Goal: Task Accomplishment & Management: Manage account settings

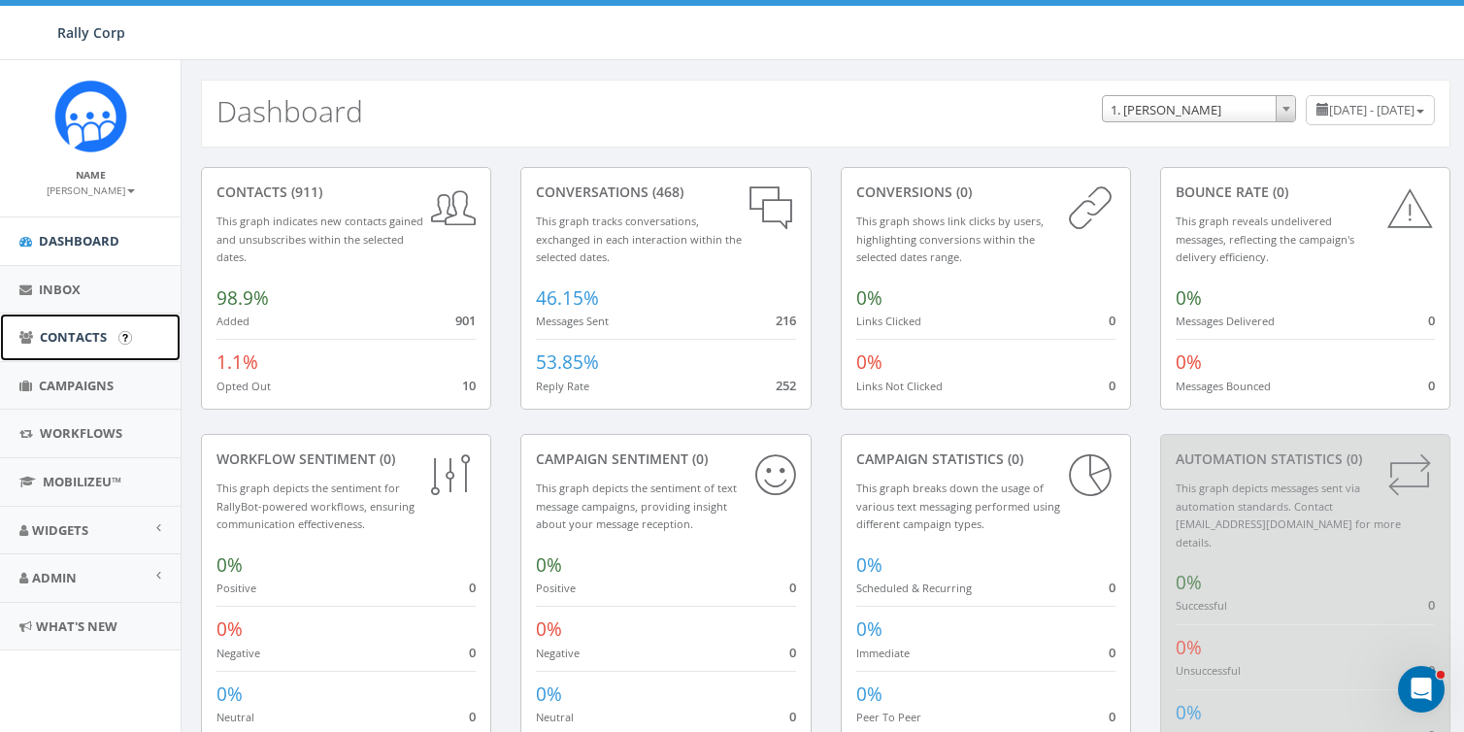
click at [66, 342] on span "Contacts" at bounding box center [73, 336] width 67 height 17
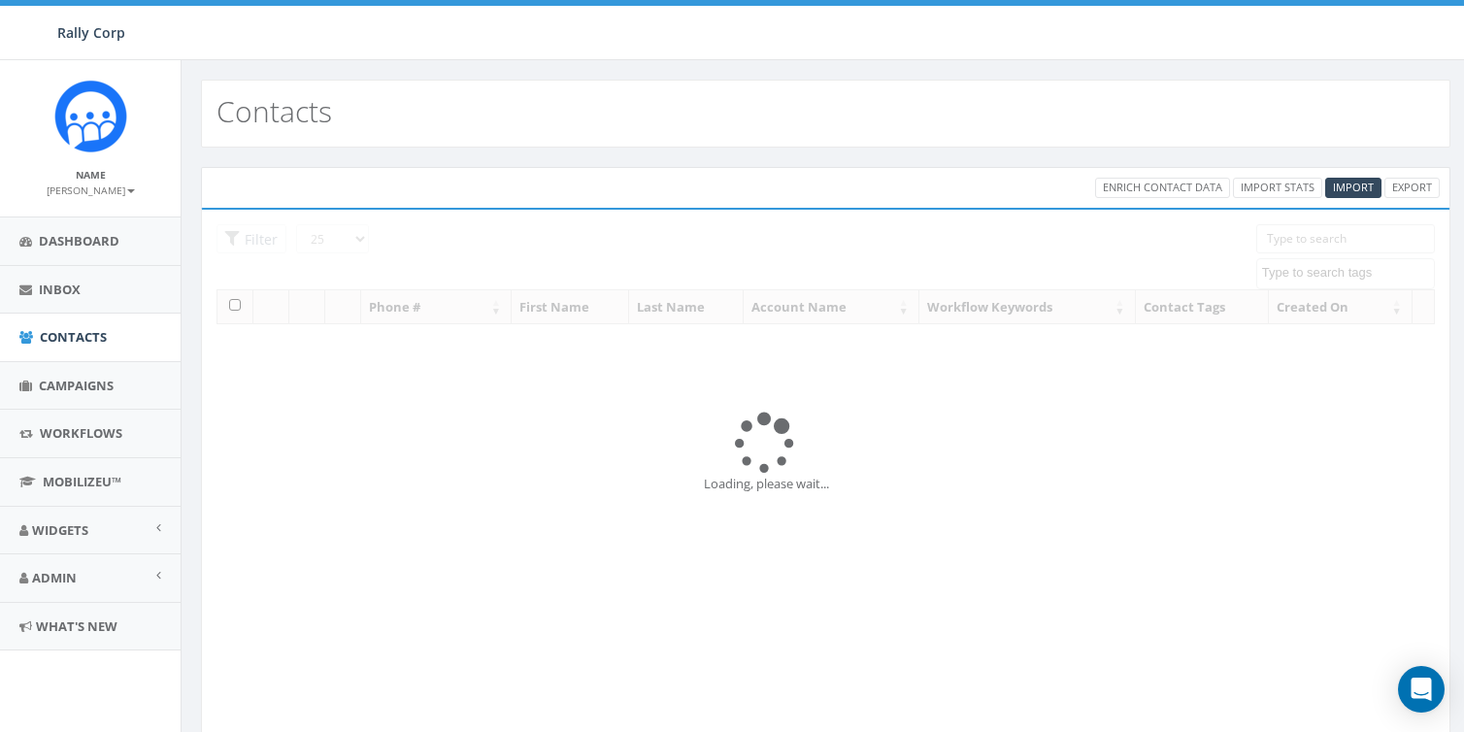
select select
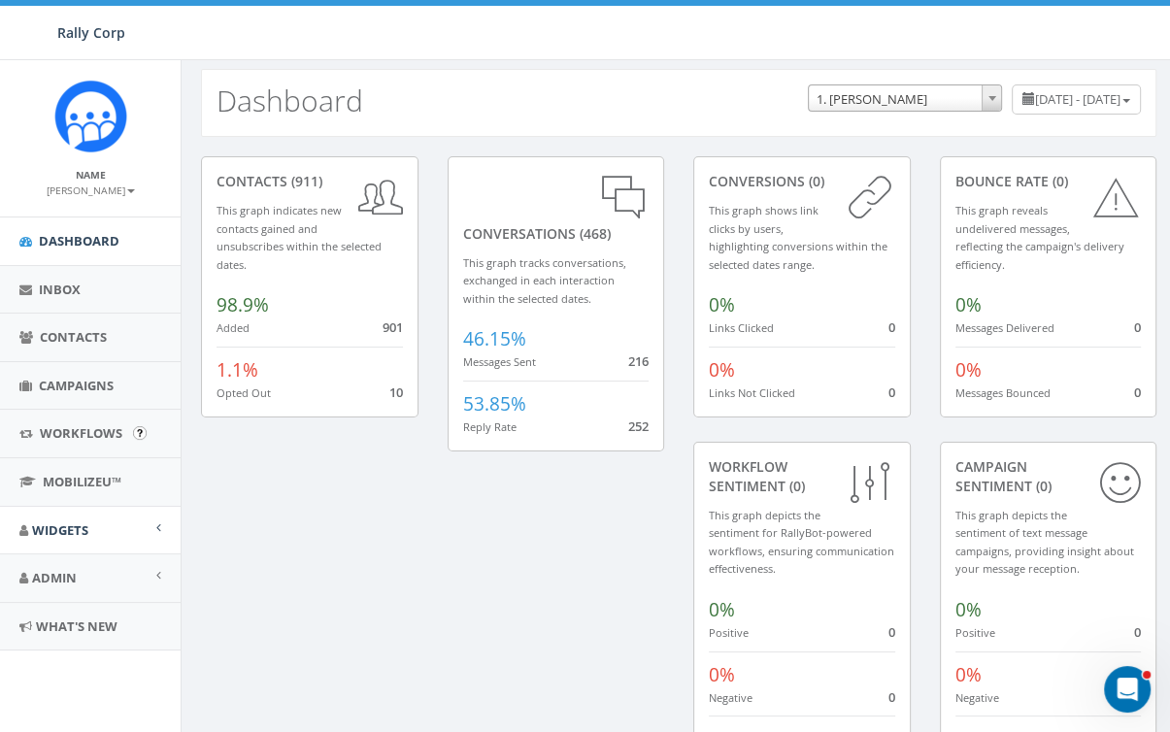
scroll to position [25, 0]
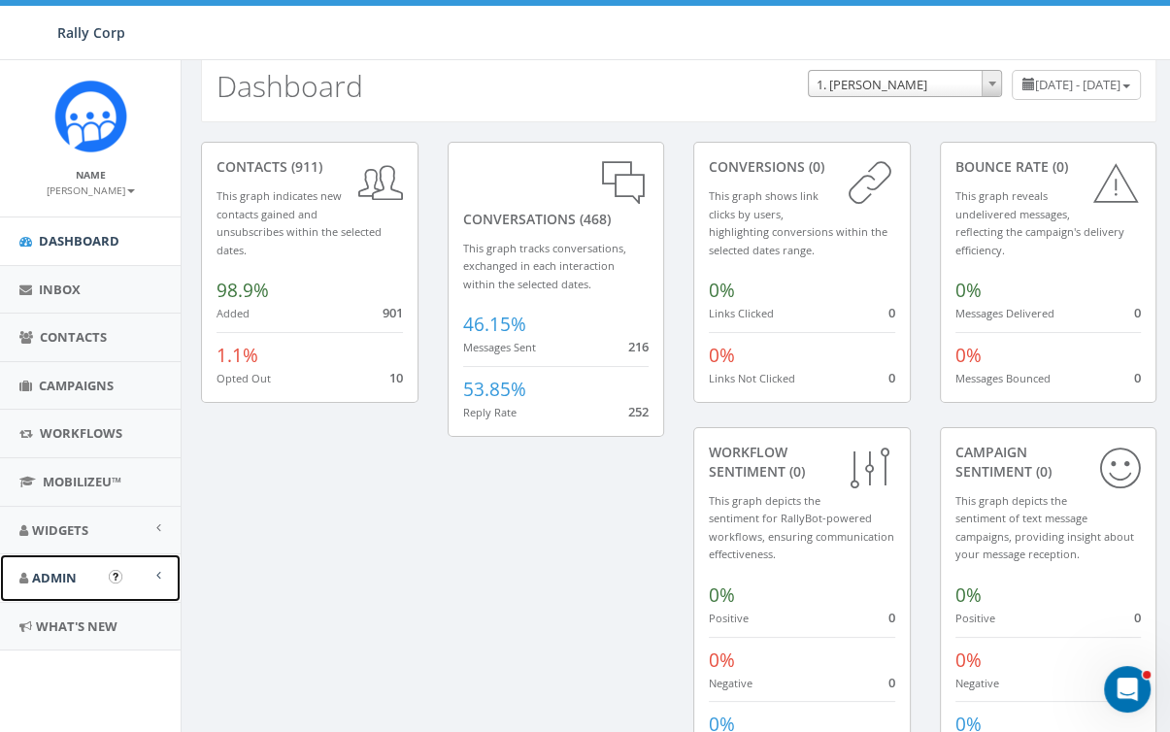
click at [69, 570] on span "Admin" at bounding box center [54, 577] width 45 height 17
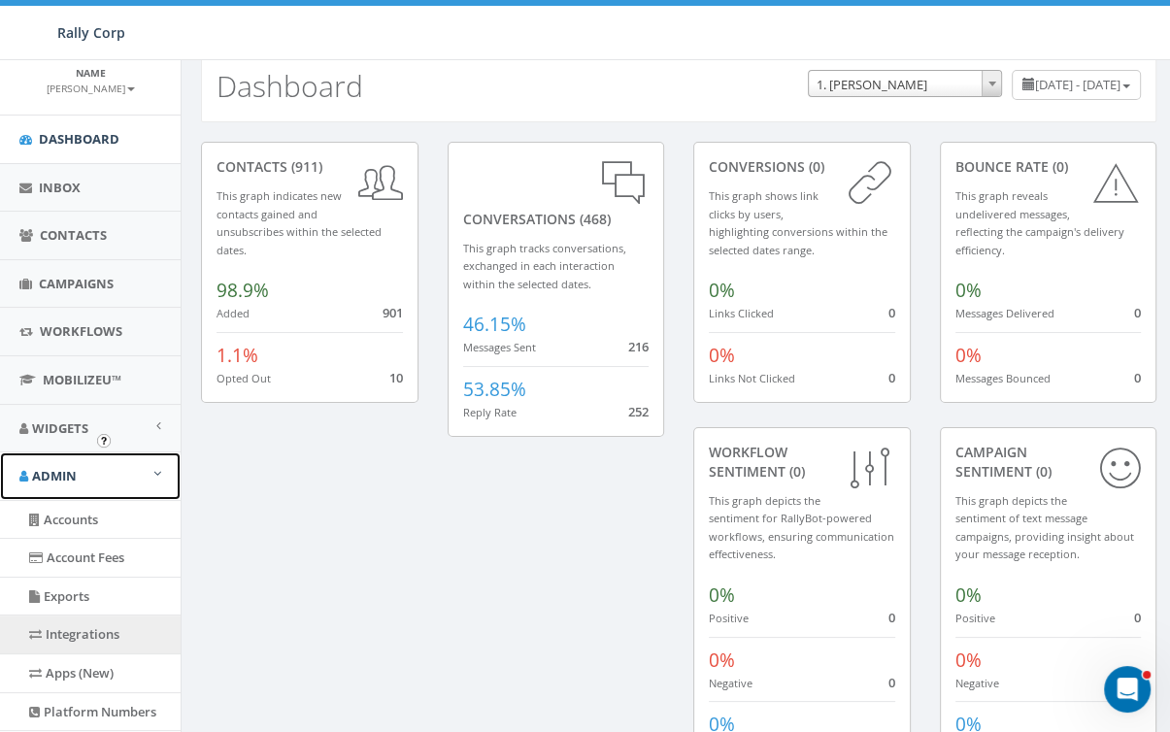
scroll to position [222, 0]
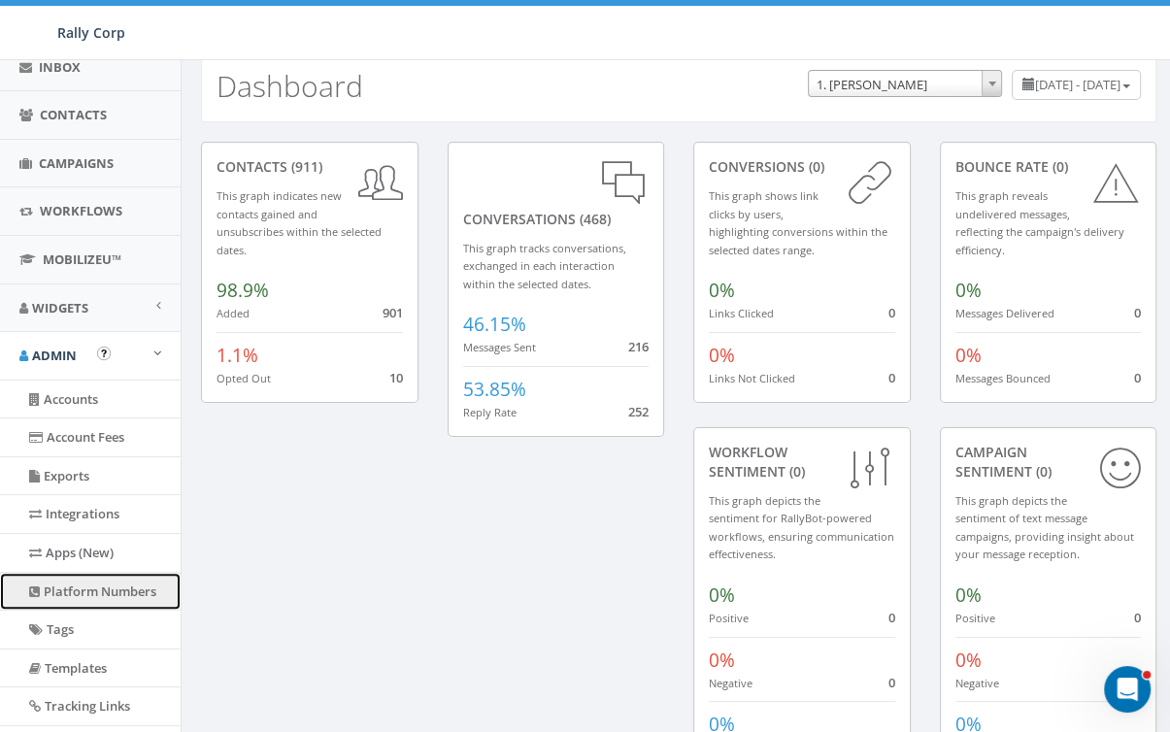
click at [74, 600] on link "Platform Numbers" at bounding box center [90, 592] width 181 height 38
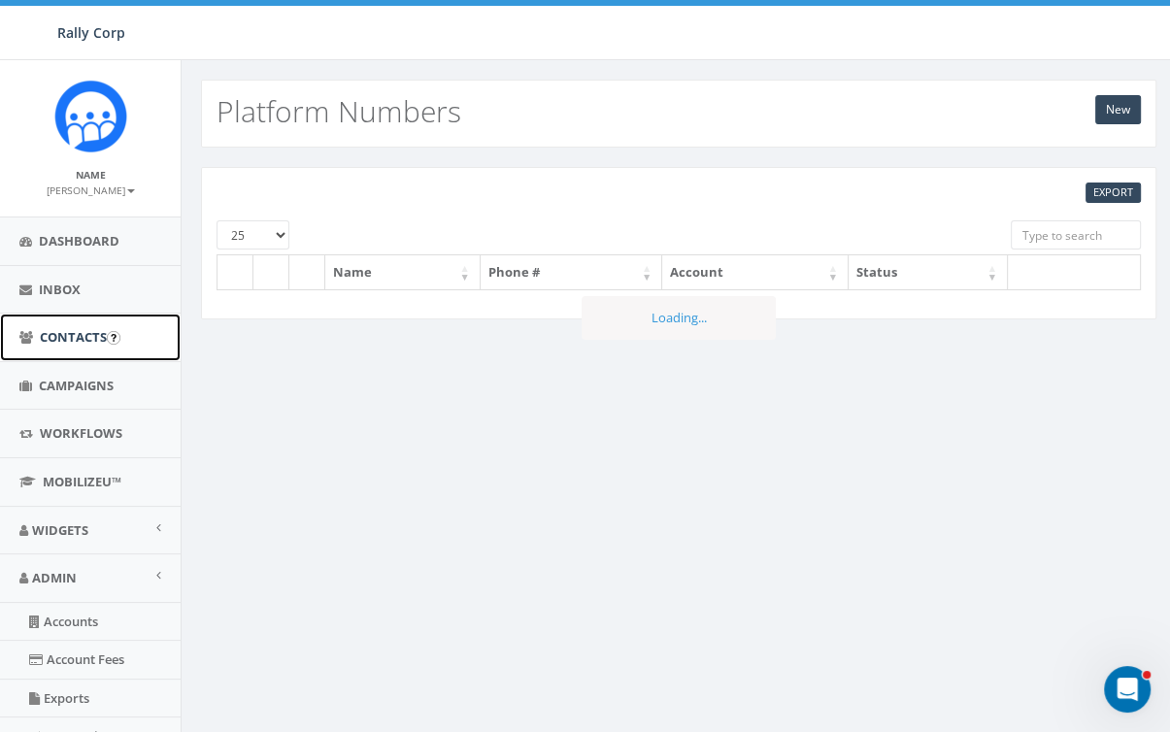
click at [62, 351] on link "Contacts" at bounding box center [90, 338] width 181 height 48
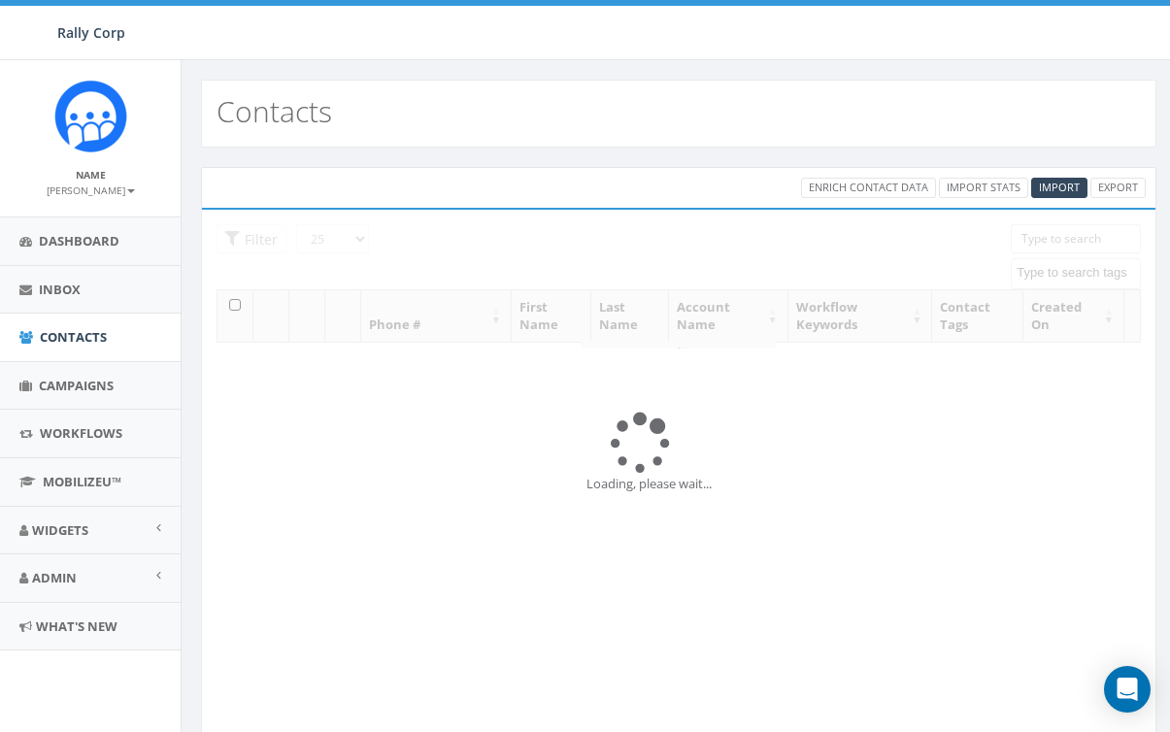
select select
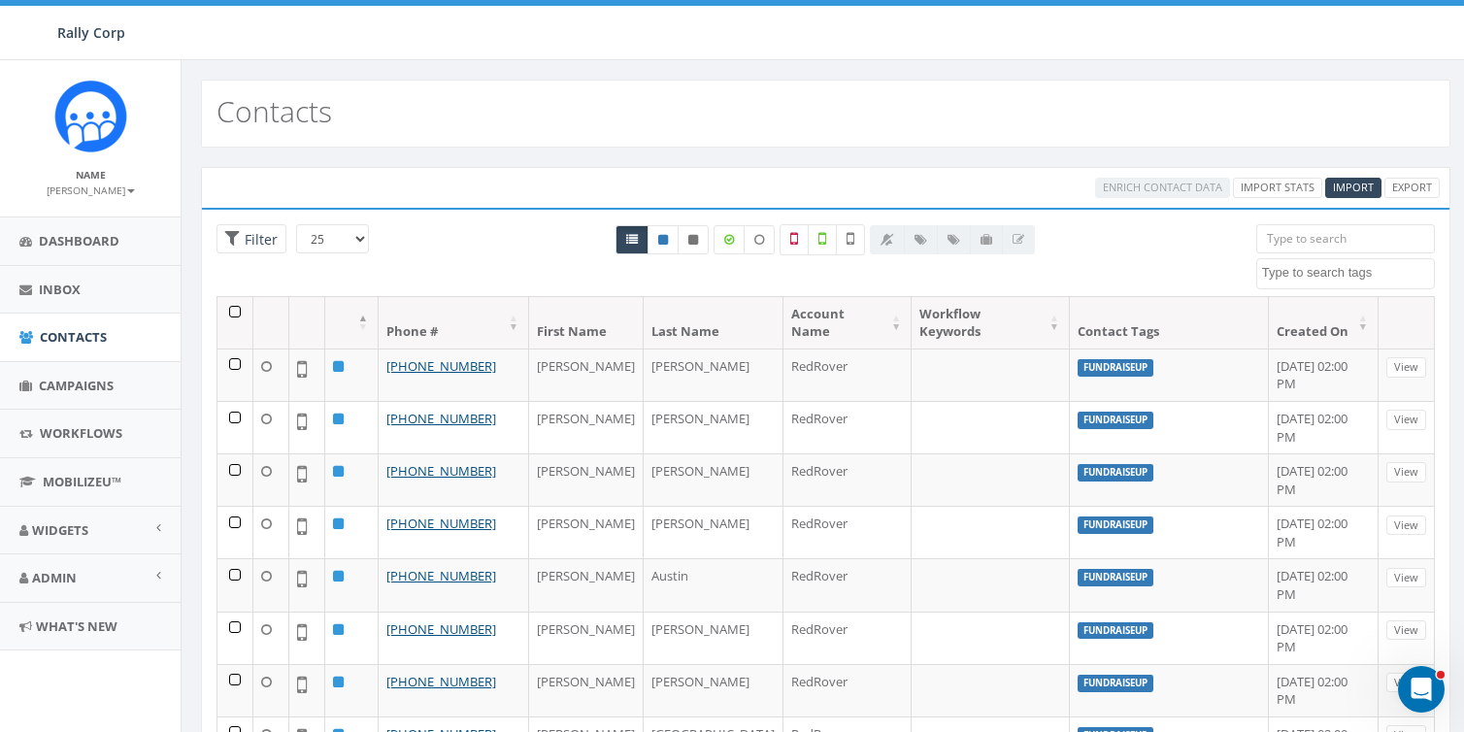
click at [1169, 266] on textarea "Search" at bounding box center [1348, 272] width 172 height 17
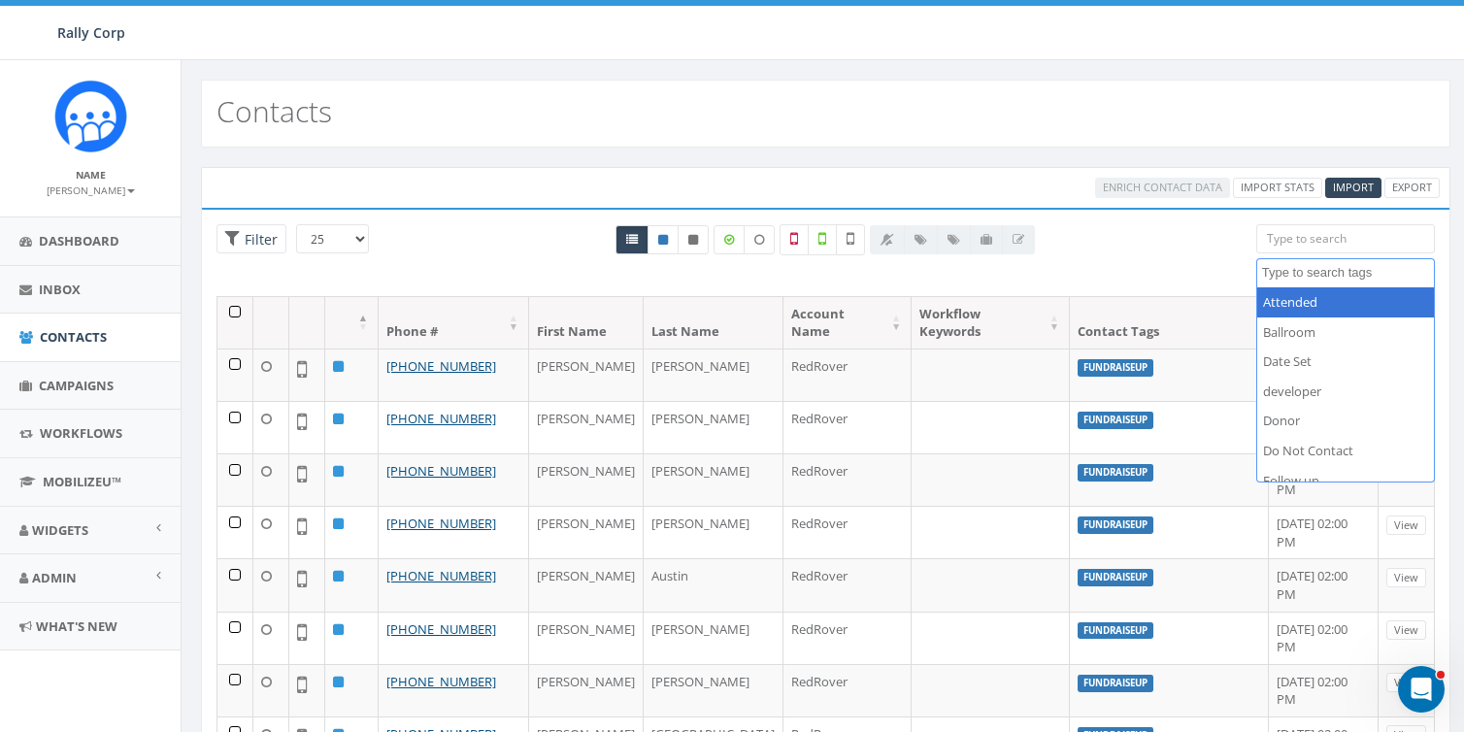
click at [1169, 238] on input "search" at bounding box center [1345, 238] width 179 height 29
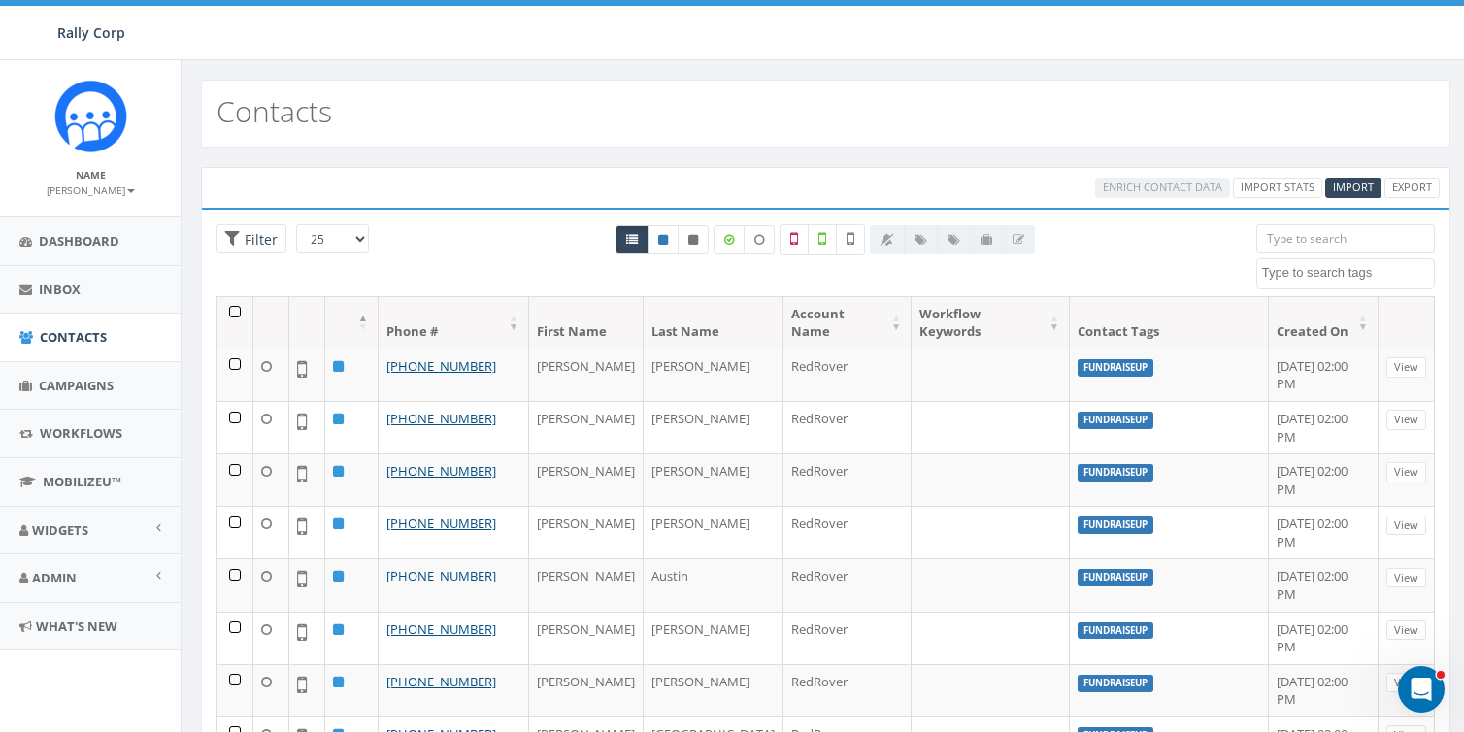
paste input "(703) 855-2199"
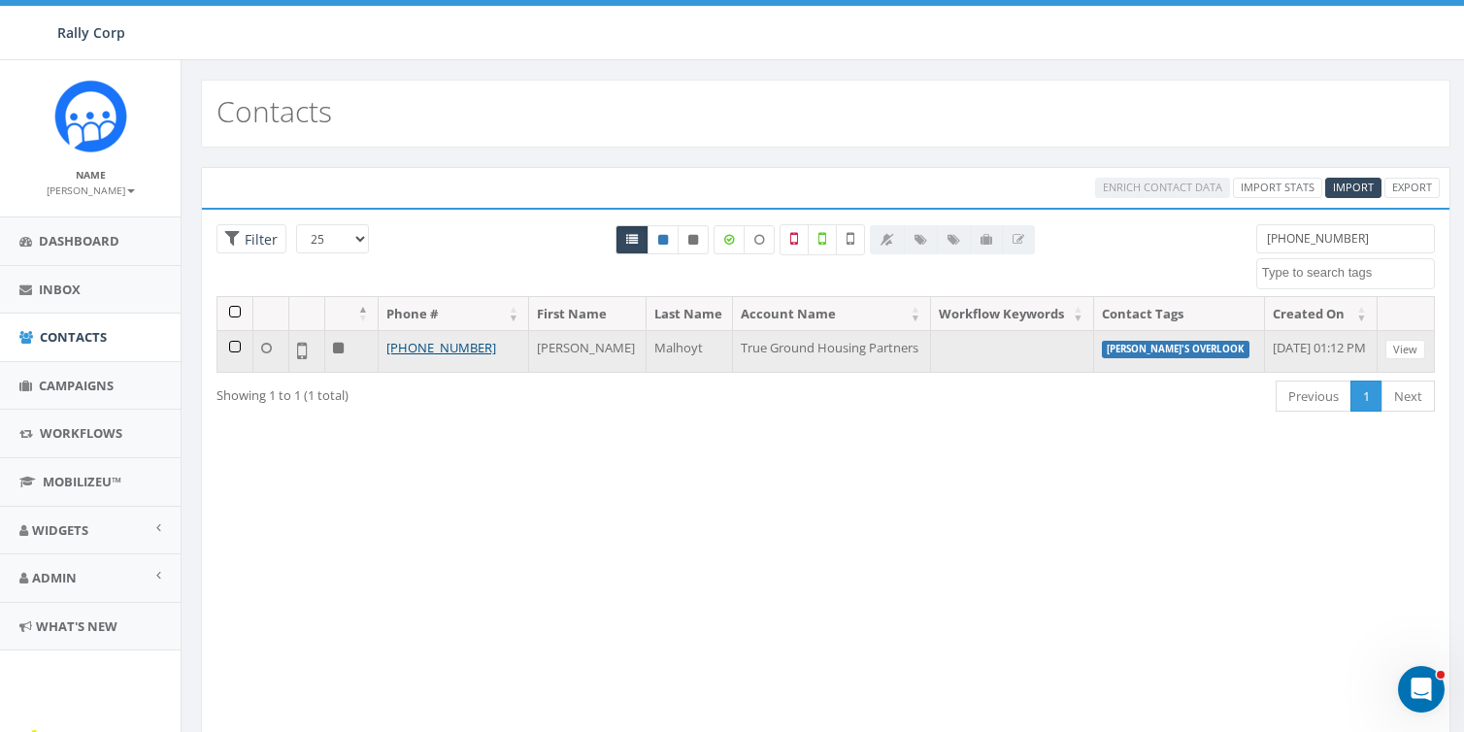
type input "(703) 855-2199"
click at [230, 345] on td at bounding box center [235, 351] width 36 height 42
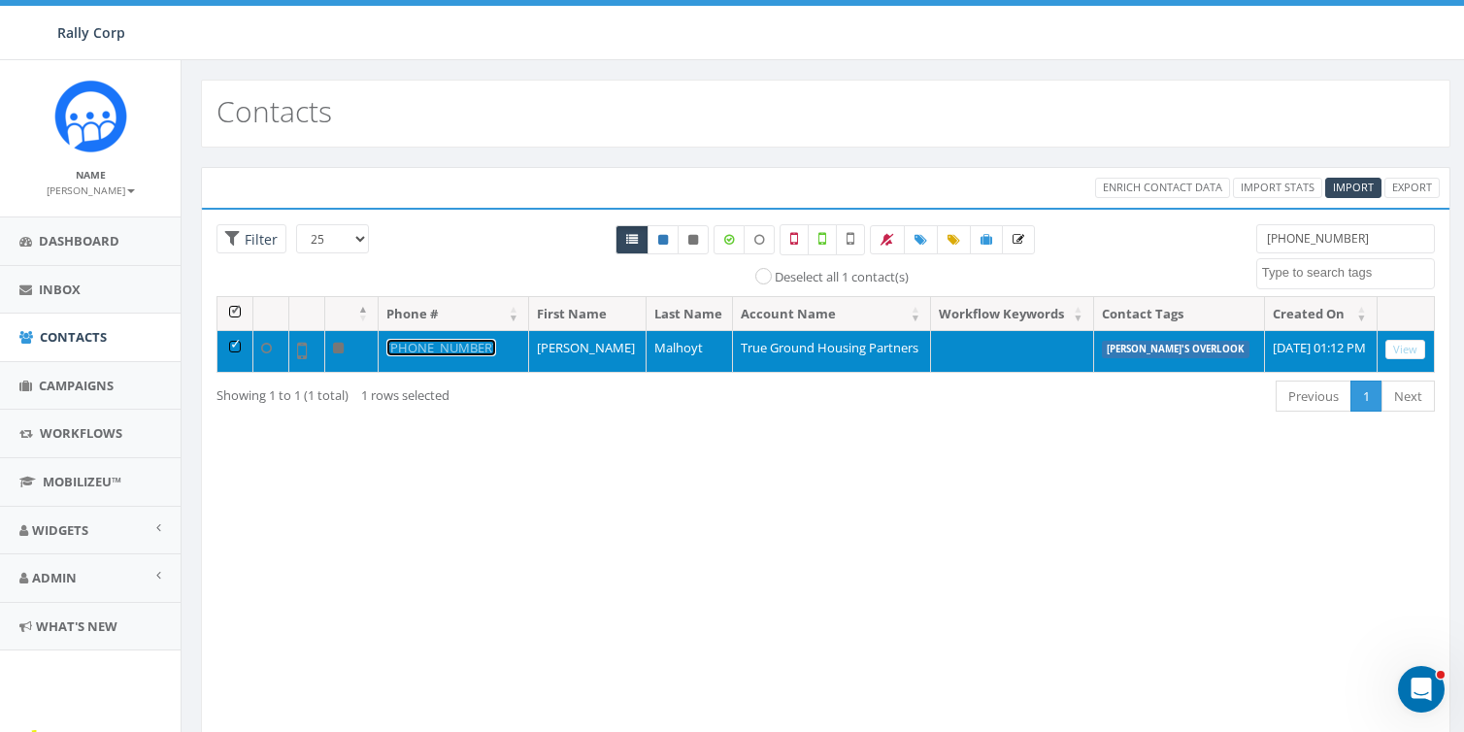
click at [434, 342] on link "+1 703-855-2199" at bounding box center [441, 347] width 110 height 17
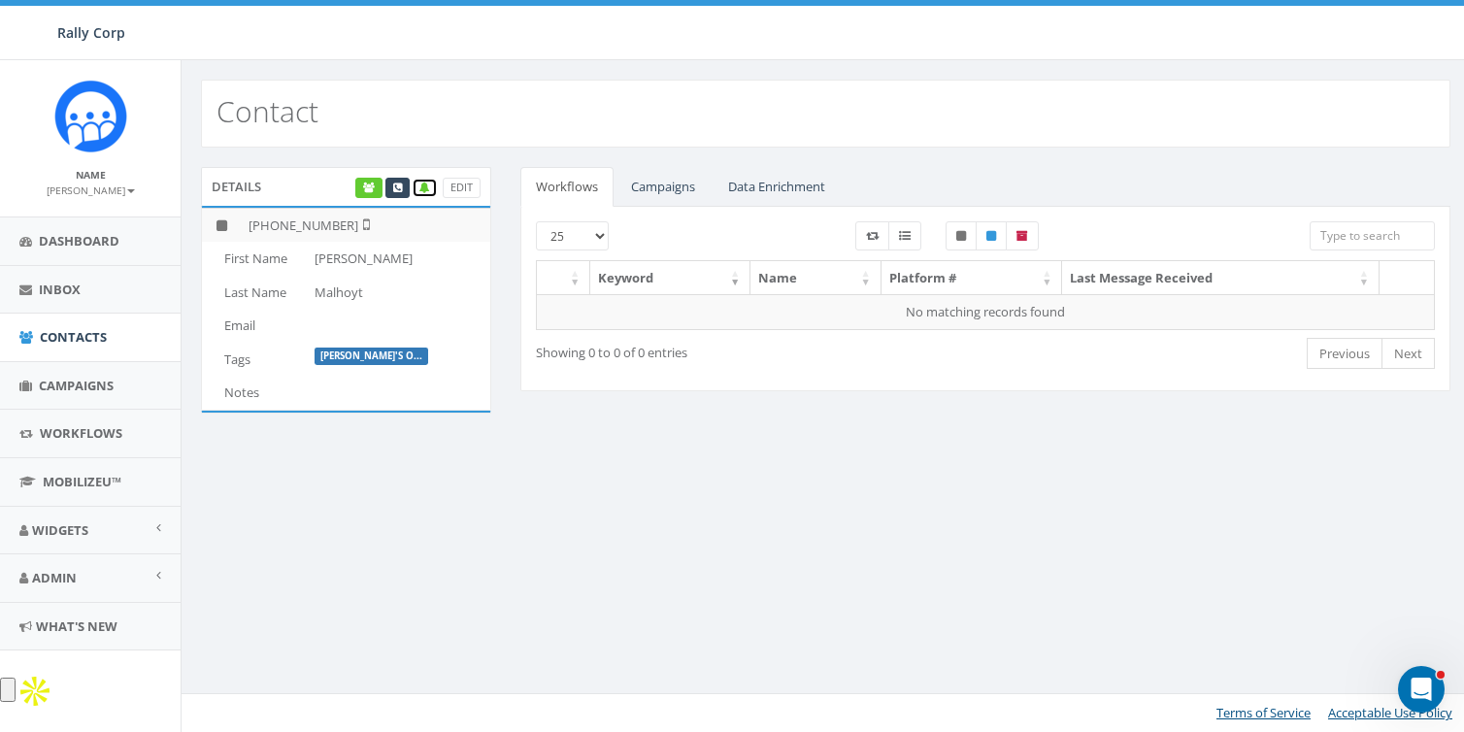
click at [422, 188] on icon at bounding box center [424, 188] width 11 height 11
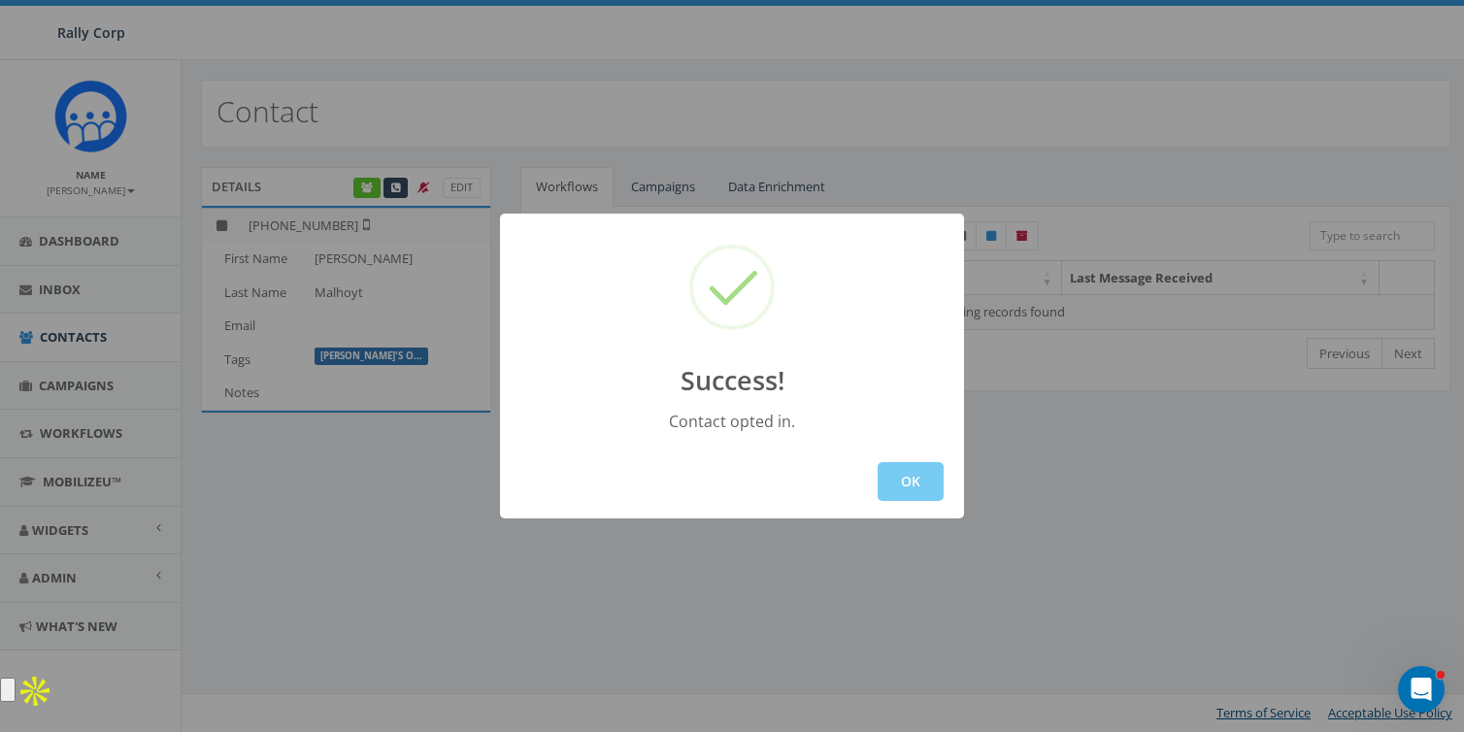
click at [903, 489] on button "OK" at bounding box center [911, 481] width 66 height 39
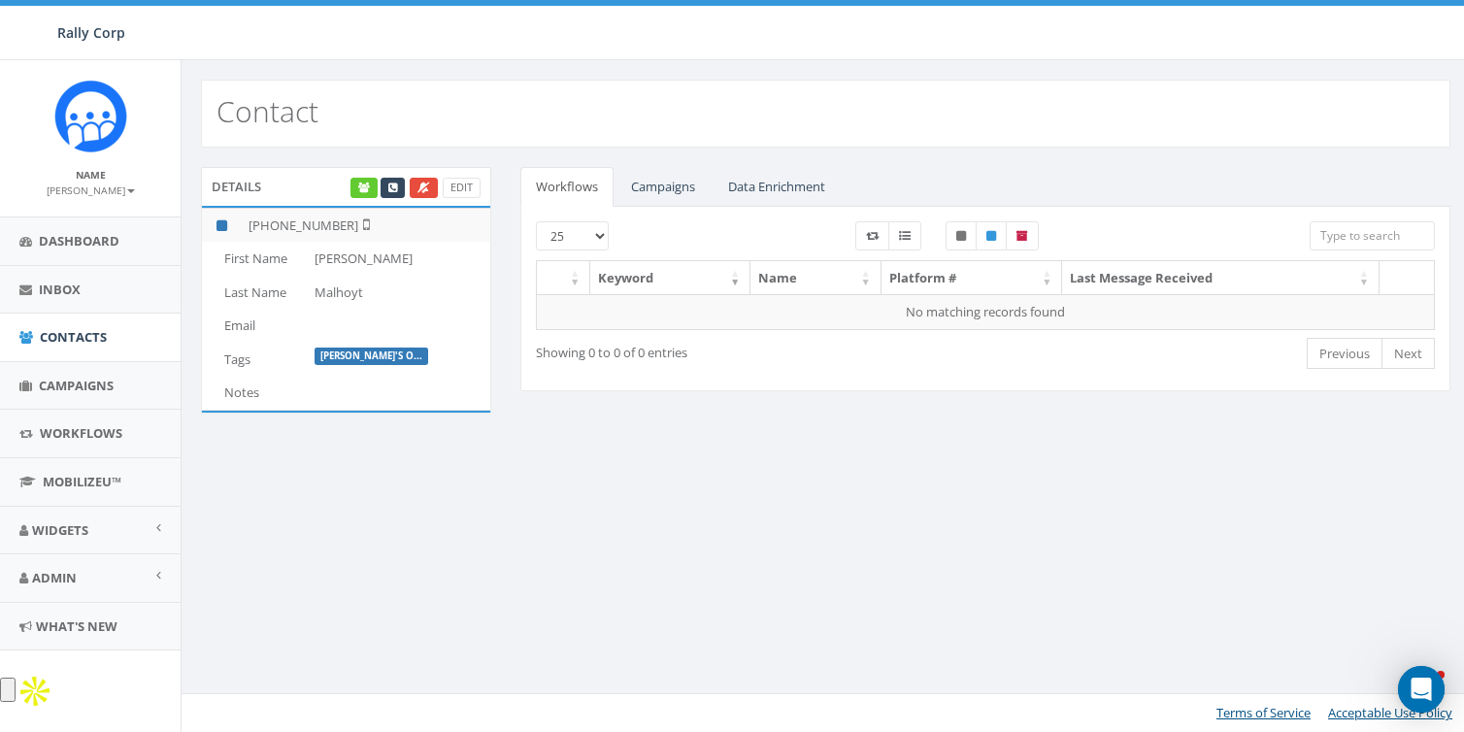
click at [848, 511] on div "Contact Details Edit [PHONE_NUMBER] First Name [PERSON_NAME] Name [PERSON_NAME]…" at bounding box center [825, 396] width 1289 height 672
click at [80, 340] on span "Contacts" at bounding box center [73, 336] width 67 height 17
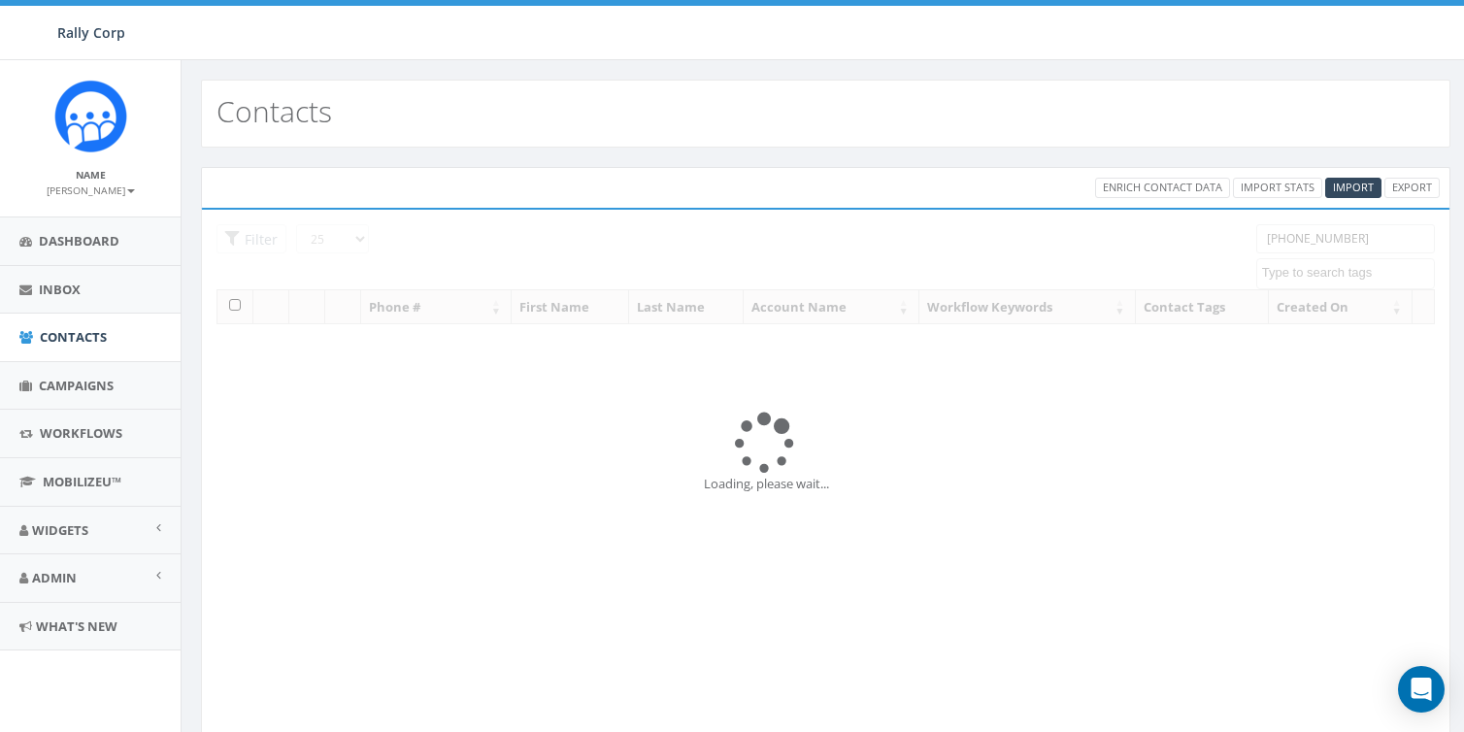
select select
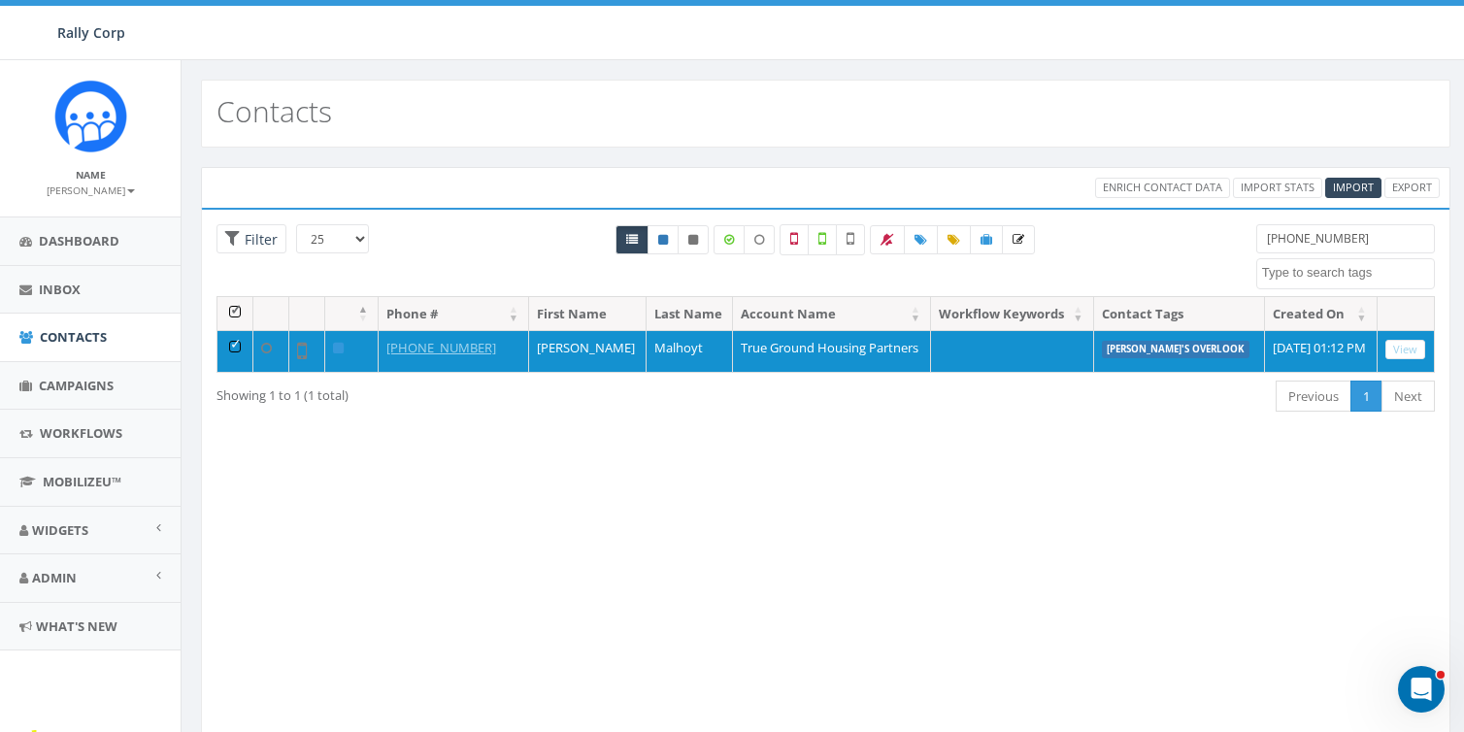
click at [600, 450] on div "Loading the filters, please wait!! Phone Number is is not First Name is is not …" at bounding box center [826, 475] width 1250 height 534
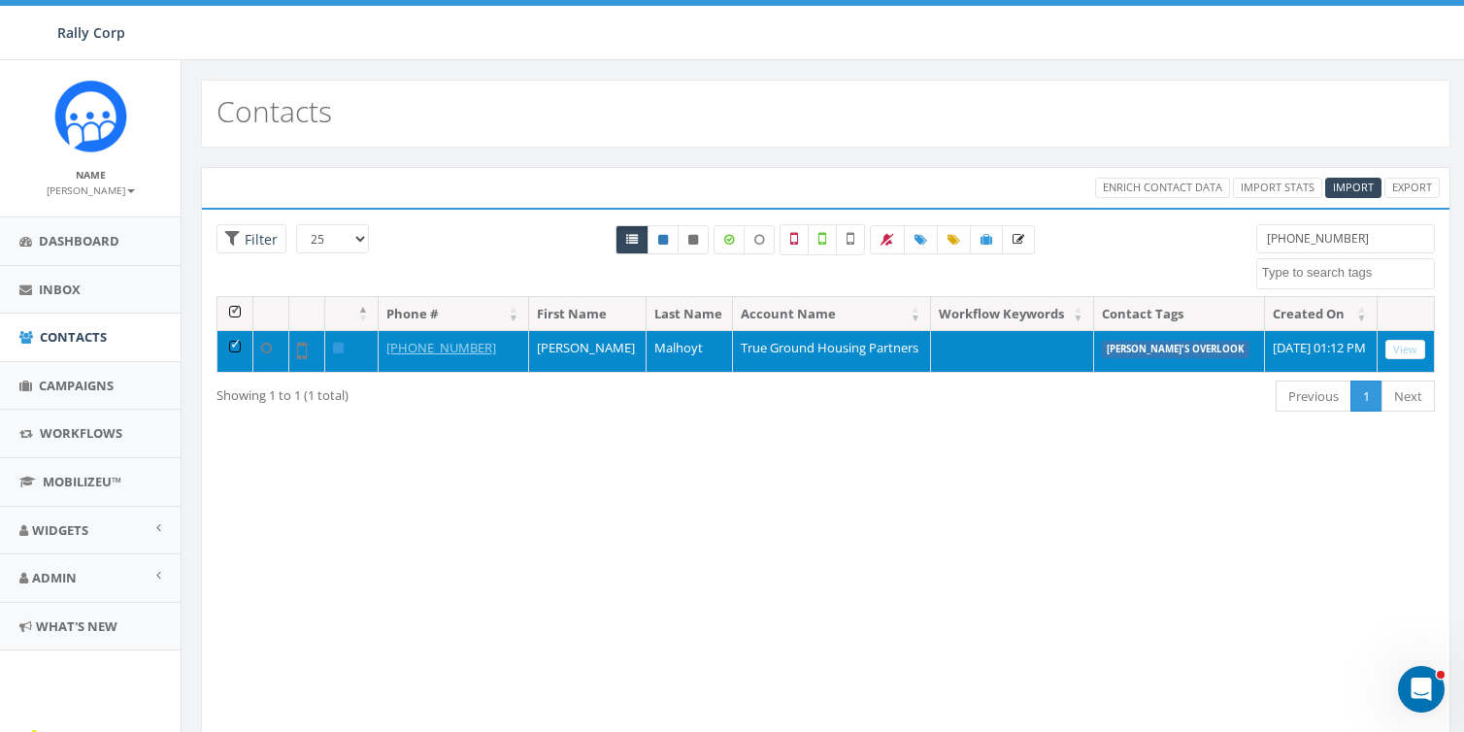
click at [232, 338] on td at bounding box center [235, 351] width 36 height 42
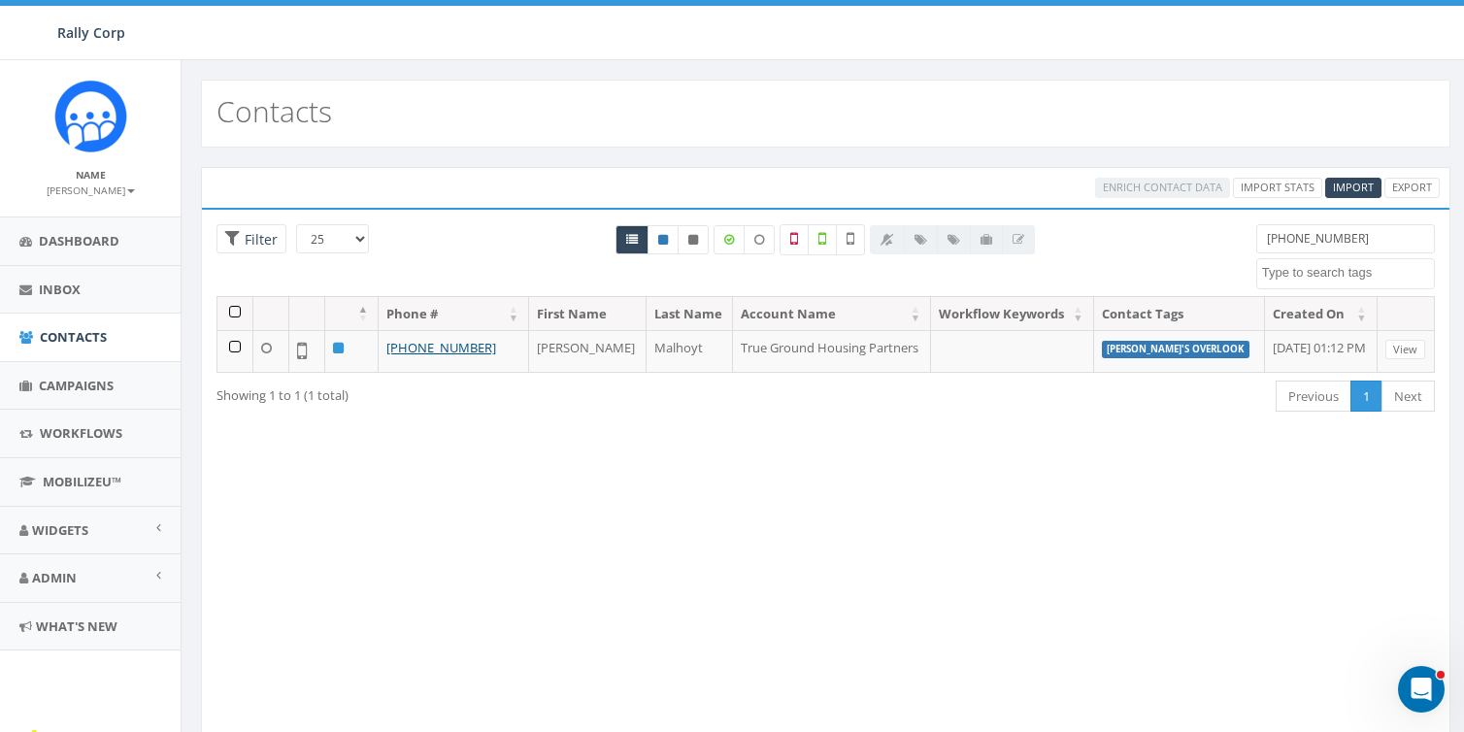
click at [503, 439] on div "Loading the filters, please wait!! Phone Number is is not First Name is is not …" at bounding box center [826, 475] width 1250 height 534
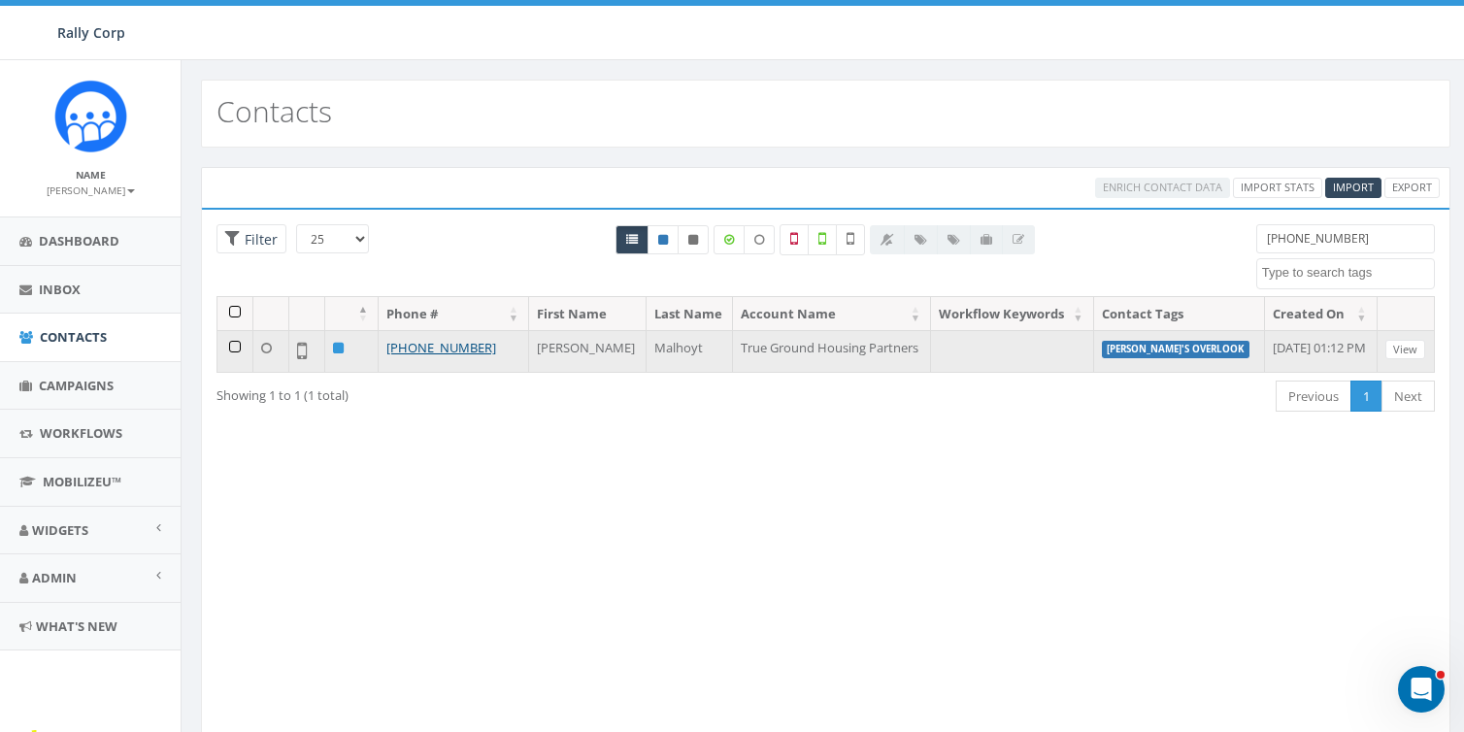
click at [233, 343] on td at bounding box center [235, 351] width 36 height 42
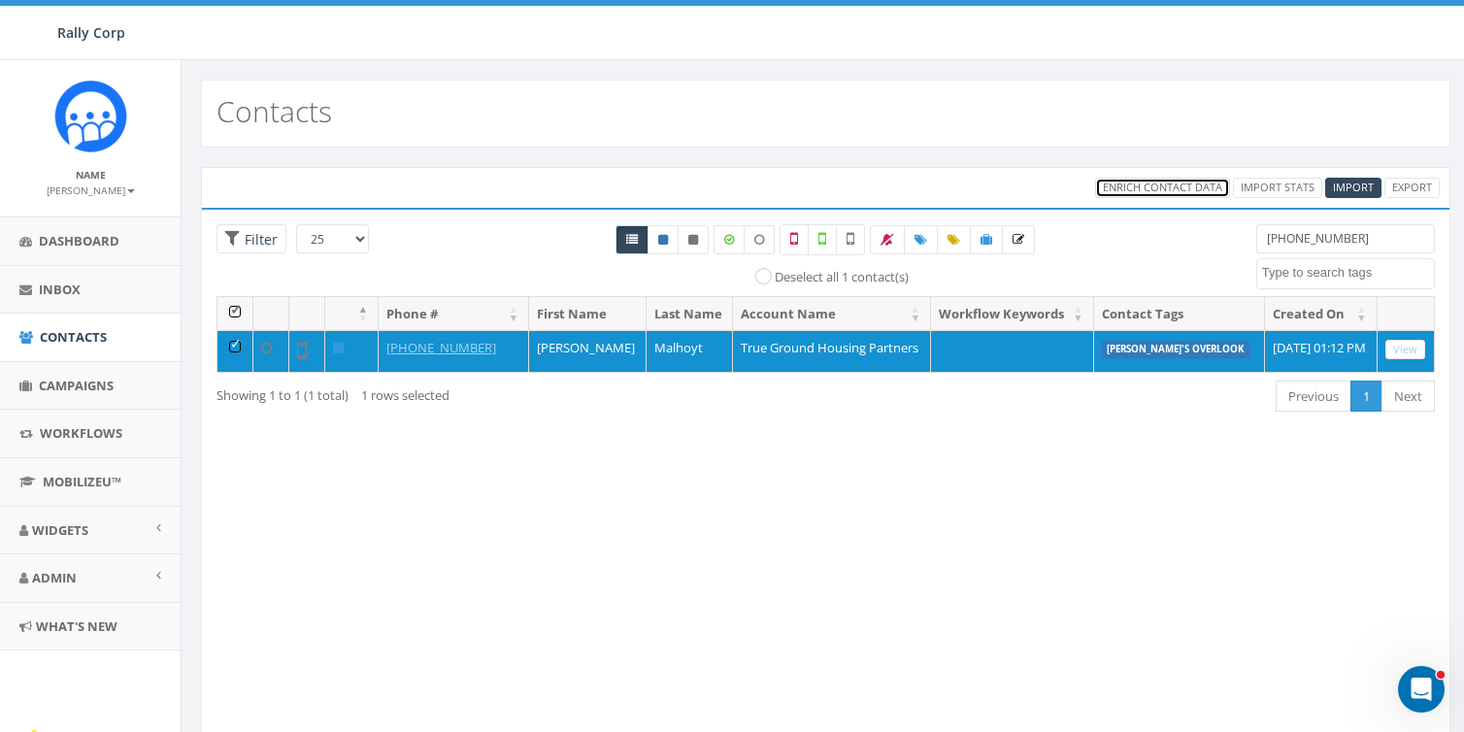
click at [1161, 185] on span "Enrich Contact Data" at bounding box center [1162, 187] width 119 height 15
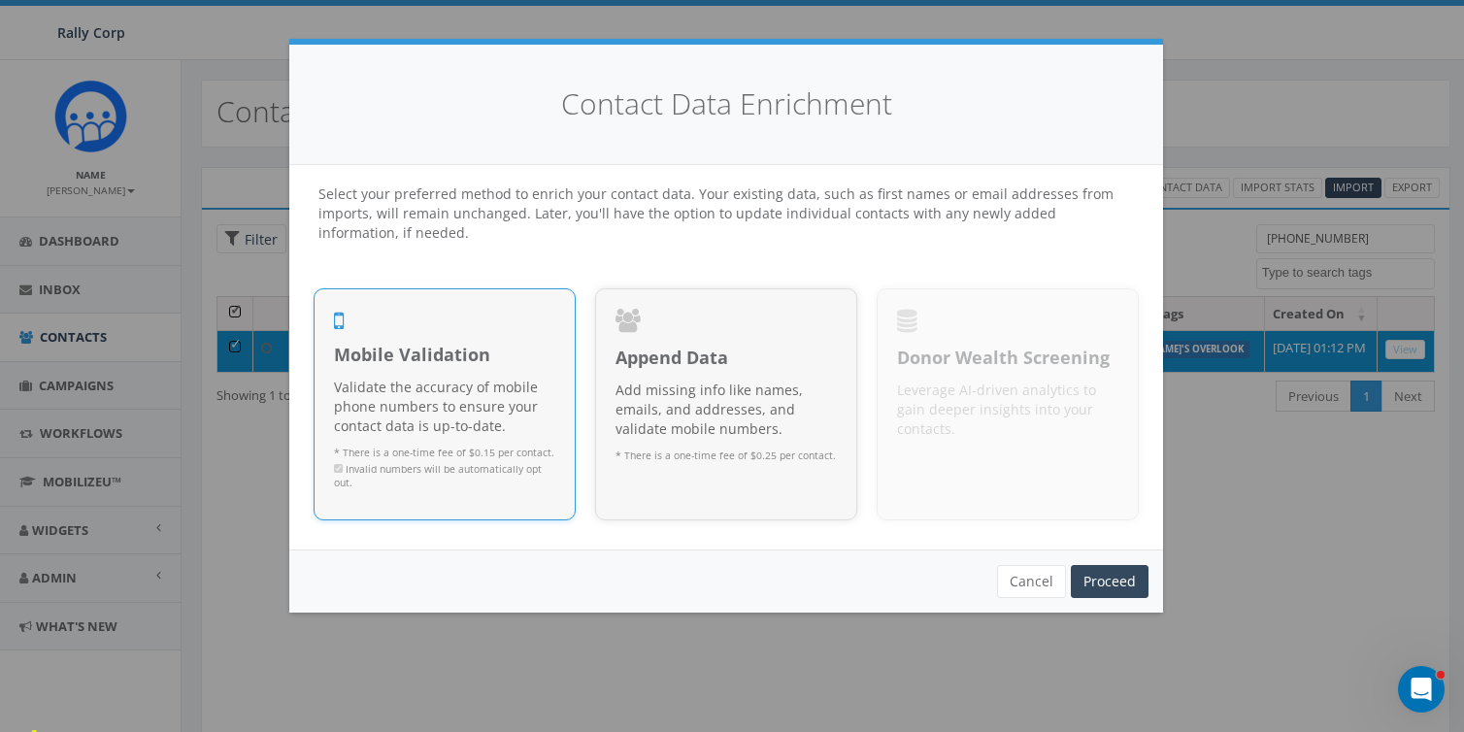
click at [479, 366] on span "Mobile Validation" at bounding box center [444, 355] width 221 height 25
click at [1093, 568] on link "Proceed" at bounding box center [1110, 581] width 78 height 33
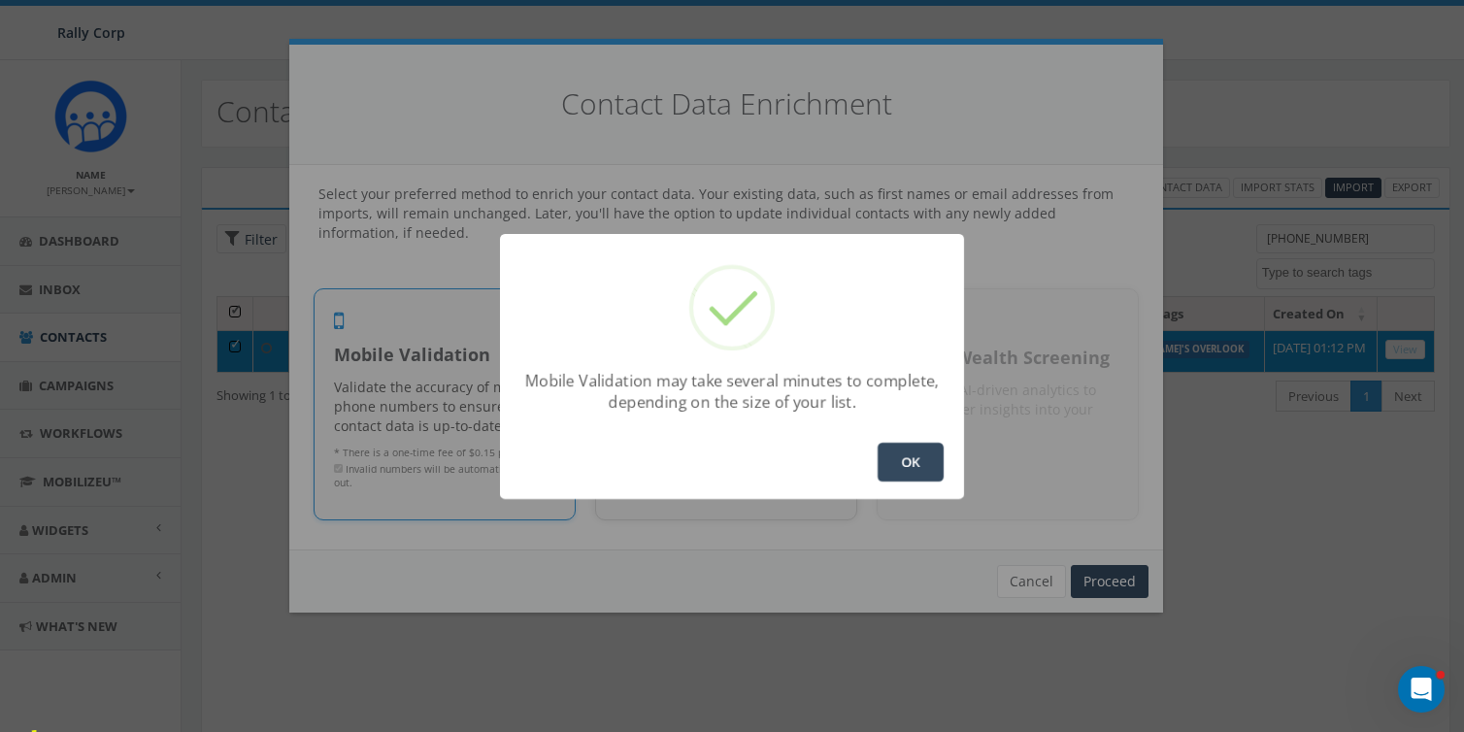
click at [909, 471] on button "OK" at bounding box center [911, 462] width 66 height 39
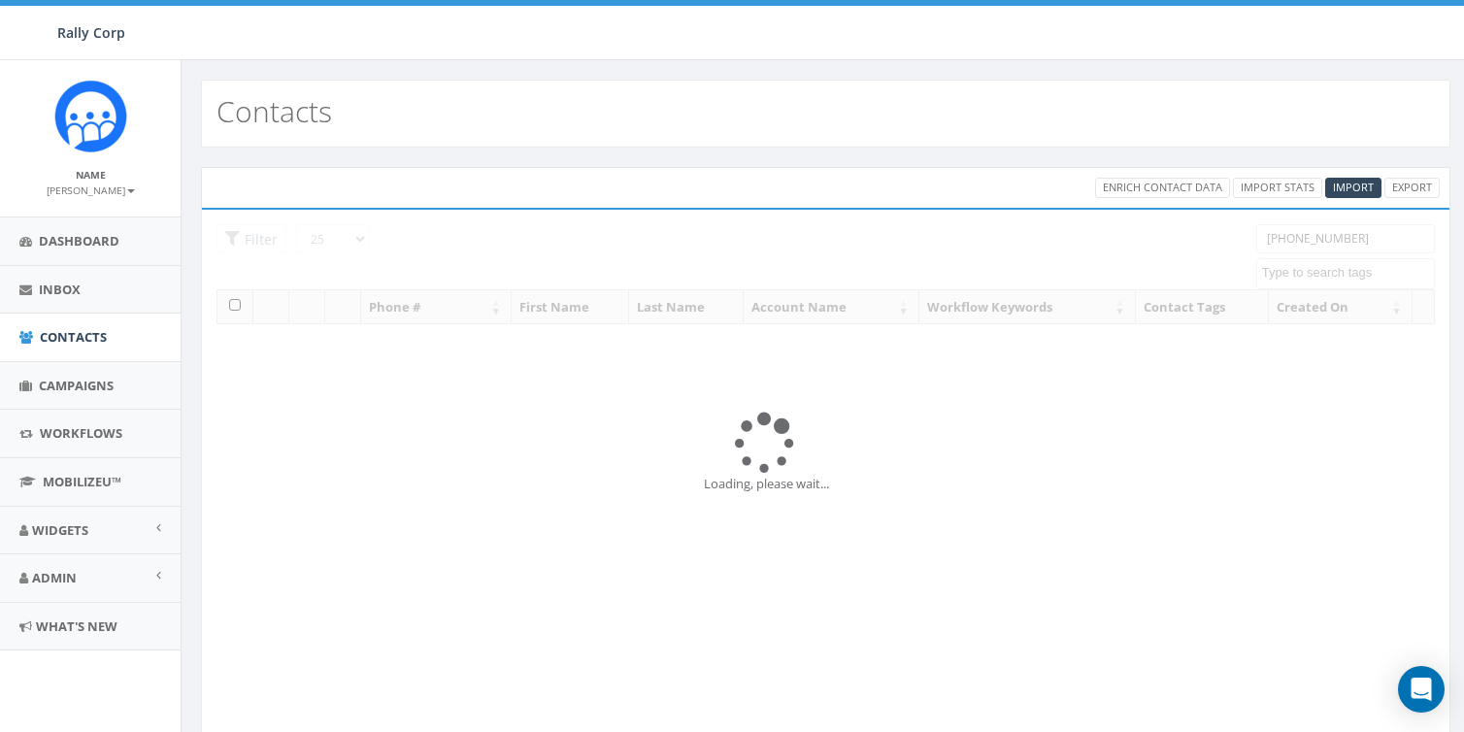
select select
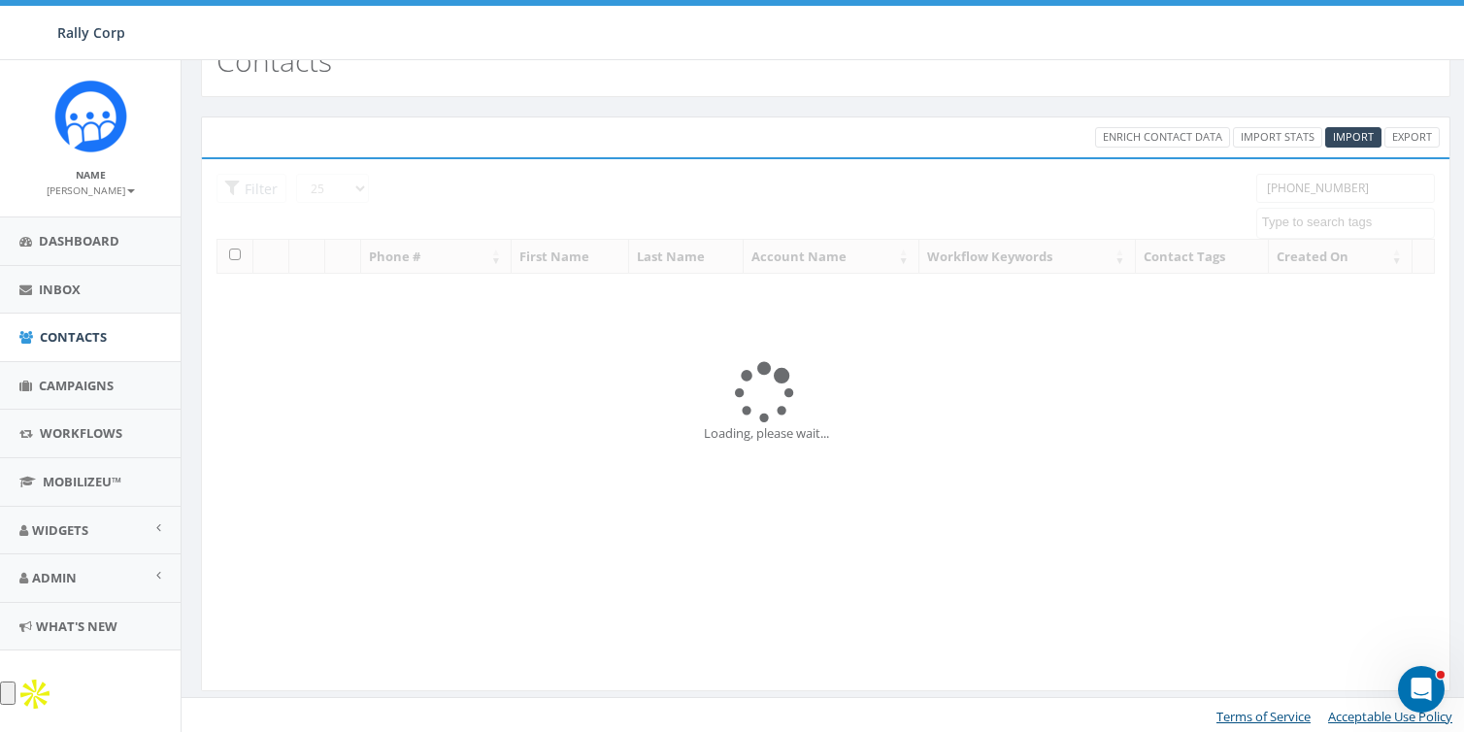
scroll to position [52, 0]
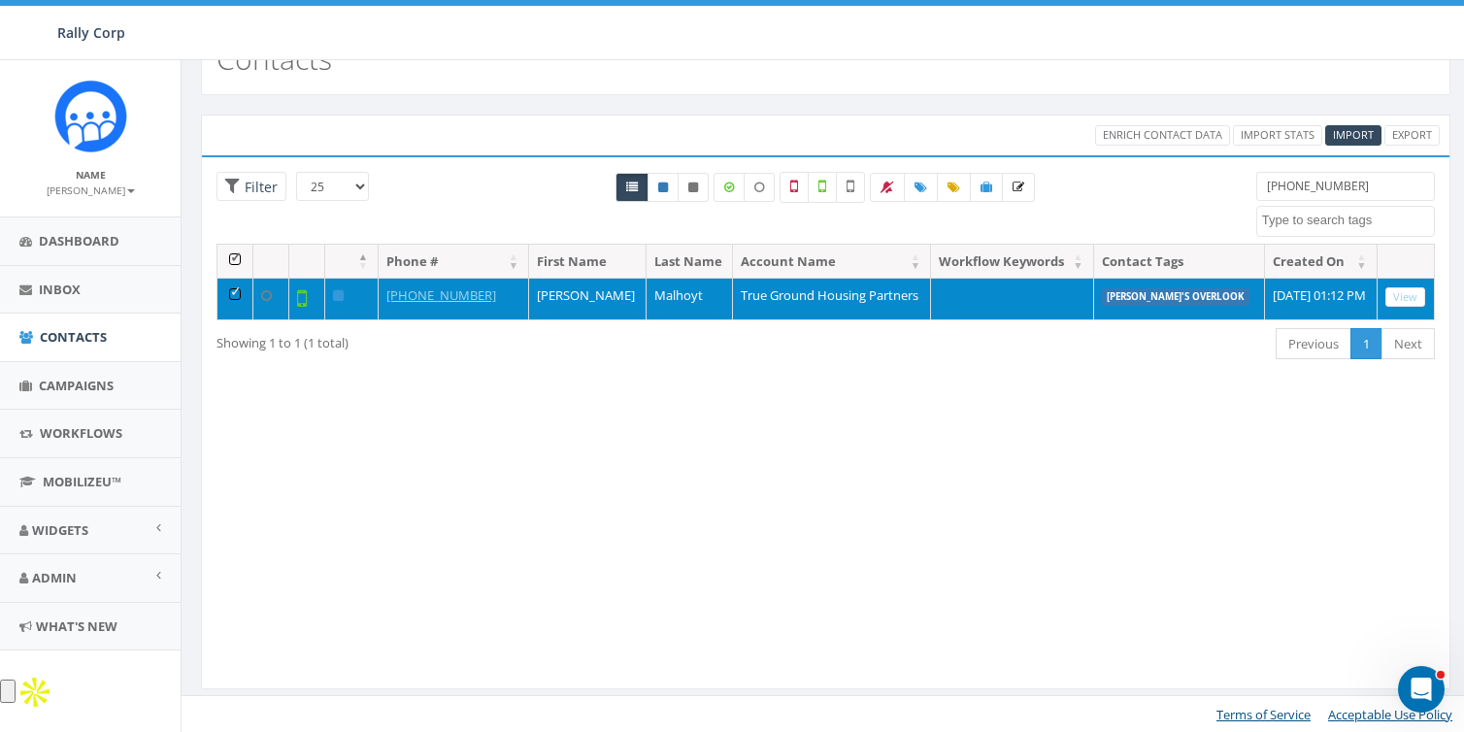
click at [232, 289] on td at bounding box center [235, 299] width 36 height 42
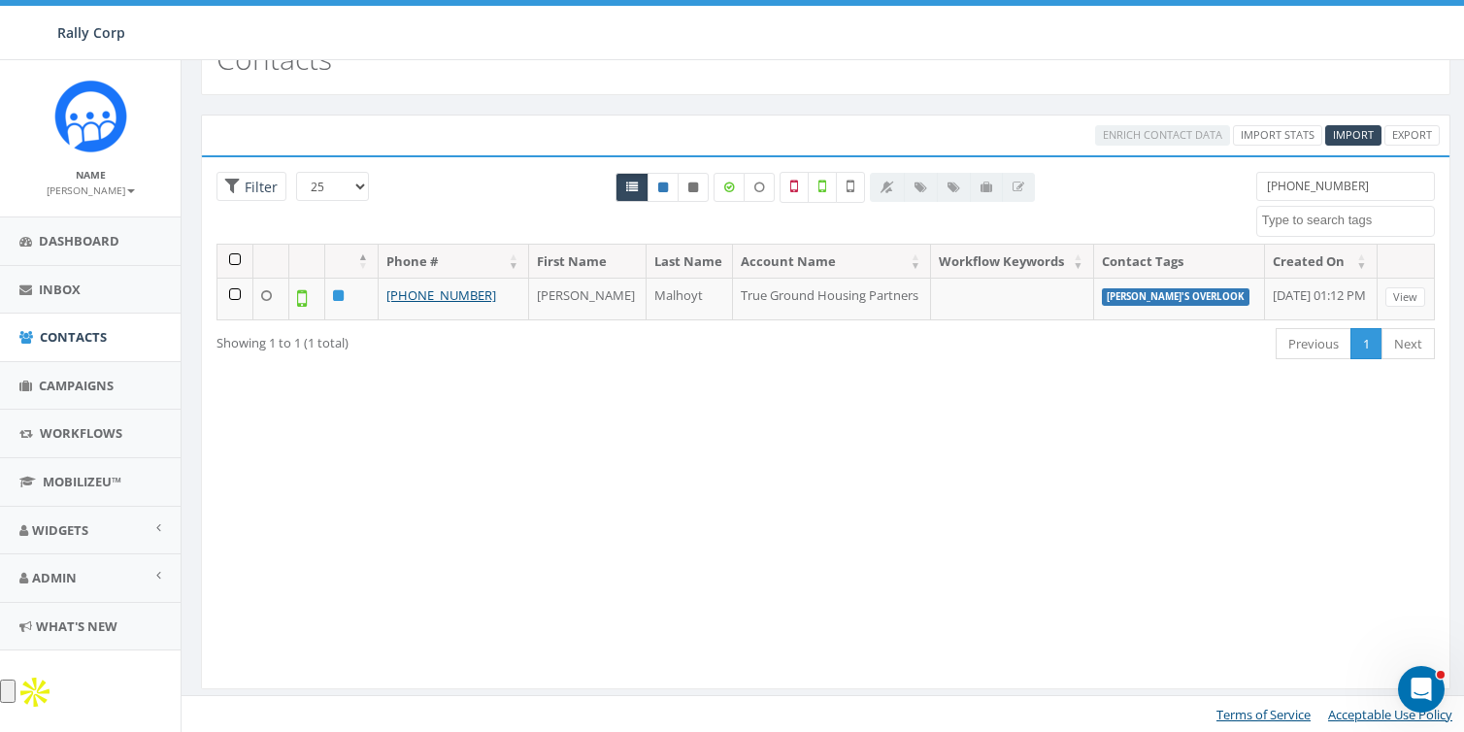
click at [1411, 180] on input "[PHONE_NUMBER]" at bounding box center [1345, 186] width 179 height 29
click at [785, 98] on div "Enrich Contact Data Import Stats Import Export Loading the filters, please wait…" at bounding box center [826, 414] width 1288 height 638
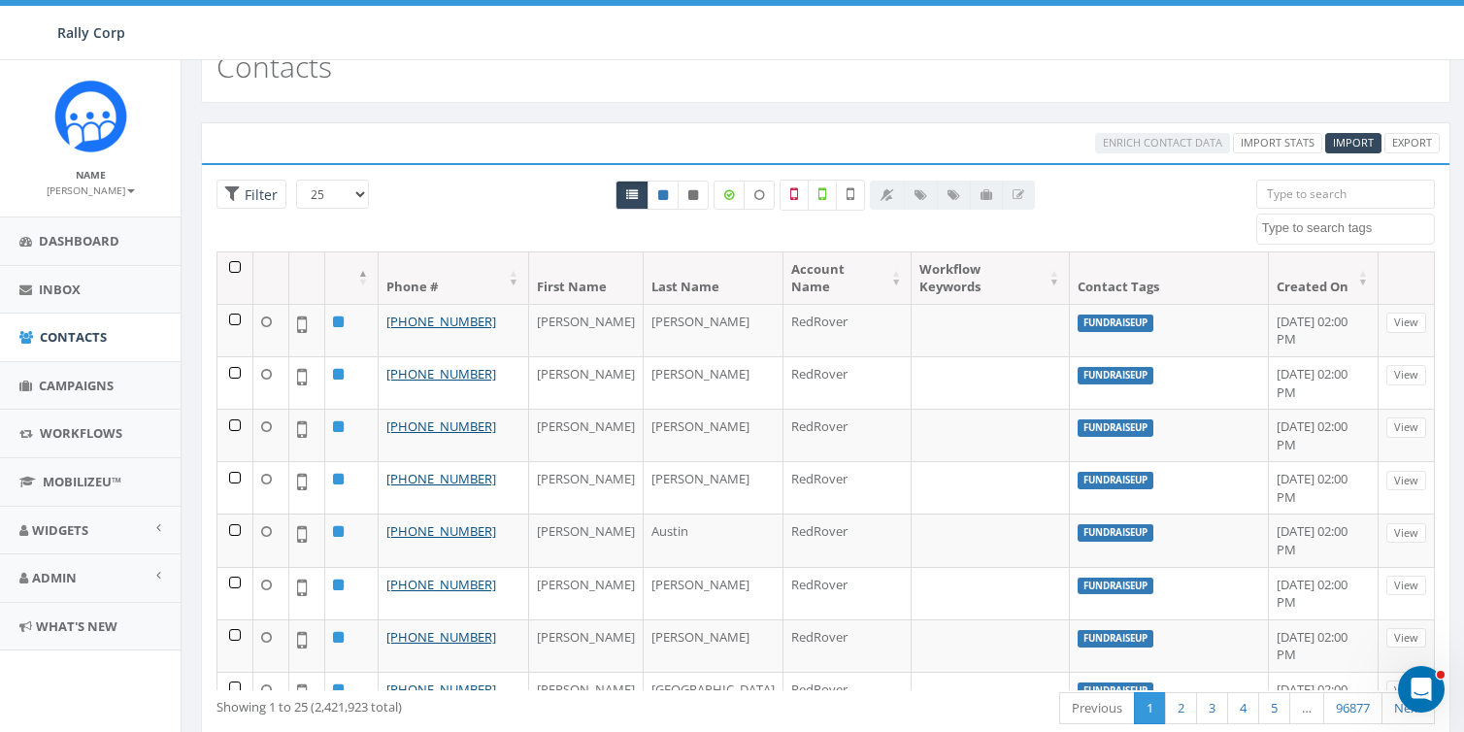
scroll to position [0, 0]
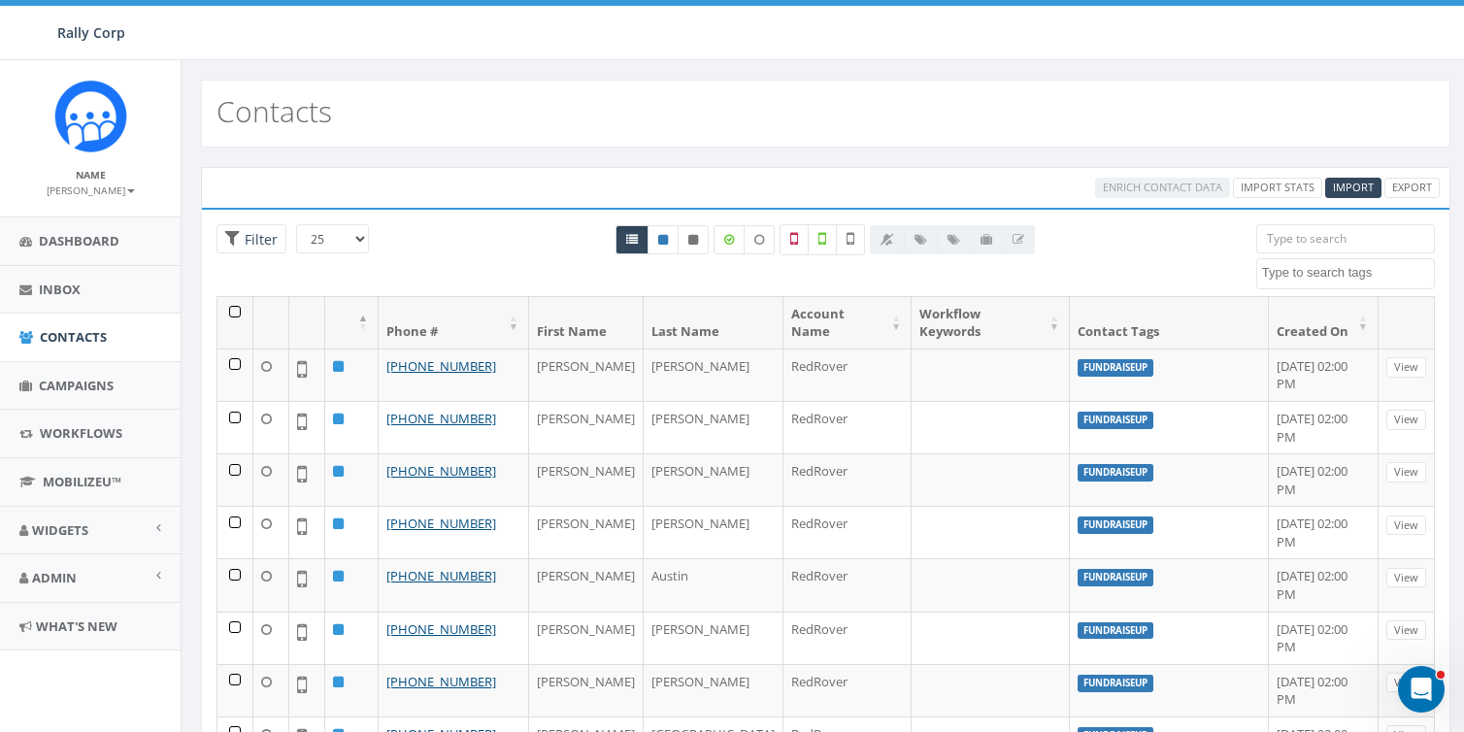
click at [617, 134] on div "Contacts" at bounding box center [826, 114] width 1250 height 68
click at [1311, 248] on input "search" at bounding box center [1345, 238] width 179 height 29
paste input "(816) 718-8387"
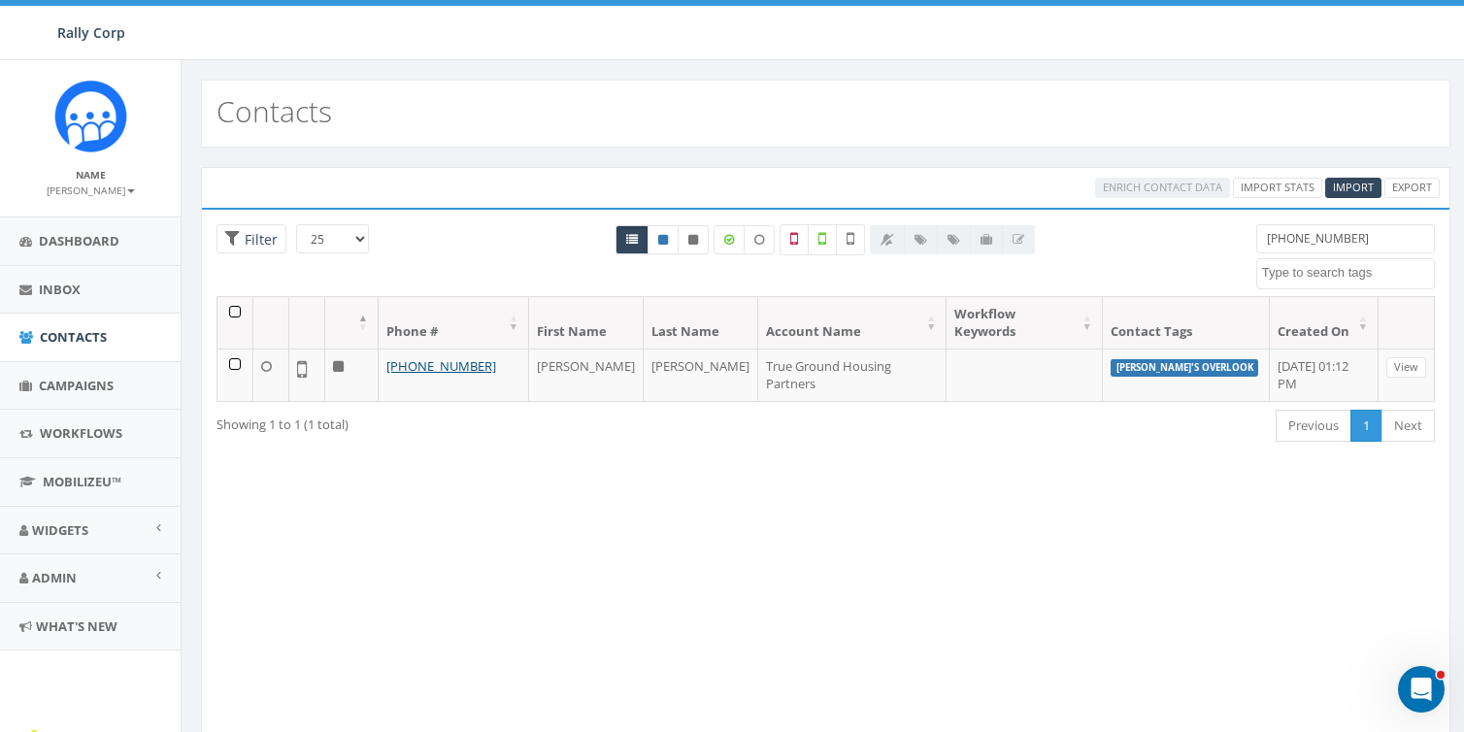
click at [1362, 240] on input "(816) 718-8387" at bounding box center [1345, 238] width 179 height 29
paste input "703) 855-2199"
type input "[PHONE_NUMBER]"
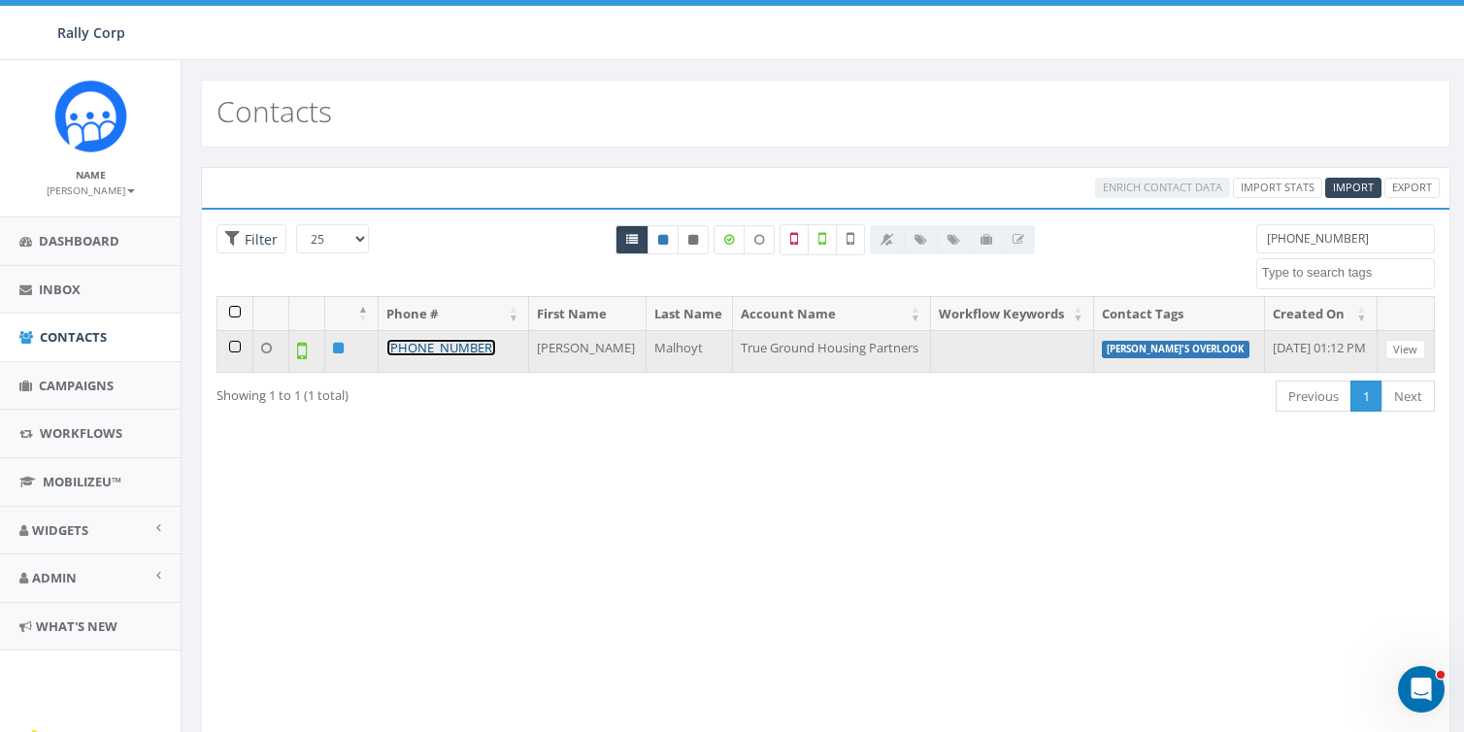
click at [465, 347] on link "[PHONE_NUMBER]" at bounding box center [441, 347] width 110 height 17
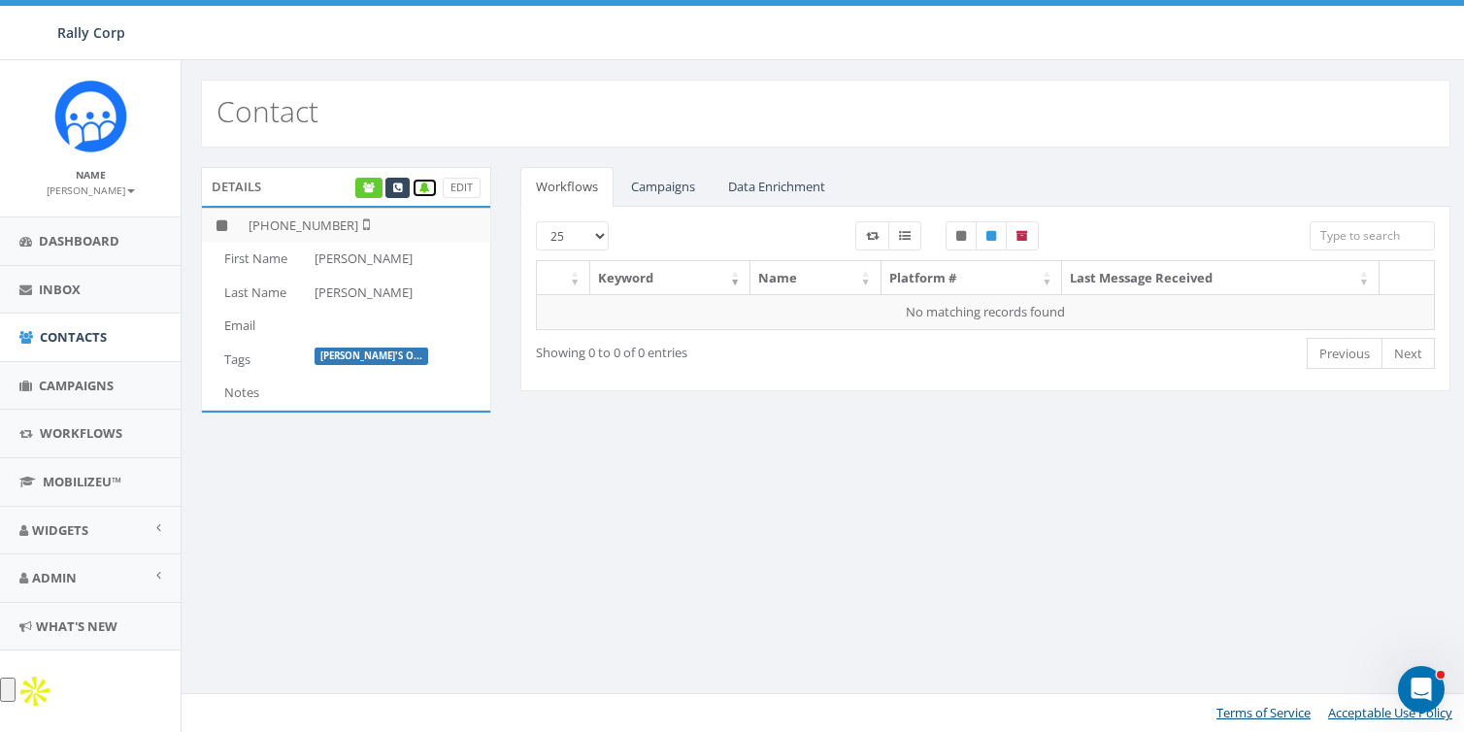
click at [419, 187] on icon at bounding box center [424, 188] width 11 height 11
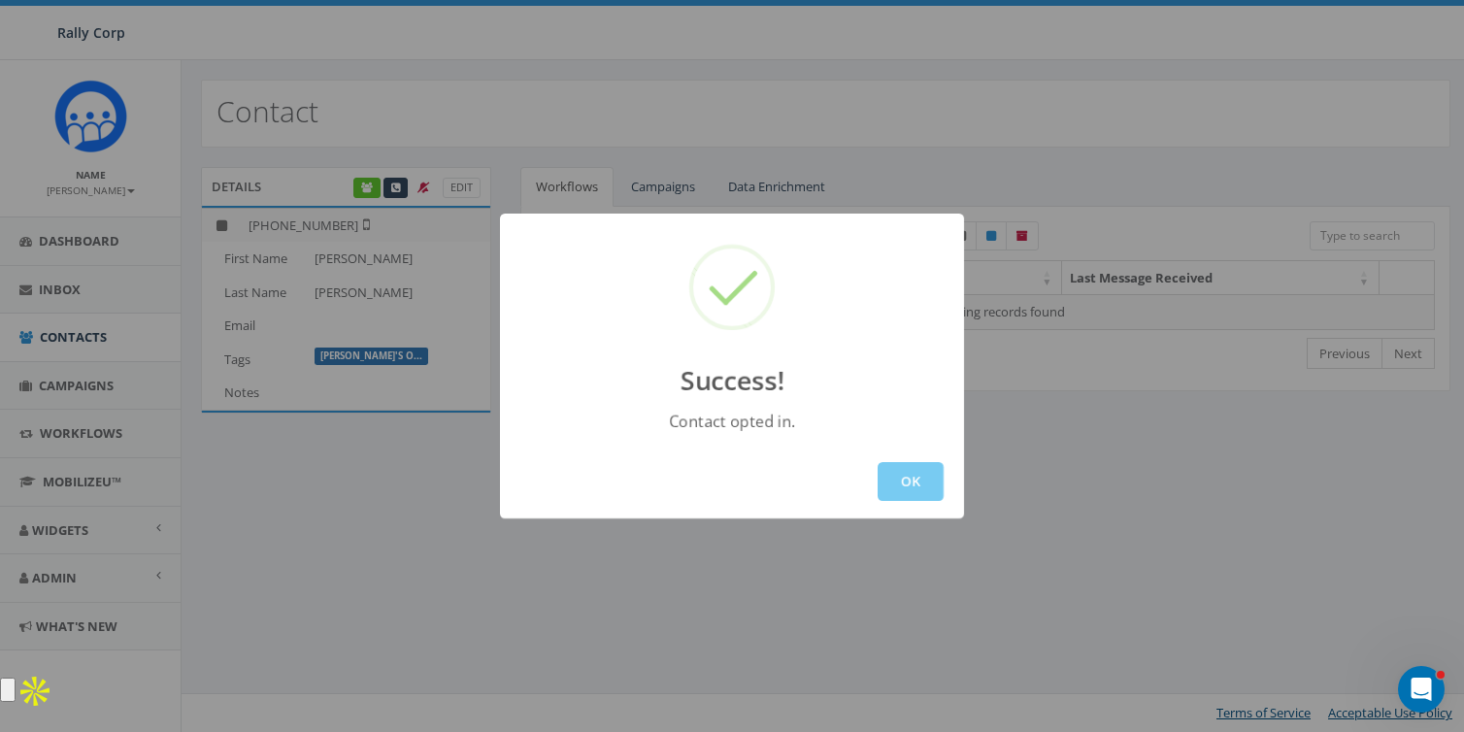
click at [908, 488] on button "OK" at bounding box center [911, 481] width 66 height 39
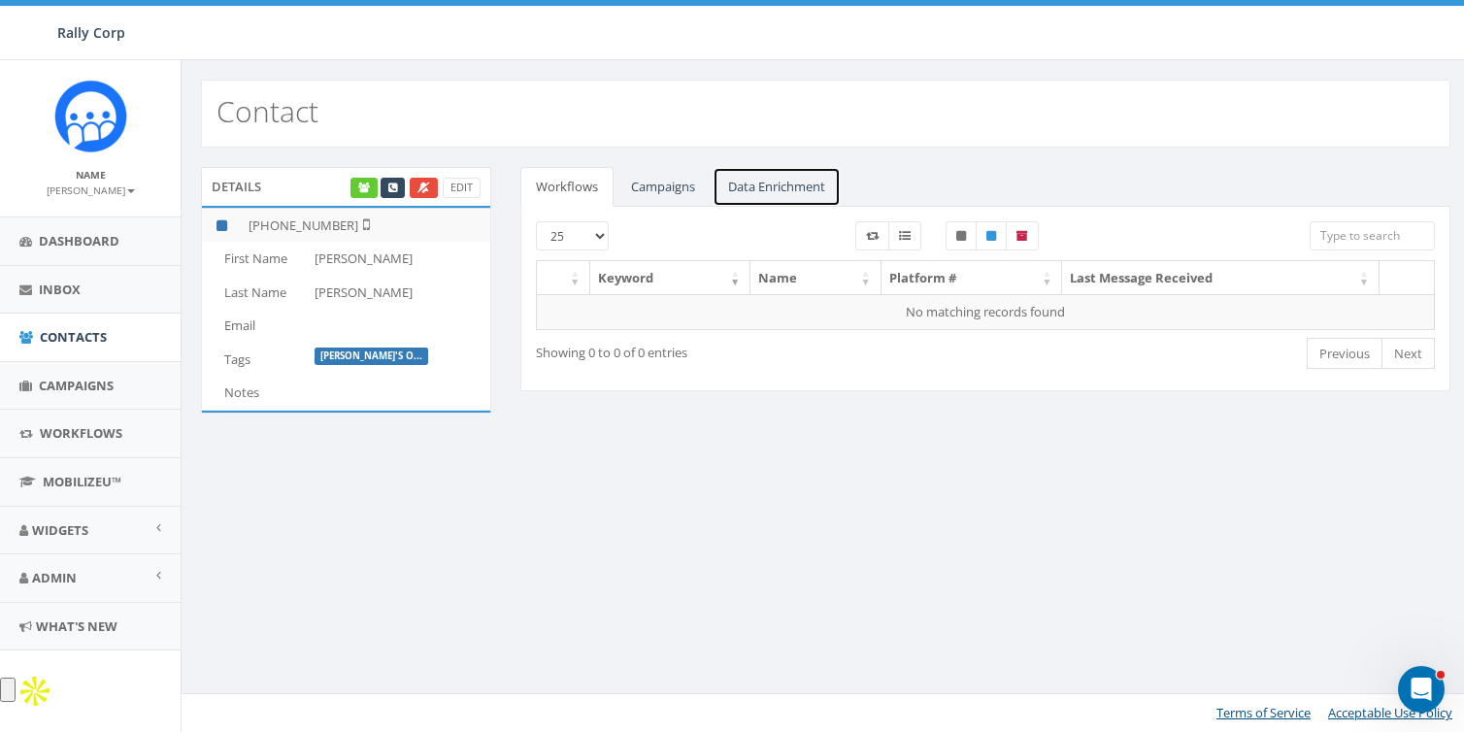
click at [759, 181] on link "Data Enrichment" at bounding box center [777, 187] width 128 height 40
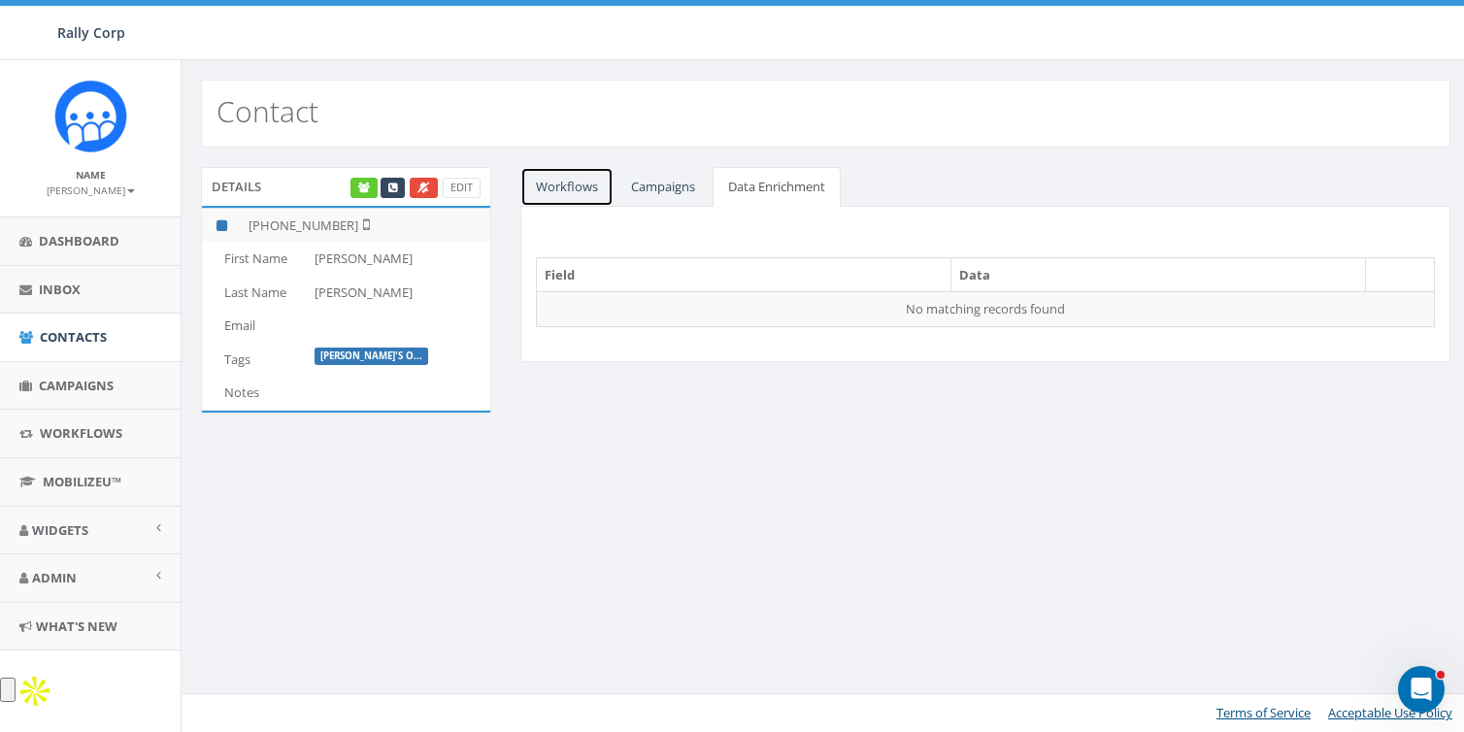
click at [583, 184] on link "Workflows" at bounding box center [566, 187] width 93 height 40
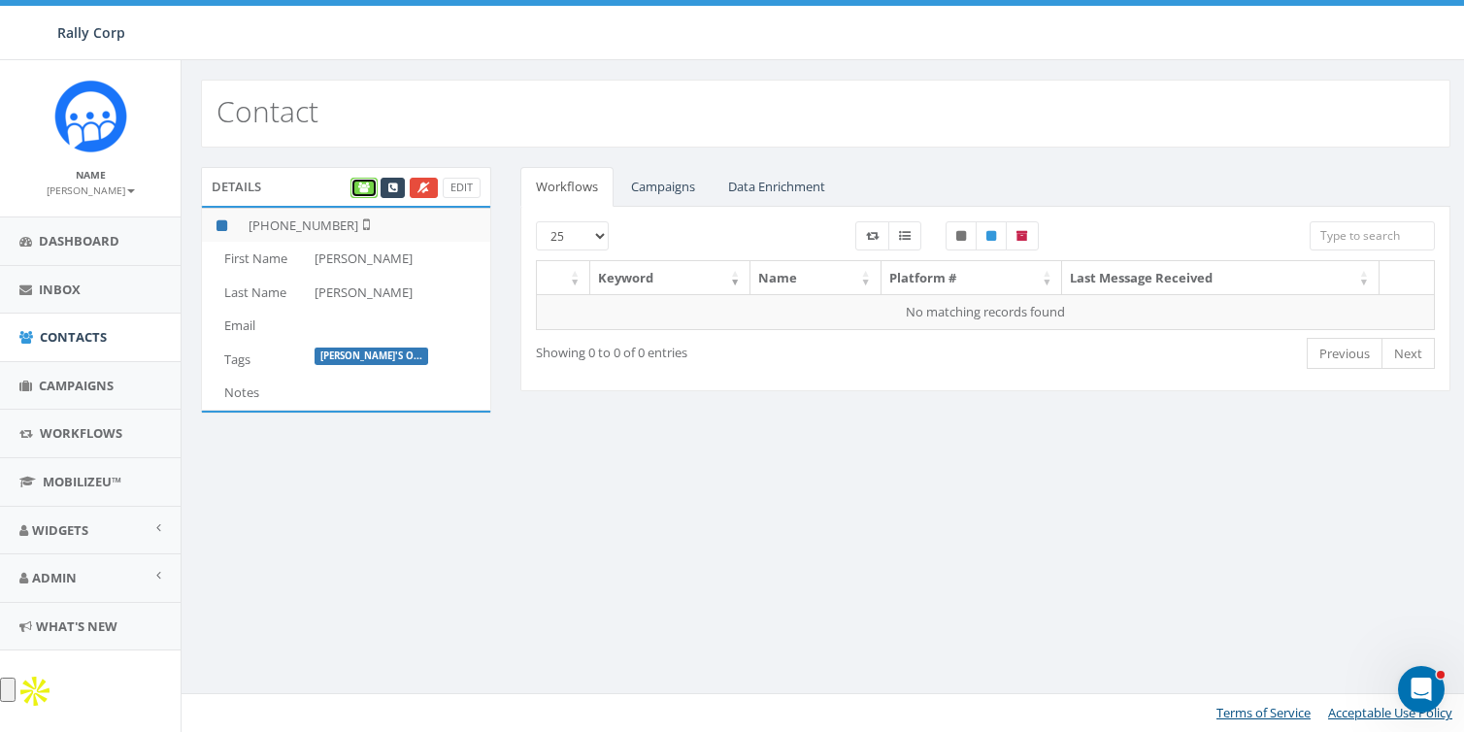
click at [361, 184] on icon at bounding box center [364, 188] width 12 height 11
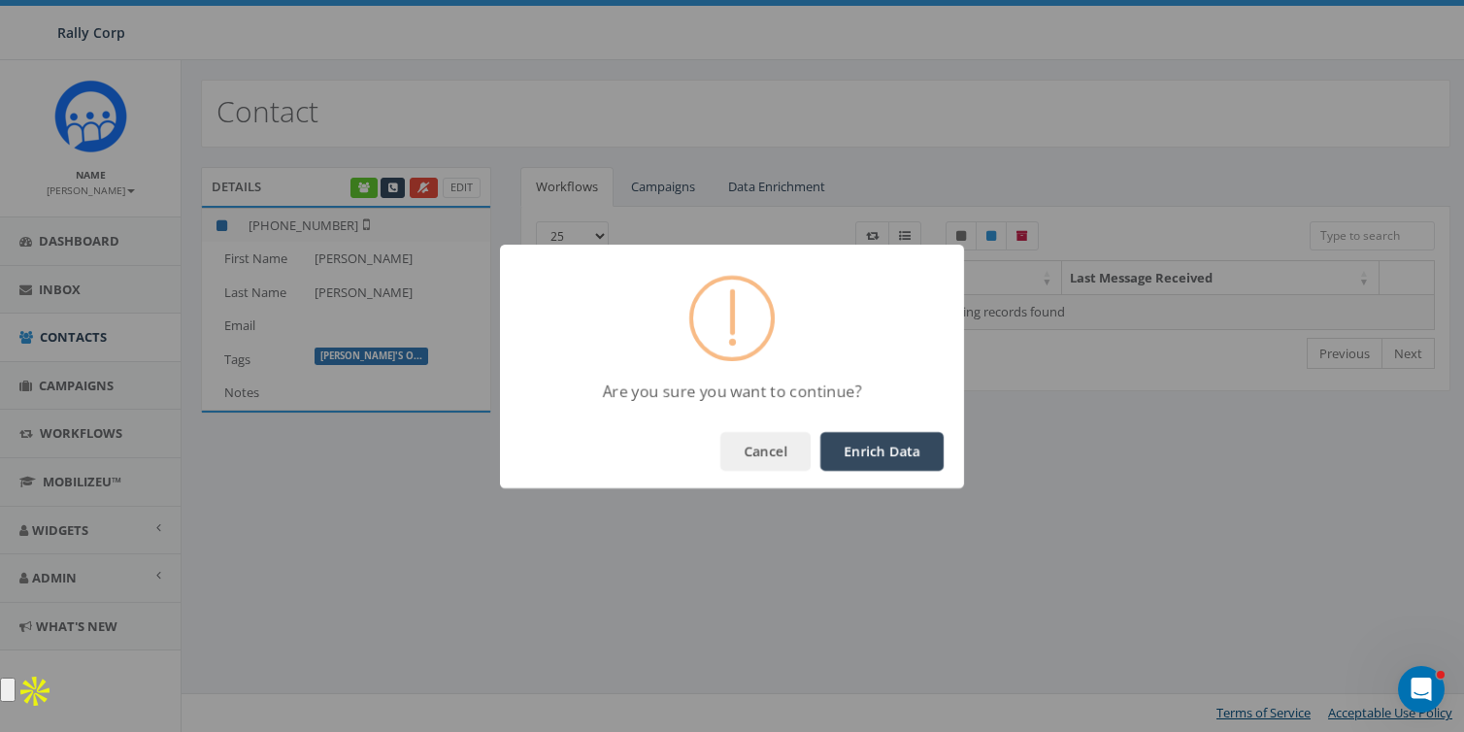
click at [886, 451] on button "Enrich Data" at bounding box center [881, 451] width 123 height 39
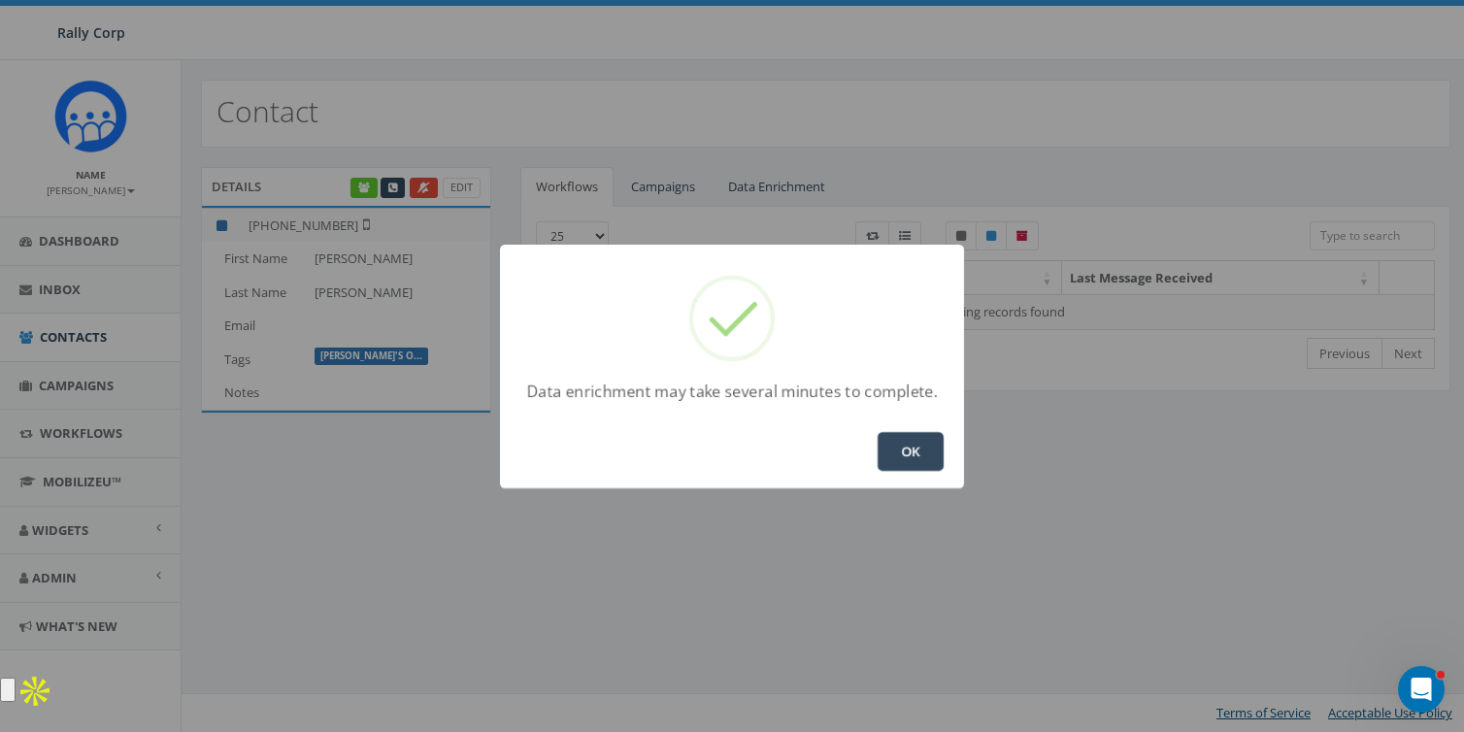
click at [919, 448] on button "OK" at bounding box center [911, 451] width 66 height 39
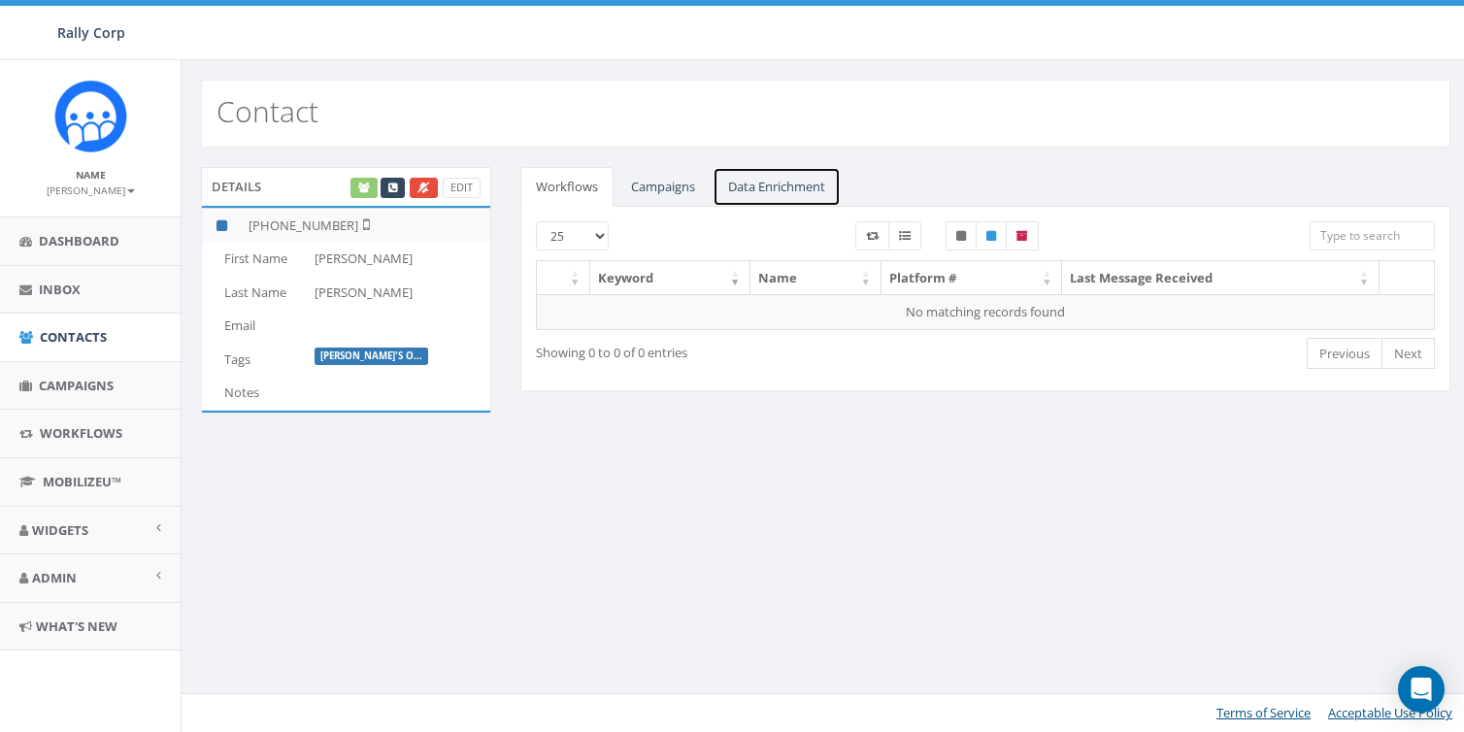
click at [793, 182] on link "Data Enrichment" at bounding box center [777, 187] width 128 height 40
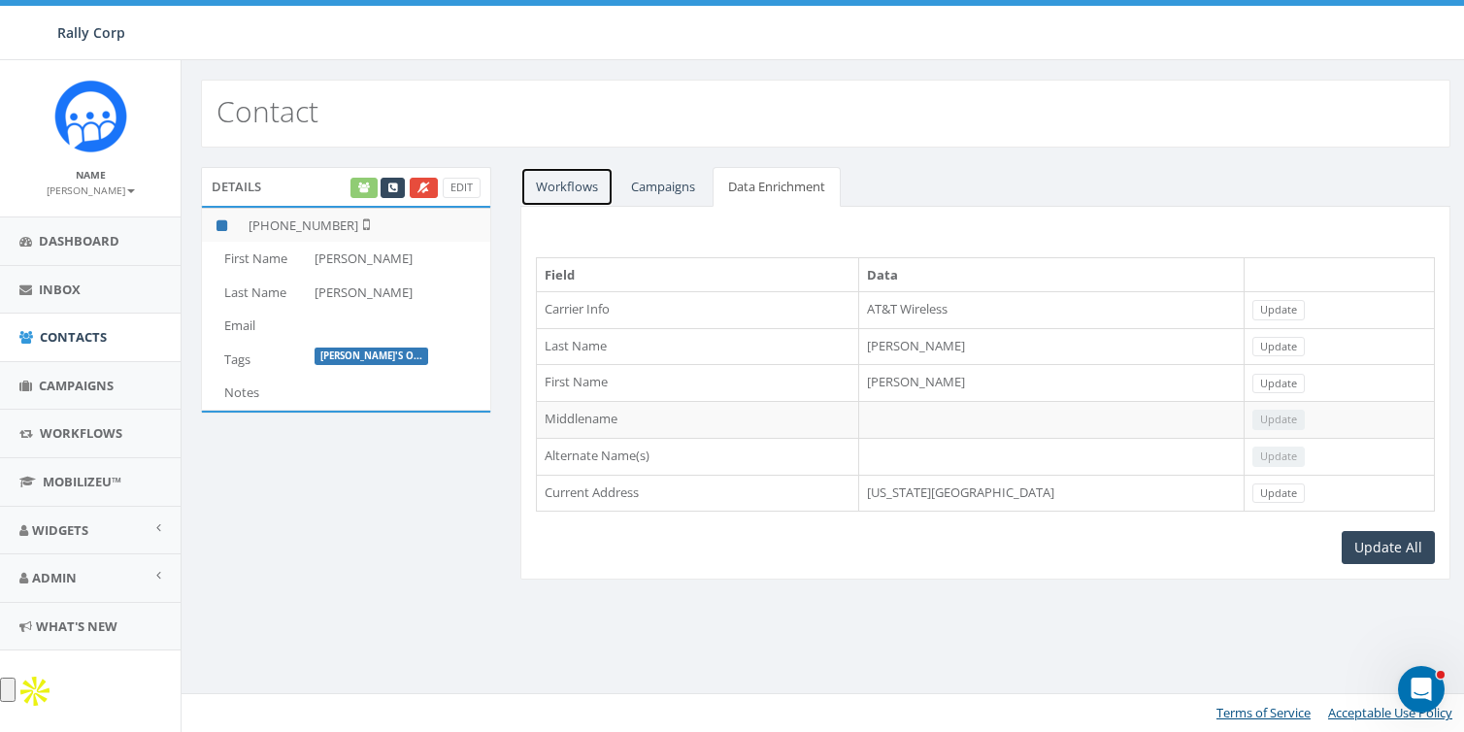
click at [556, 175] on link "Workflows" at bounding box center [566, 187] width 93 height 40
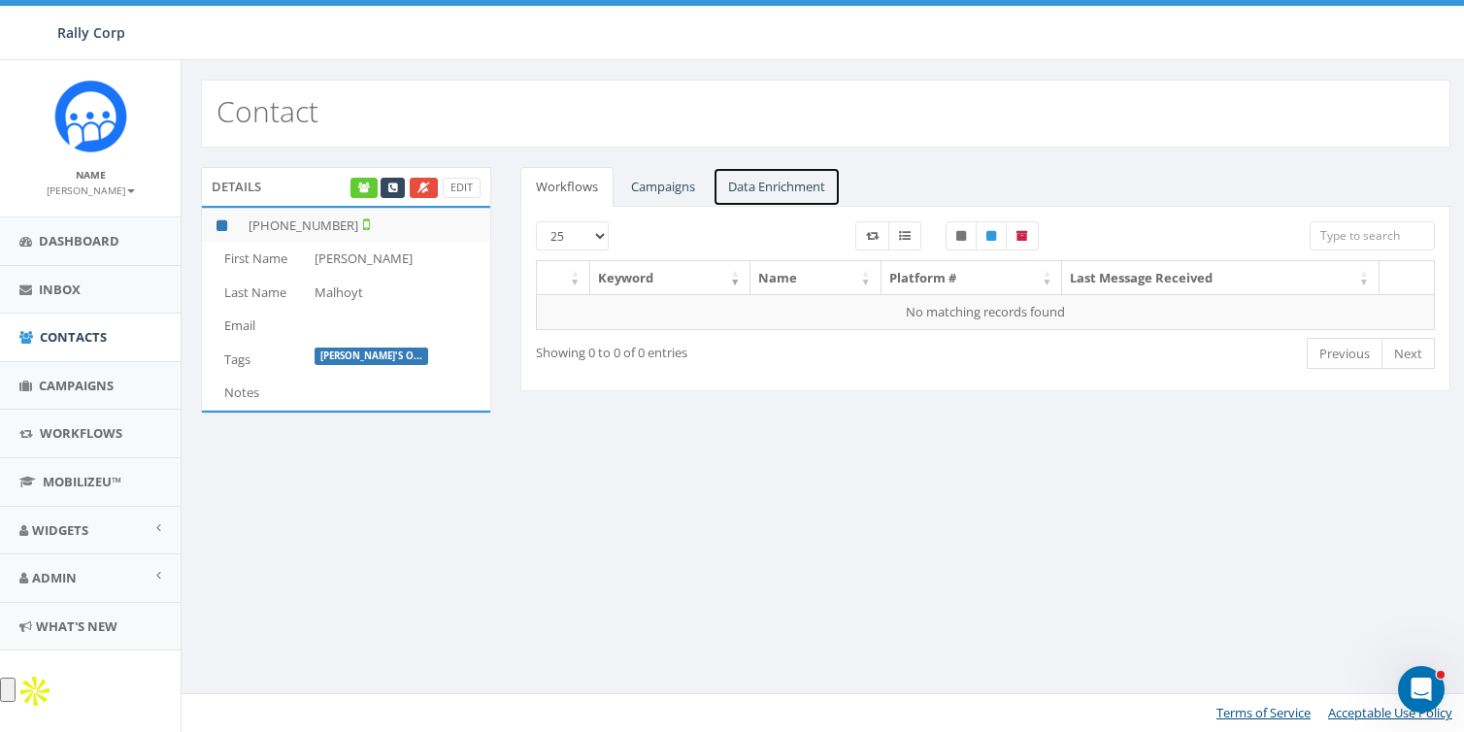
click at [757, 184] on link "Data Enrichment" at bounding box center [777, 187] width 128 height 40
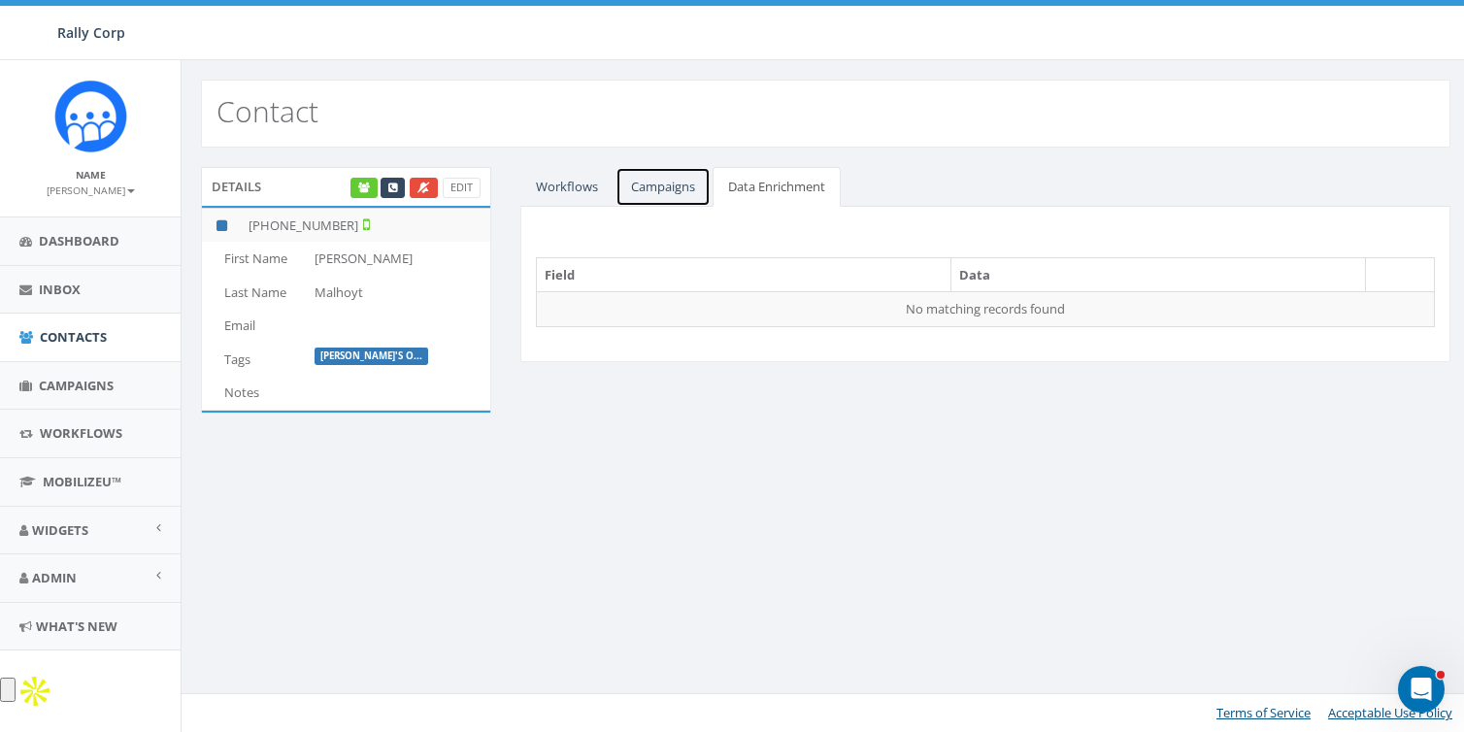
click at [681, 186] on link "Campaigns" at bounding box center [663, 187] width 95 height 40
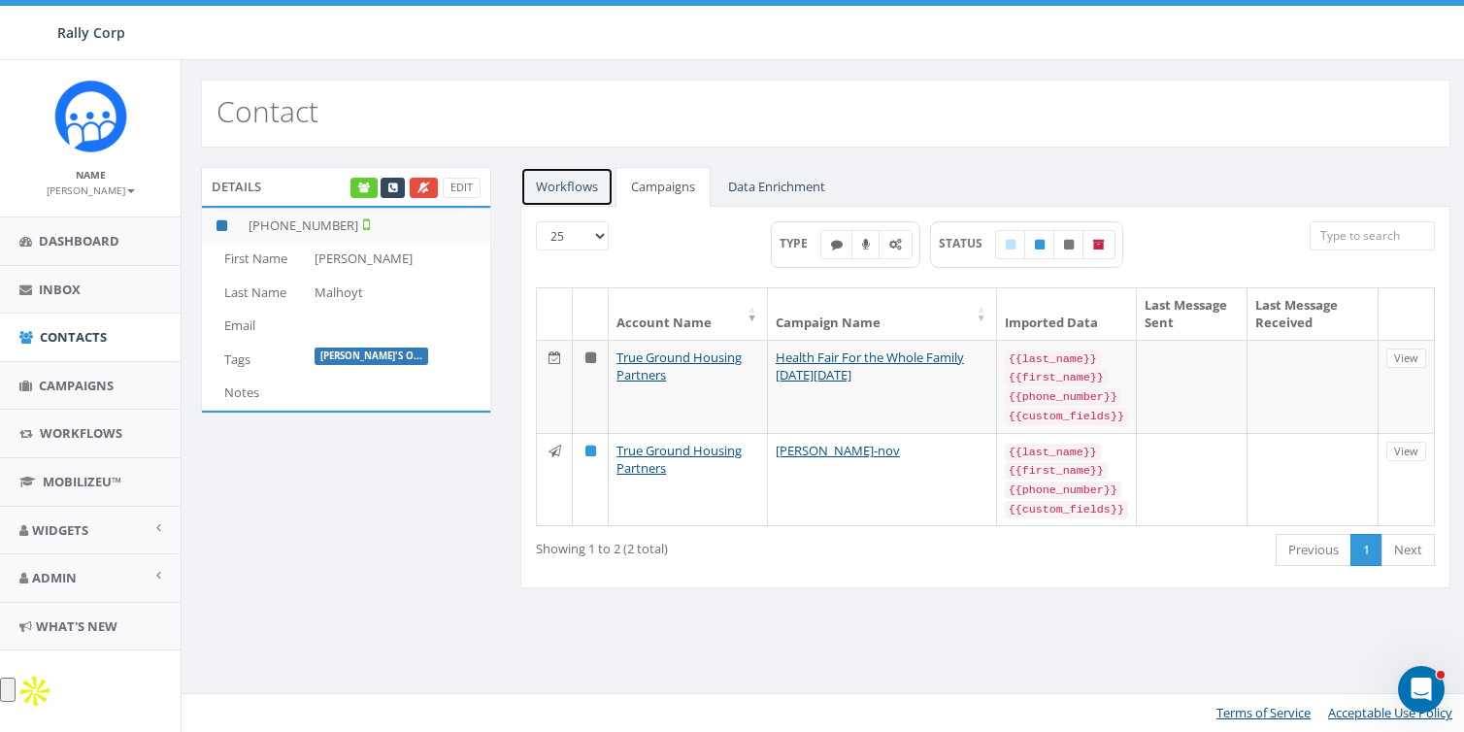
click at [587, 186] on link "Workflows" at bounding box center [566, 187] width 93 height 40
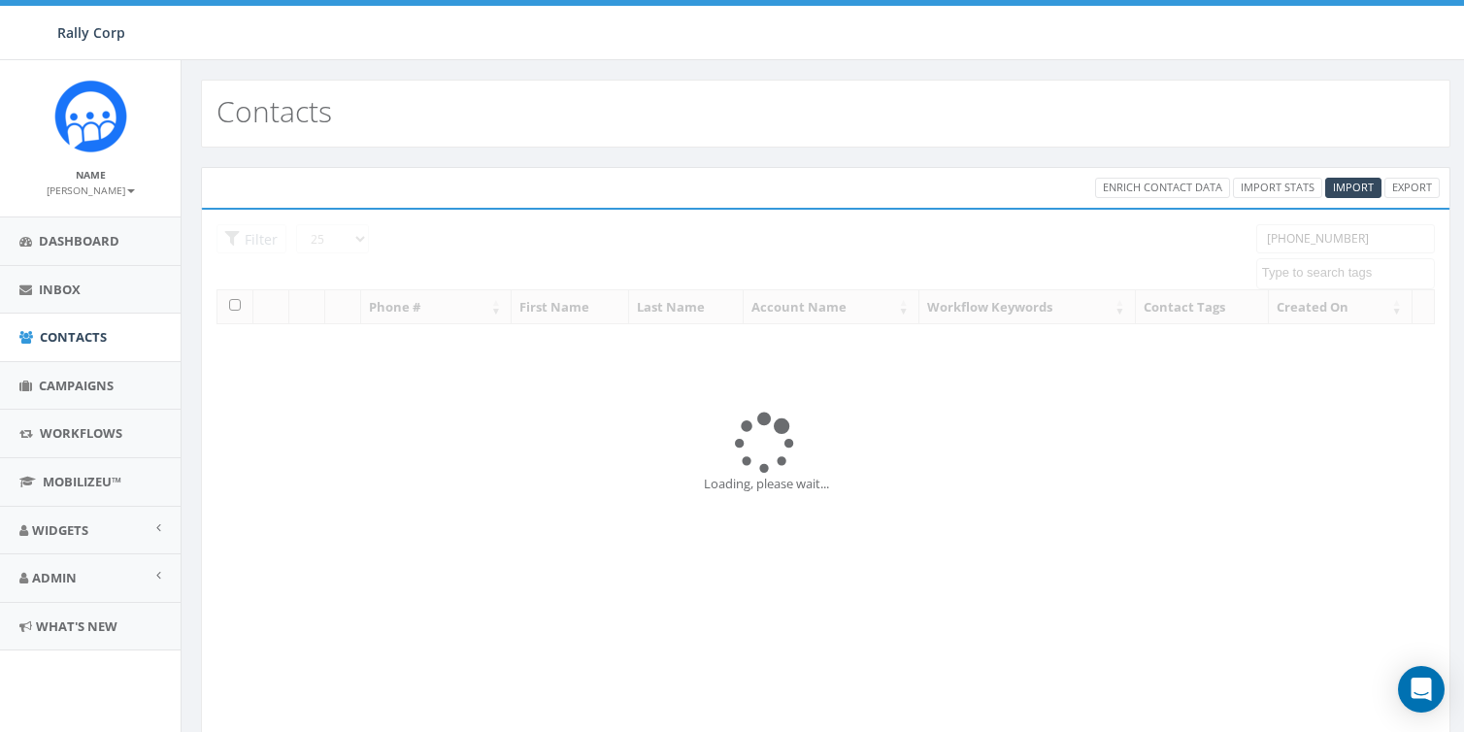
select select
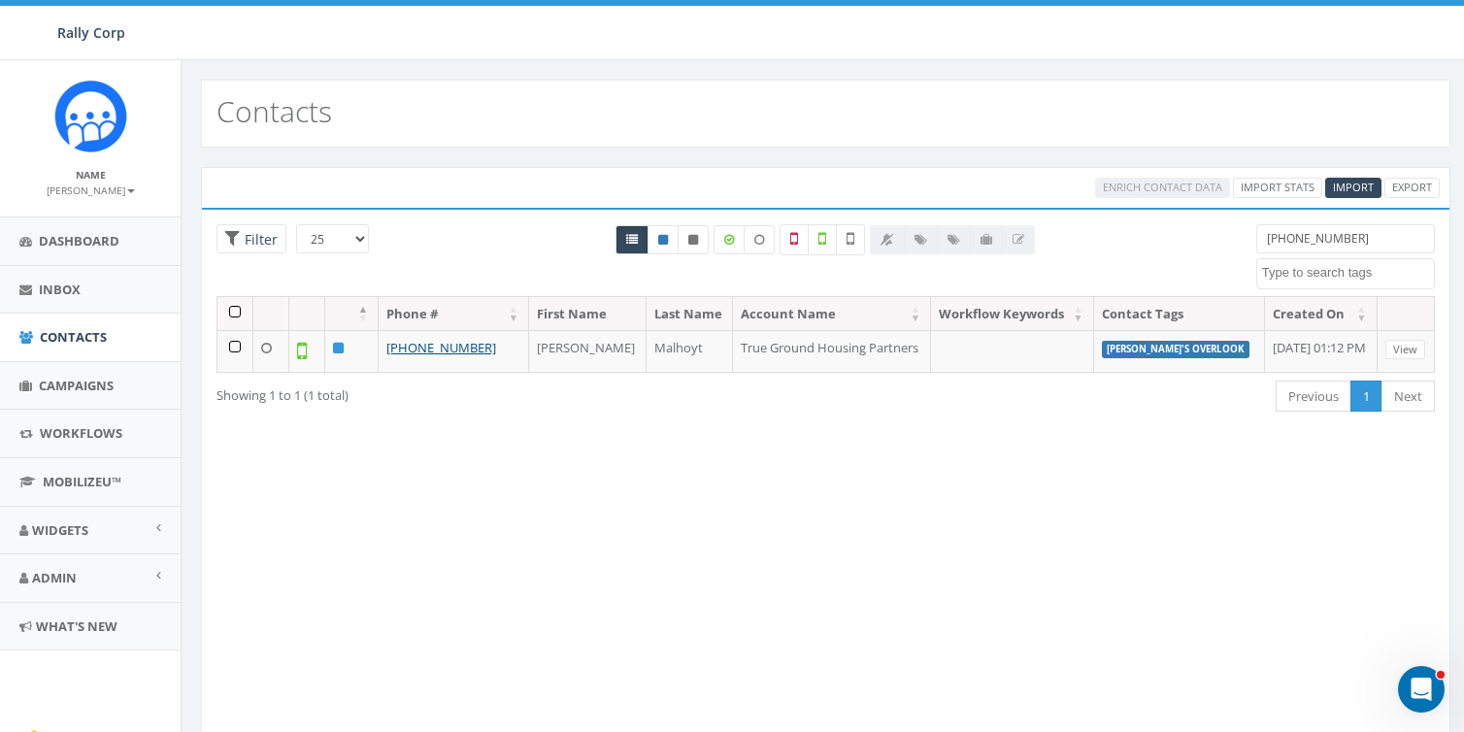
click at [1374, 243] on input "(703) 855-2199" at bounding box center [1345, 238] width 179 height 29
paste input "973-655"
click at [1359, 240] on input "(703) 973-6559" at bounding box center [1345, 238] width 179 height 29
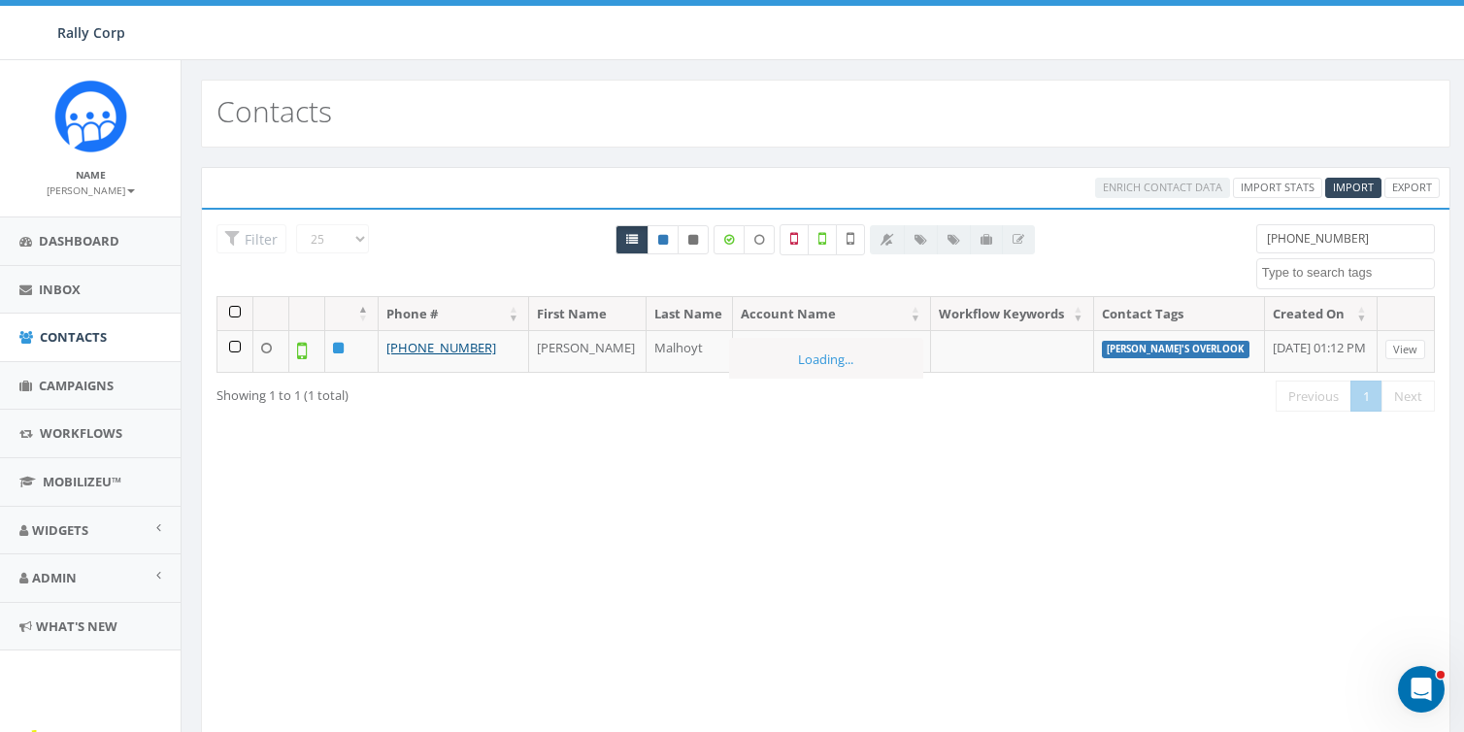
click at [1359, 240] on input "(703) 973-6559" at bounding box center [1345, 238] width 179 height 29
paste input "816) 718-8387"
type input "(816) 718-8387"
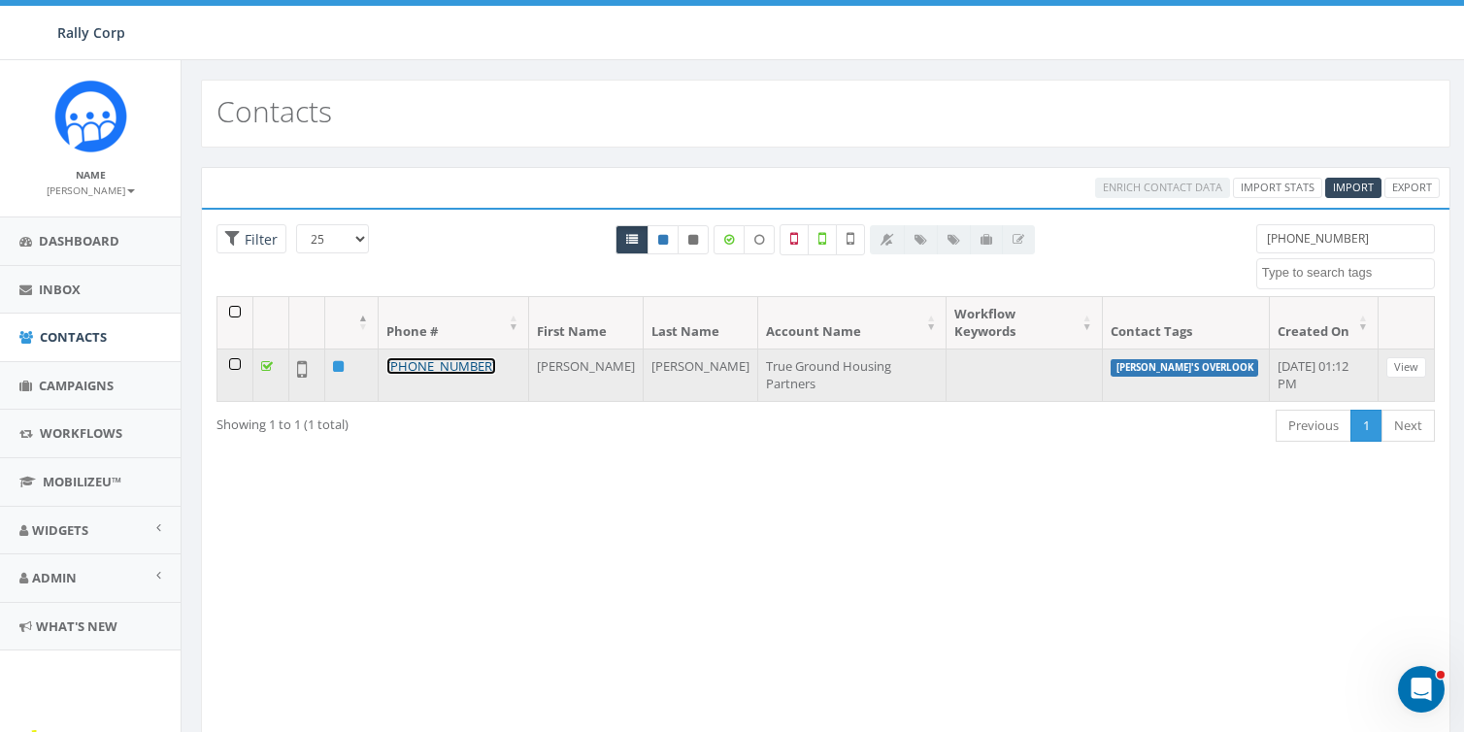
click at [435, 357] on link "+1 816-718-8387" at bounding box center [441, 365] width 110 height 17
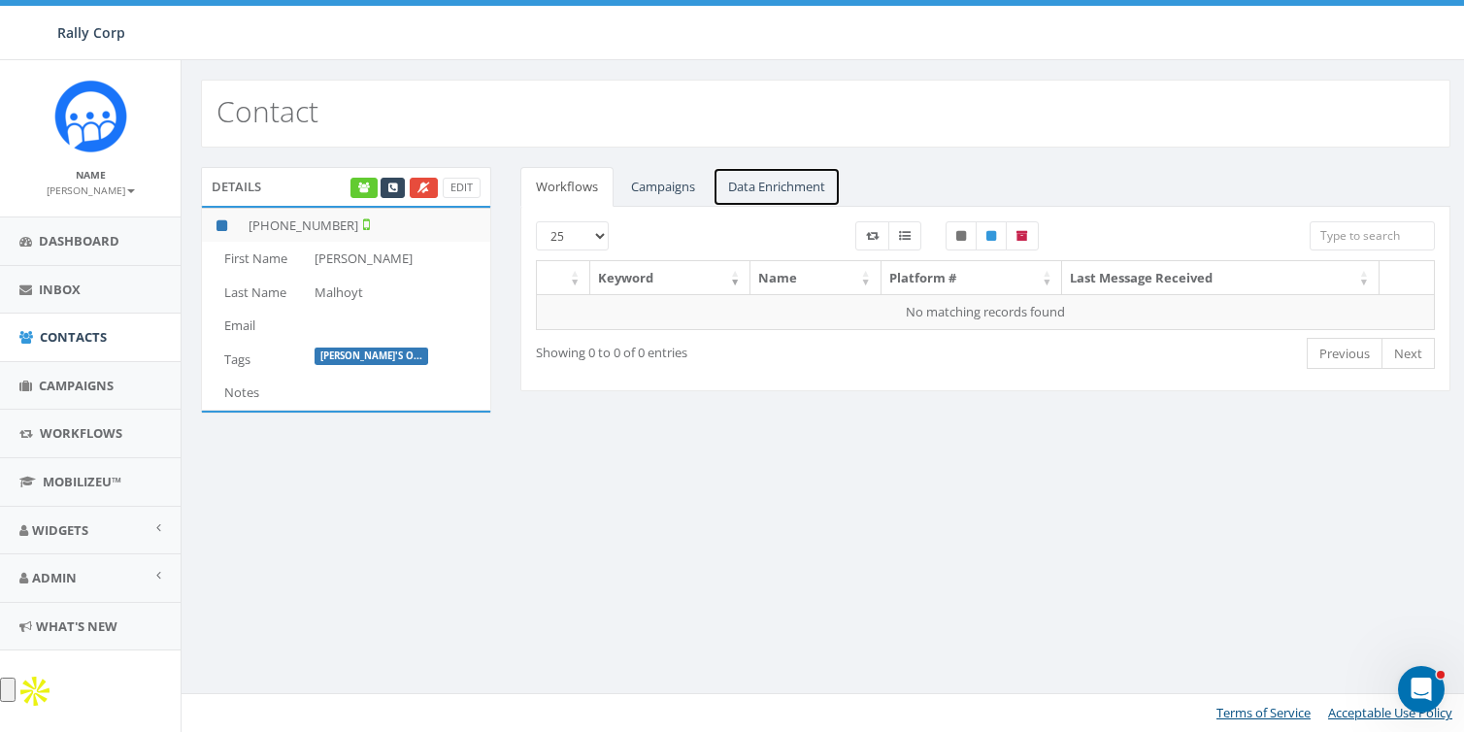
click at [778, 197] on link "Data Enrichment" at bounding box center [777, 187] width 128 height 40
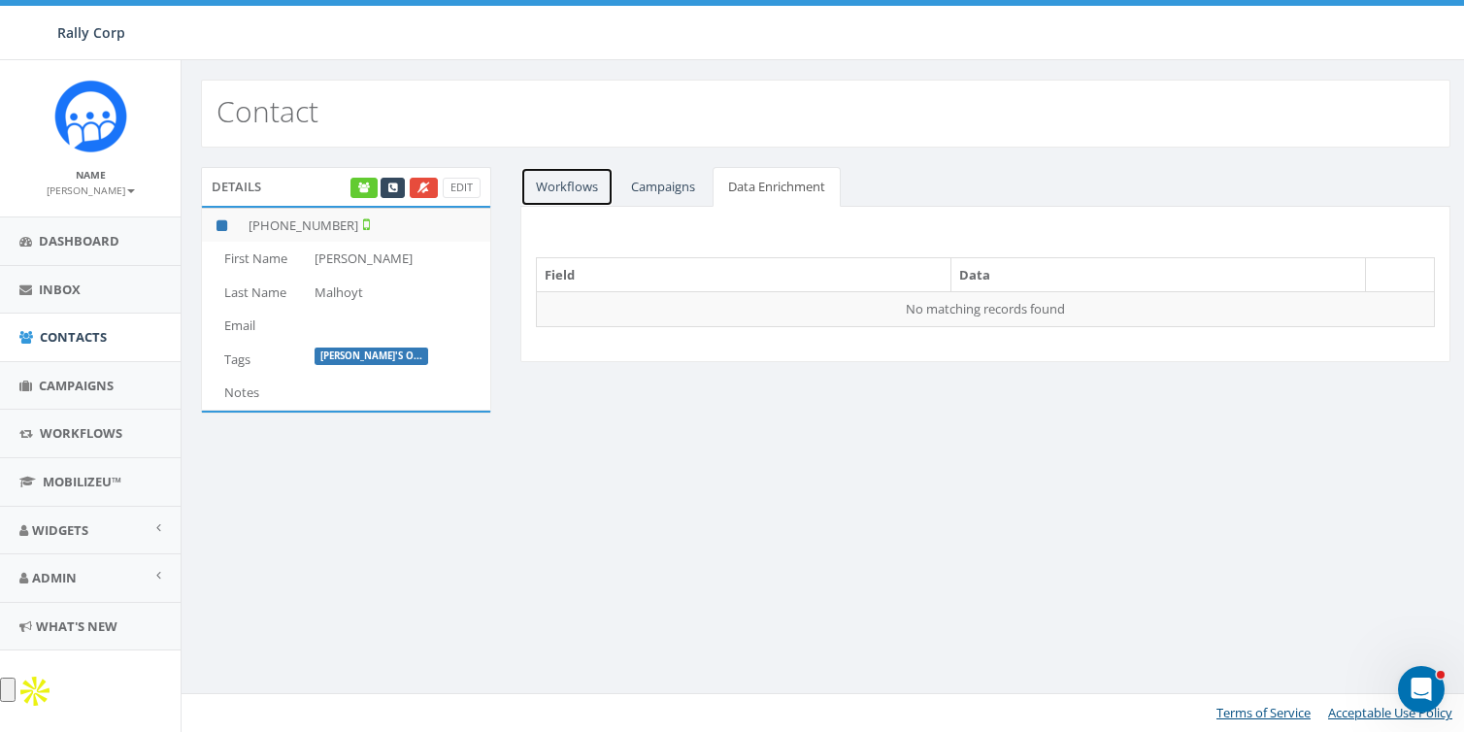
click at [569, 183] on link "Workflows" at bounding box center [566, 187] width 93 height 40
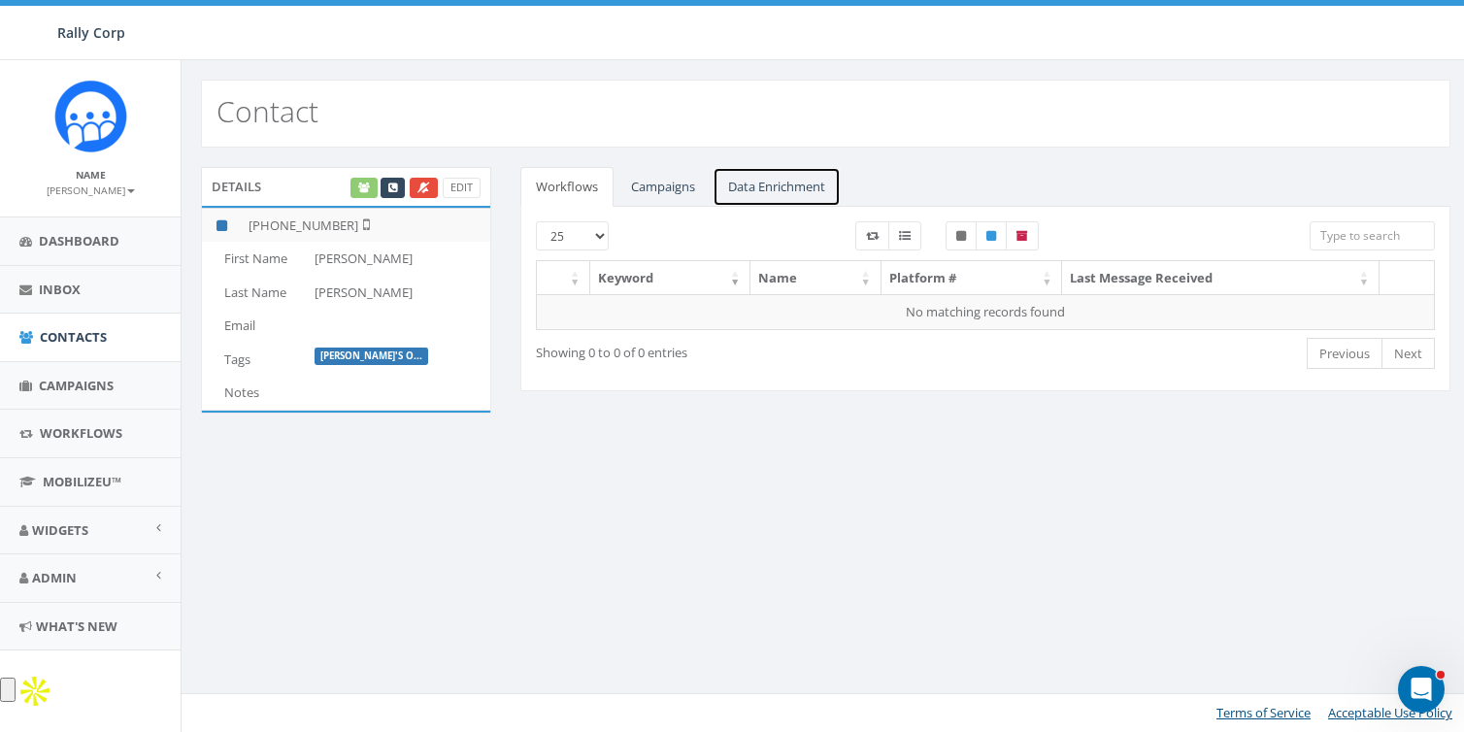
click at [771, 185] on link "Data Enrichment" at bounding box center [777, 187] width 128 height 40
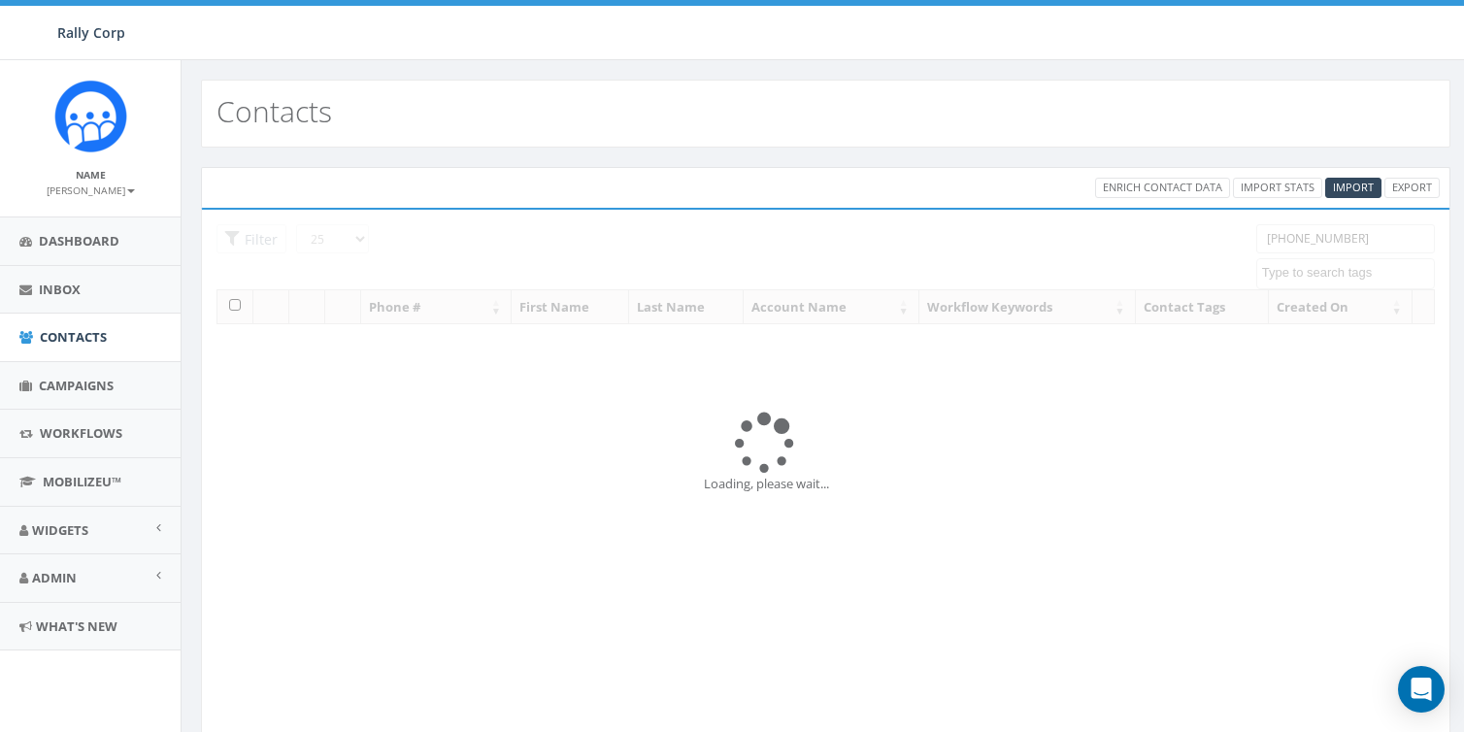
select select
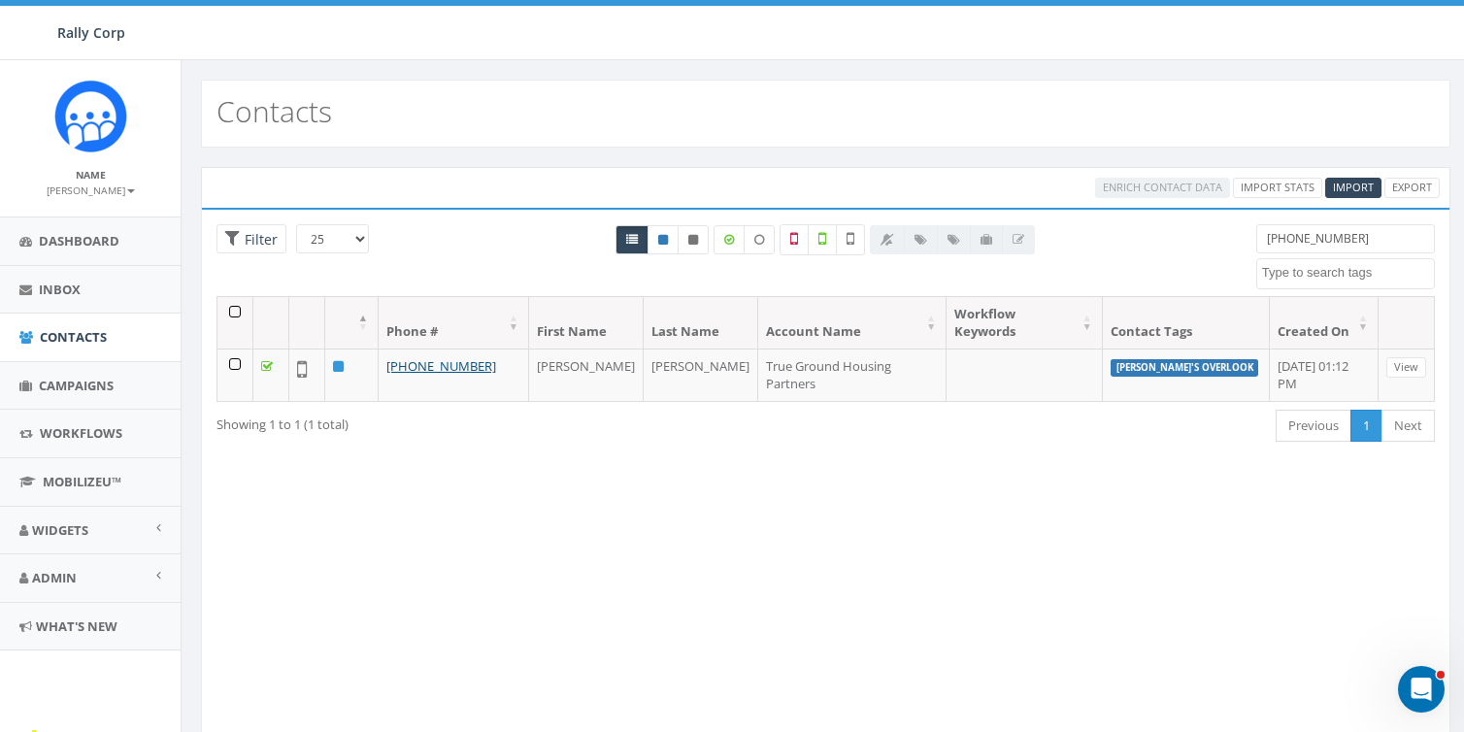
click at [1368, 242] on input "[PHONE_NUMBER]" at bounding box center [1345, 238] width 179 height 29
paste input "703) 973-6559"
type input "[PHONE_NUMBER]"
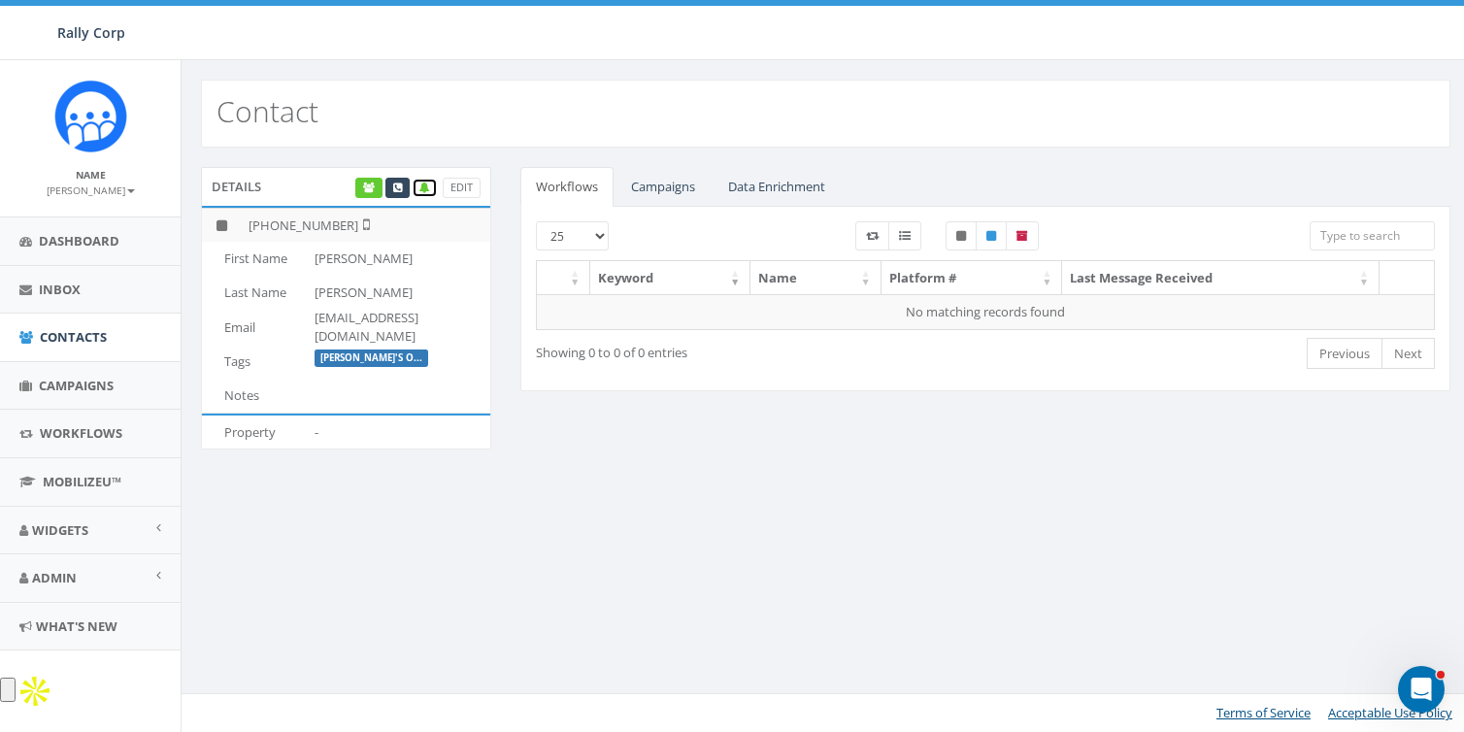
click at [425, 185] on icon at bounding box center [424, 188] width 11 height 11
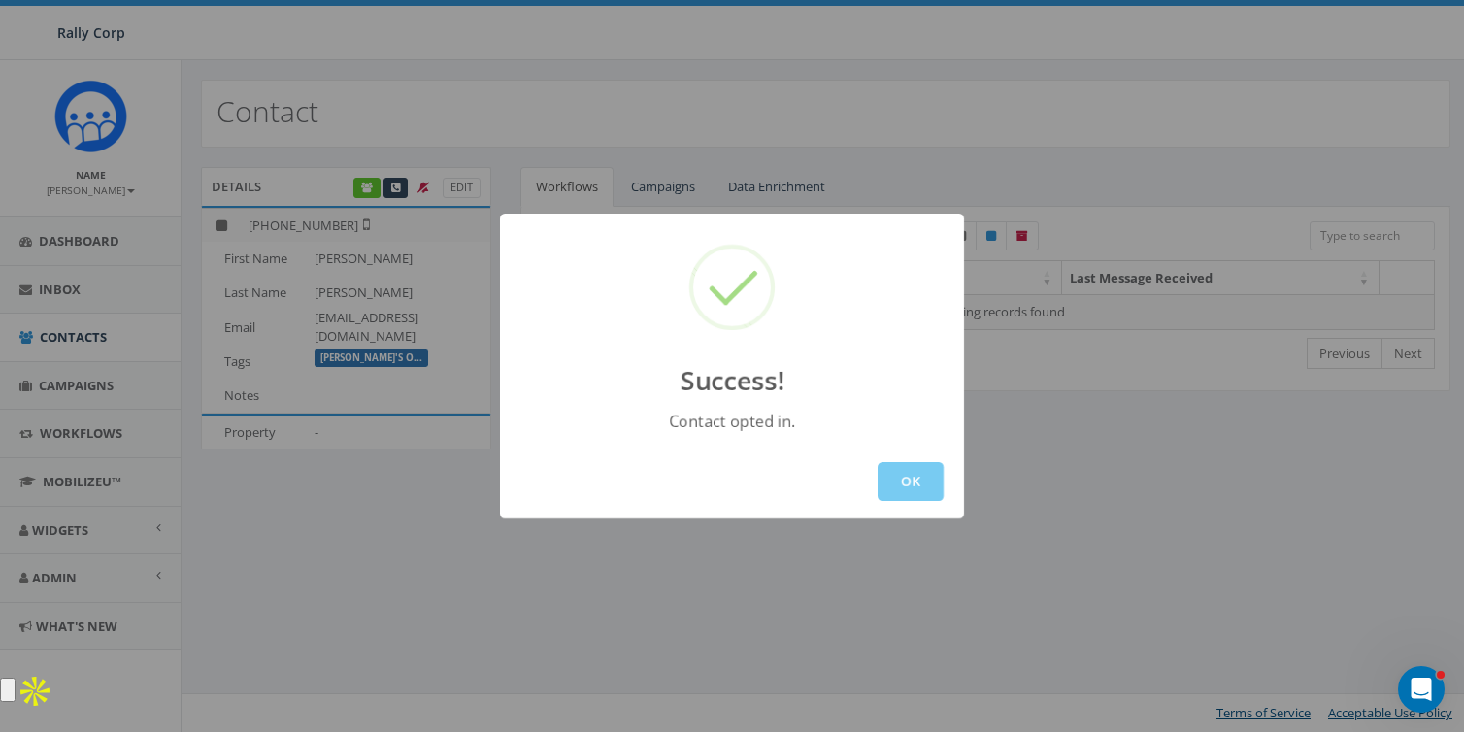
click at [939, 488] on button "OK" at bounding box center [911, 481] width 66 height 39
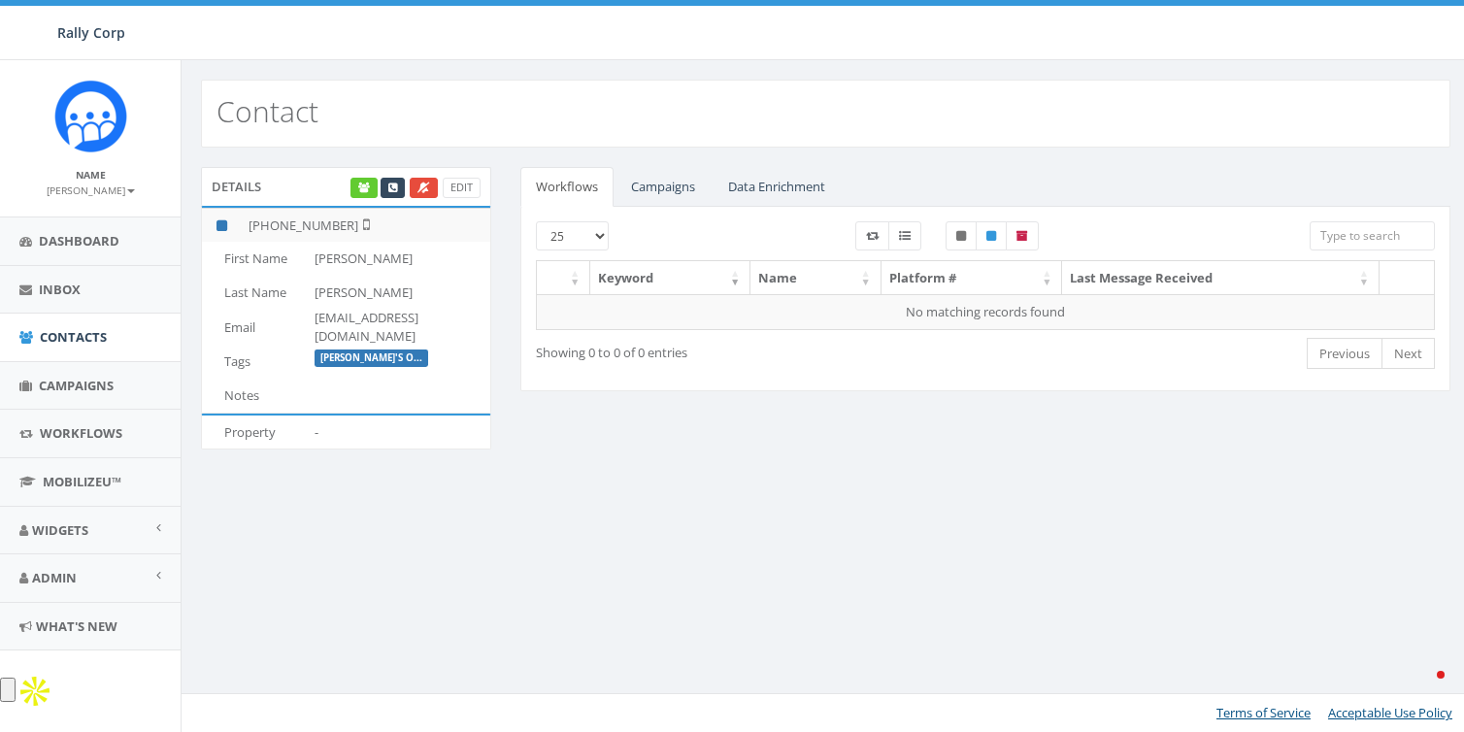
click at [791, 533] on div "Contact Details Edit [PHONE_NUMBER] First Name [PERSON_NAME] Last Name [PERSON_…" at bounding box center [825, 396] width 1289 height 672
click at [750, 185] on link "Data Enrichment" at bounding box center [777, 187] width 128 height 40
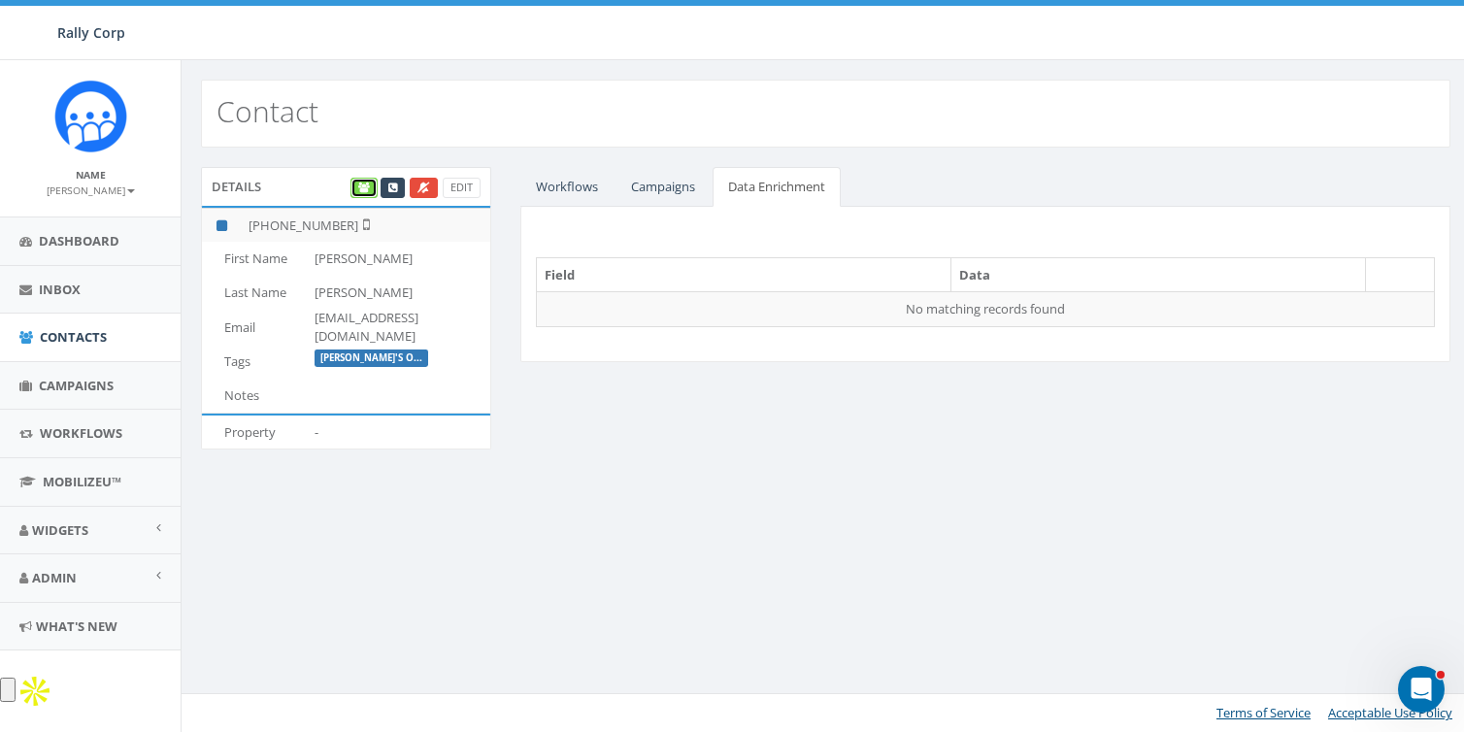
click at [366, 183] on icon at bounding box center [364, 188] width 12 height 11
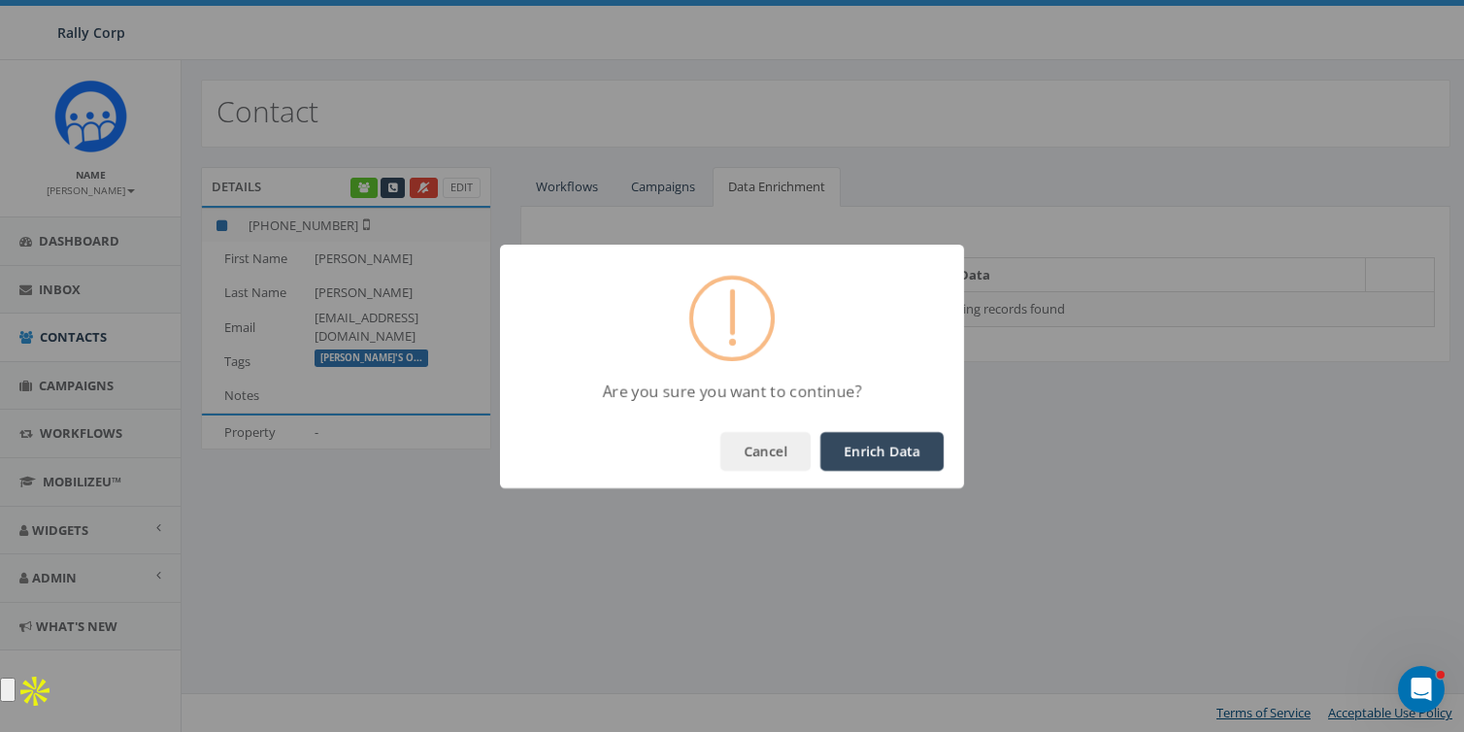
click at [852, 432] on button "Enrich Data" at bounding box center [881, 451] width 123 height 39
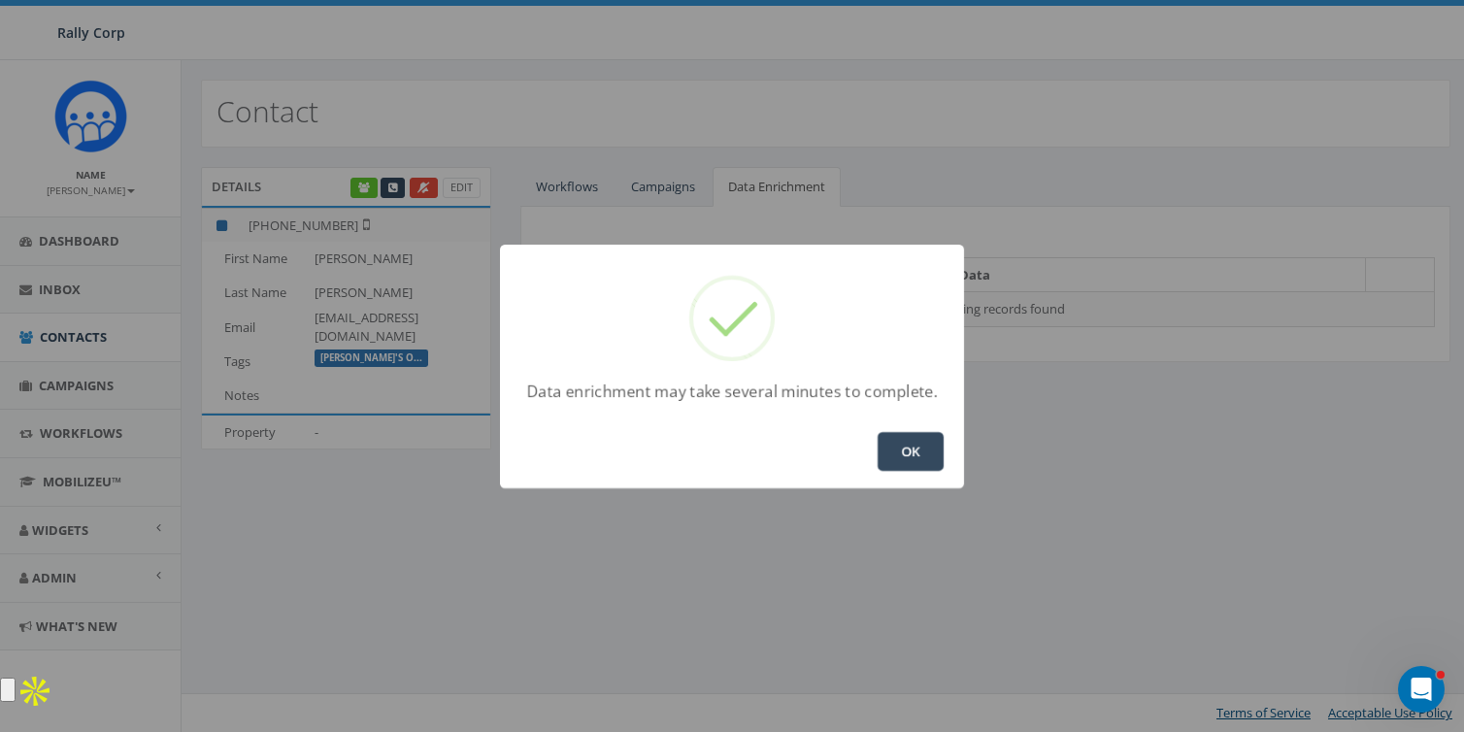
click at [917, 444] on button "OK" at bounding box center [911, 451] width 66 height 39
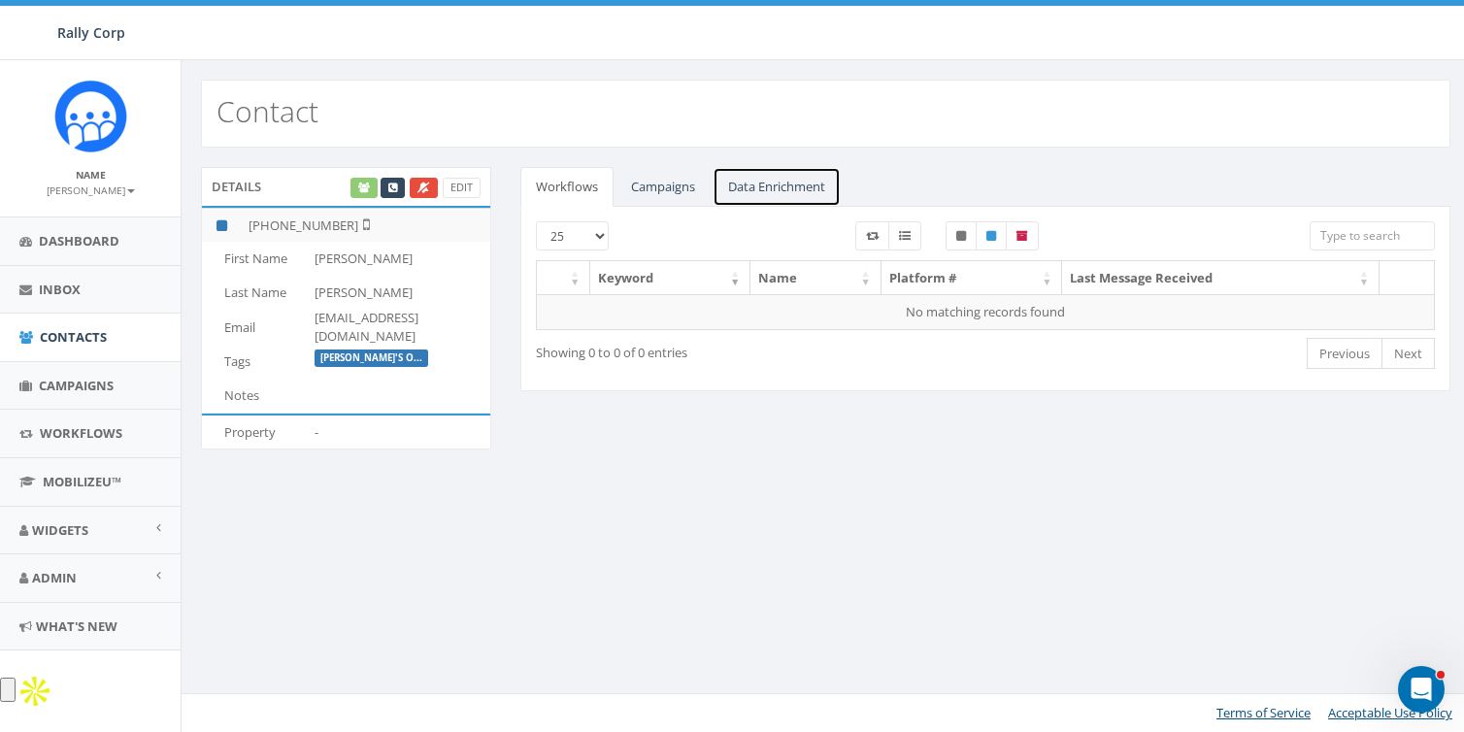
click at [785, 180] on link "Data Enrichment" at bounding box center [777, 187] width 128 height 40
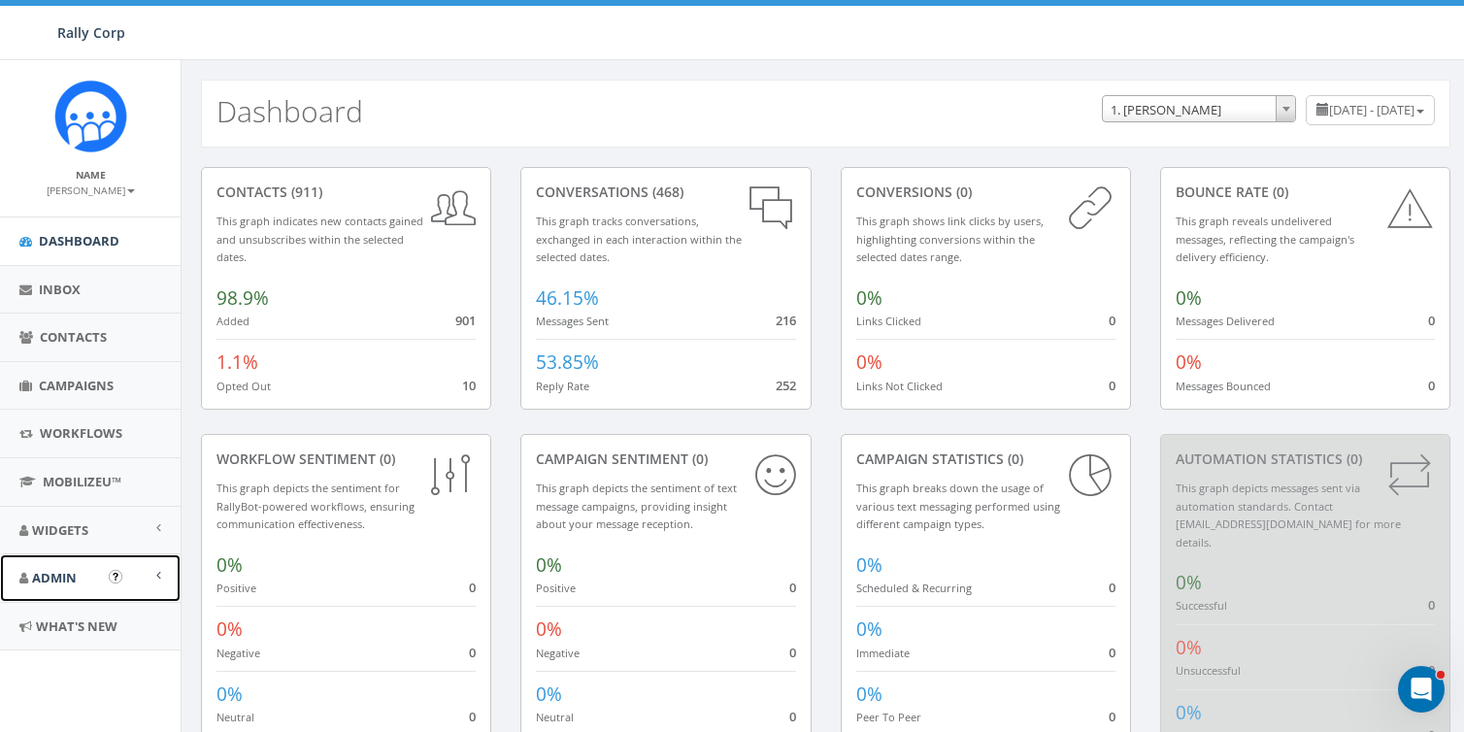
click at [40, 579] on span "Admin" at bounding box center [54, 577] width 45 height 17
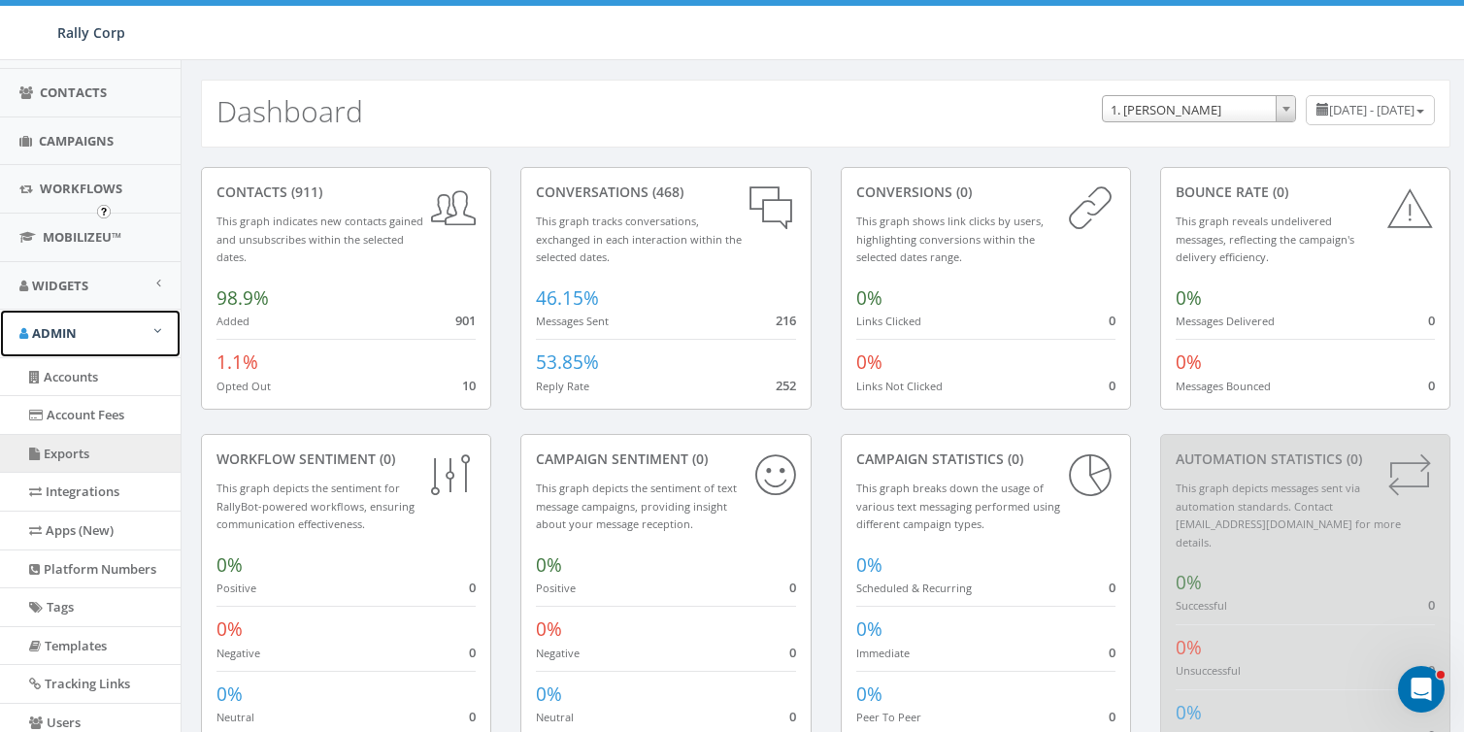
scroll to position [430, 0]
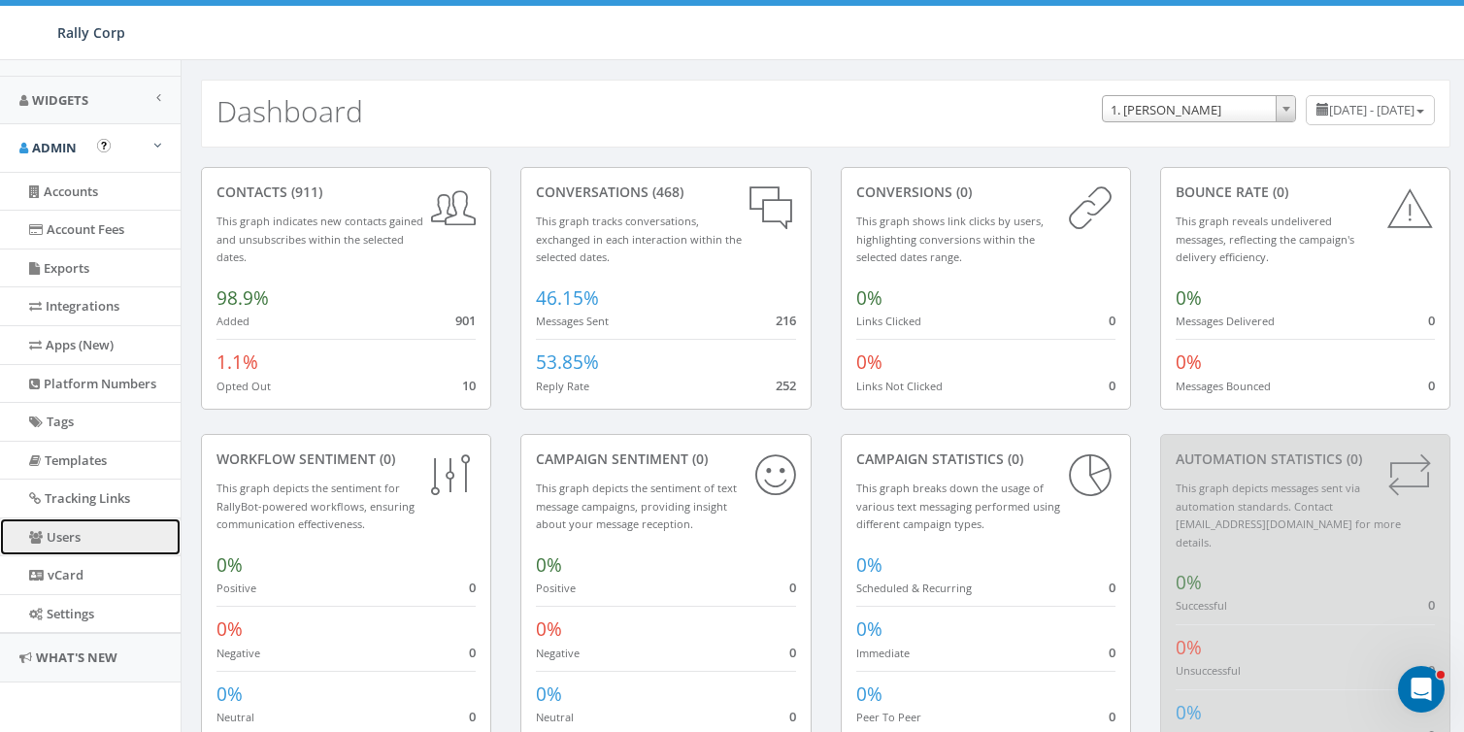
click at [63, 520] on link "Users" at bounding box center [90, 537] width 181 height 38
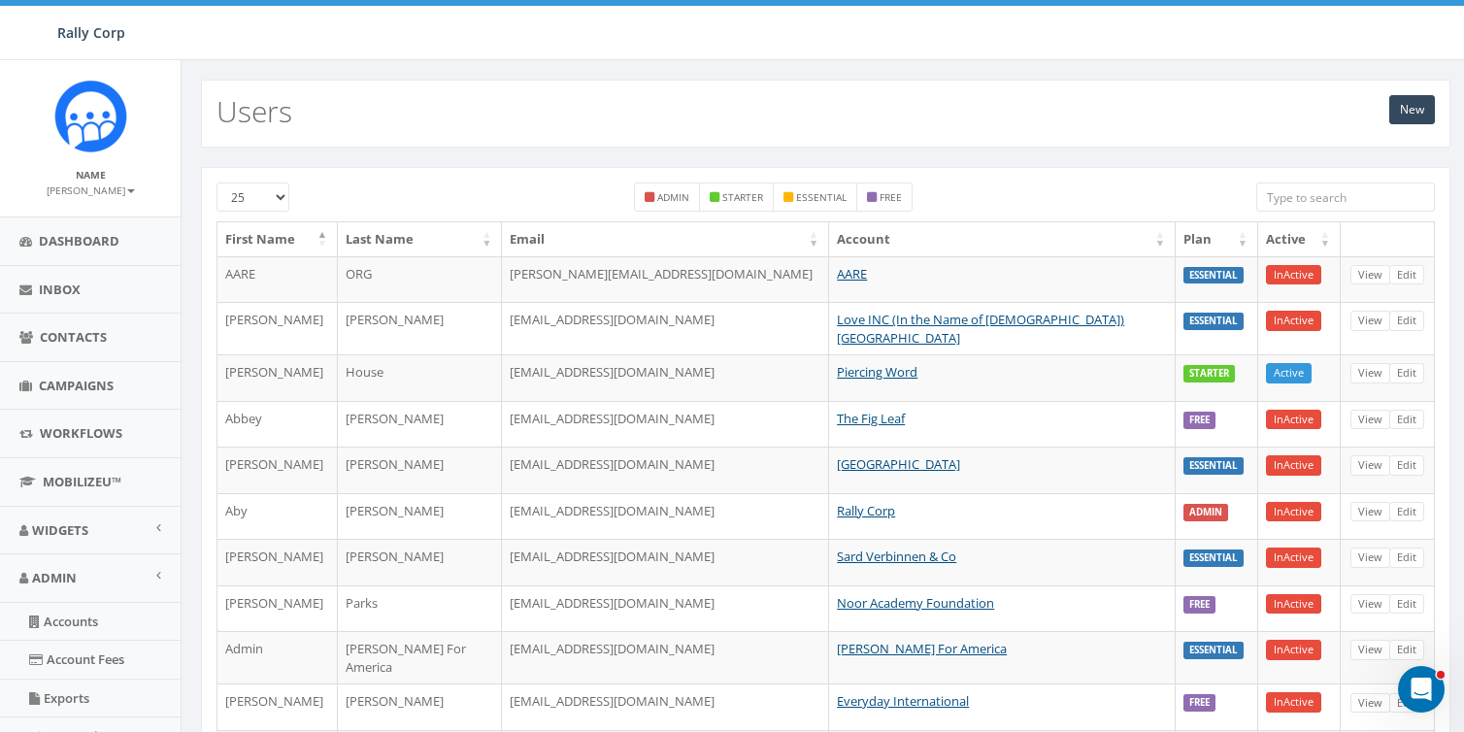
click at [1329, 184] on input "search" at bounding box center [1345, 197] width 179 height 29
paste input "[EMAIL_ADDRESS][DOMAIN_NAME]"
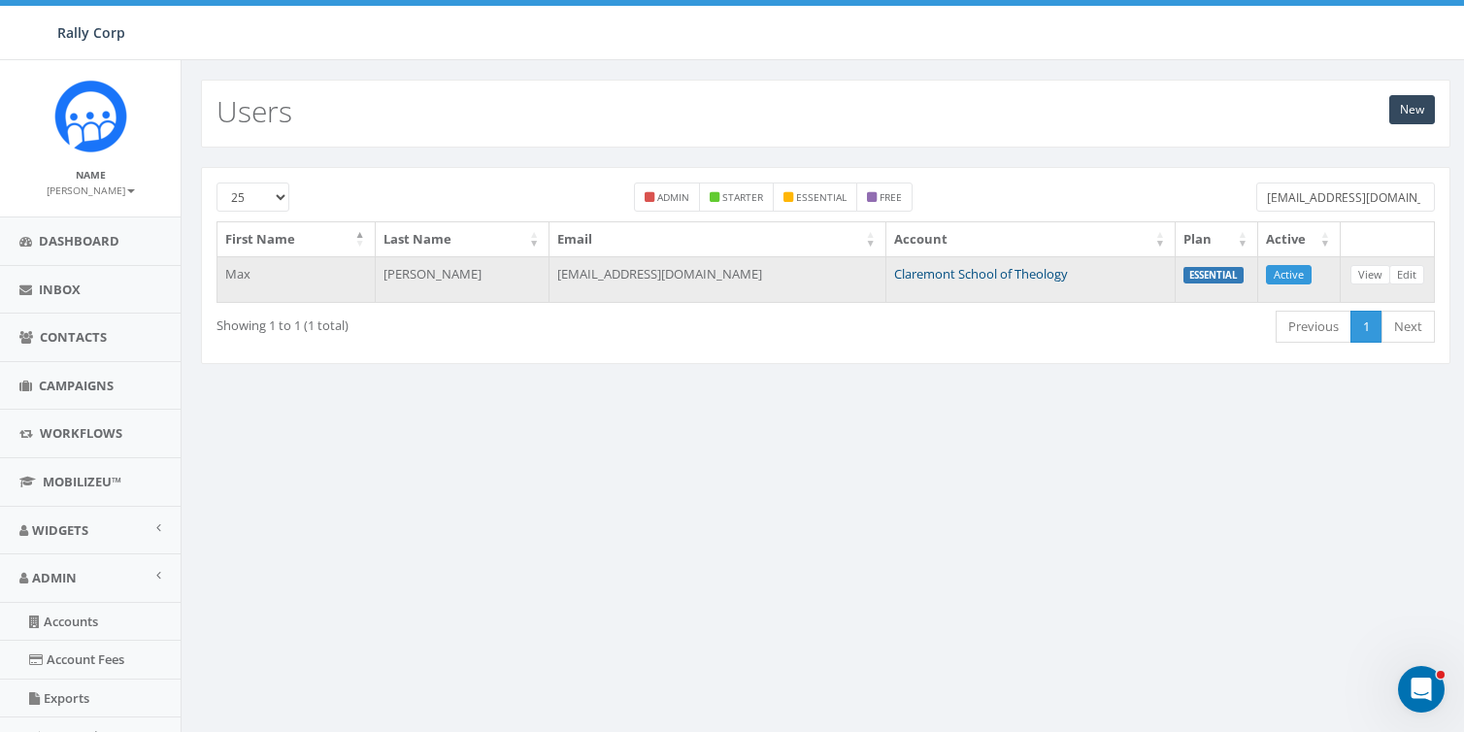
type input "[EMAIL_ADDRESS][DOMAIN_NAME]"
click at [912, 268] on link "Claremont School of Theology" at bounding box center [981, 273] width 174 height 17
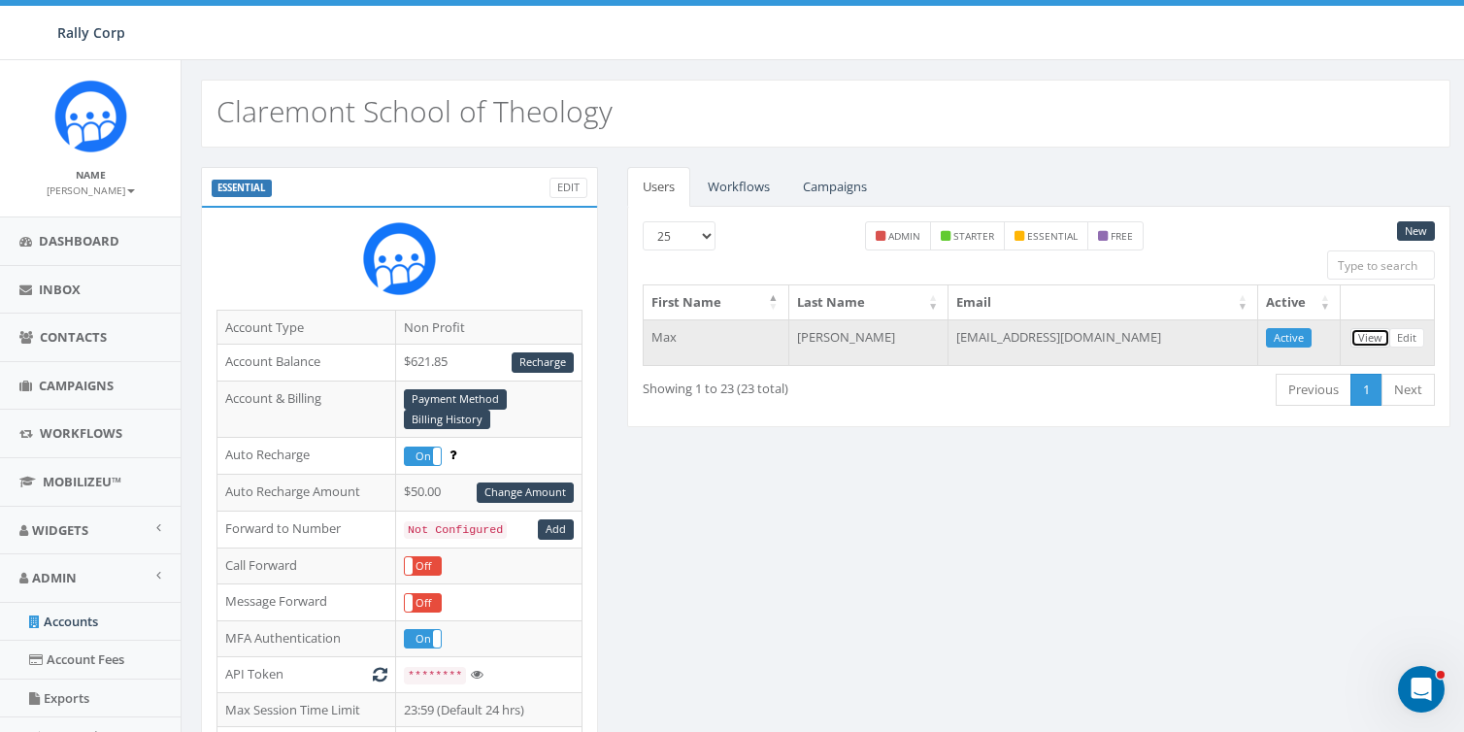
click at [1377, 333] on link "View" at bounding box center [1371, 338] width 40 height 20
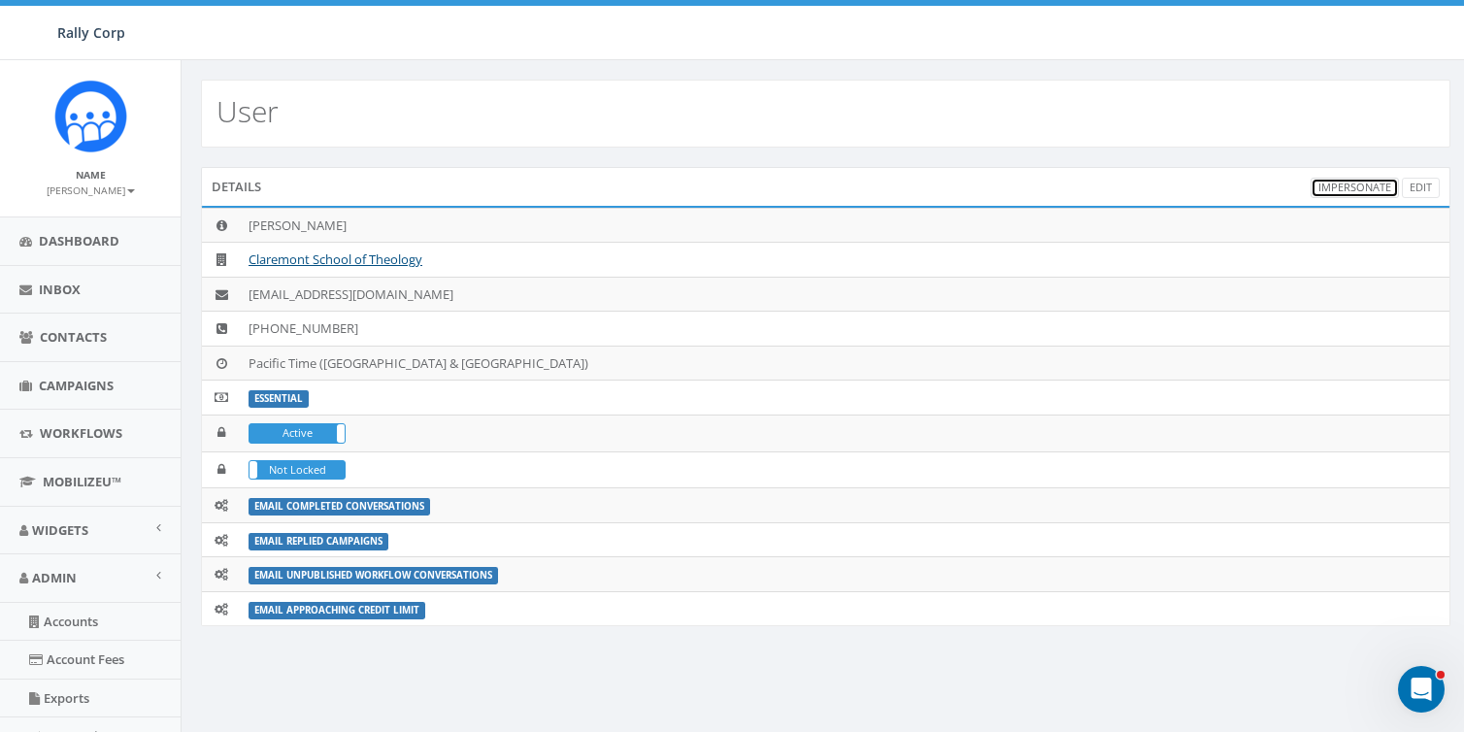
click at [1364, 178] on link "Impersonate" at bounding box center [1355, 188] width 88 height 20
